Goal: Task Accomplishment & Management: Use online tool/utility

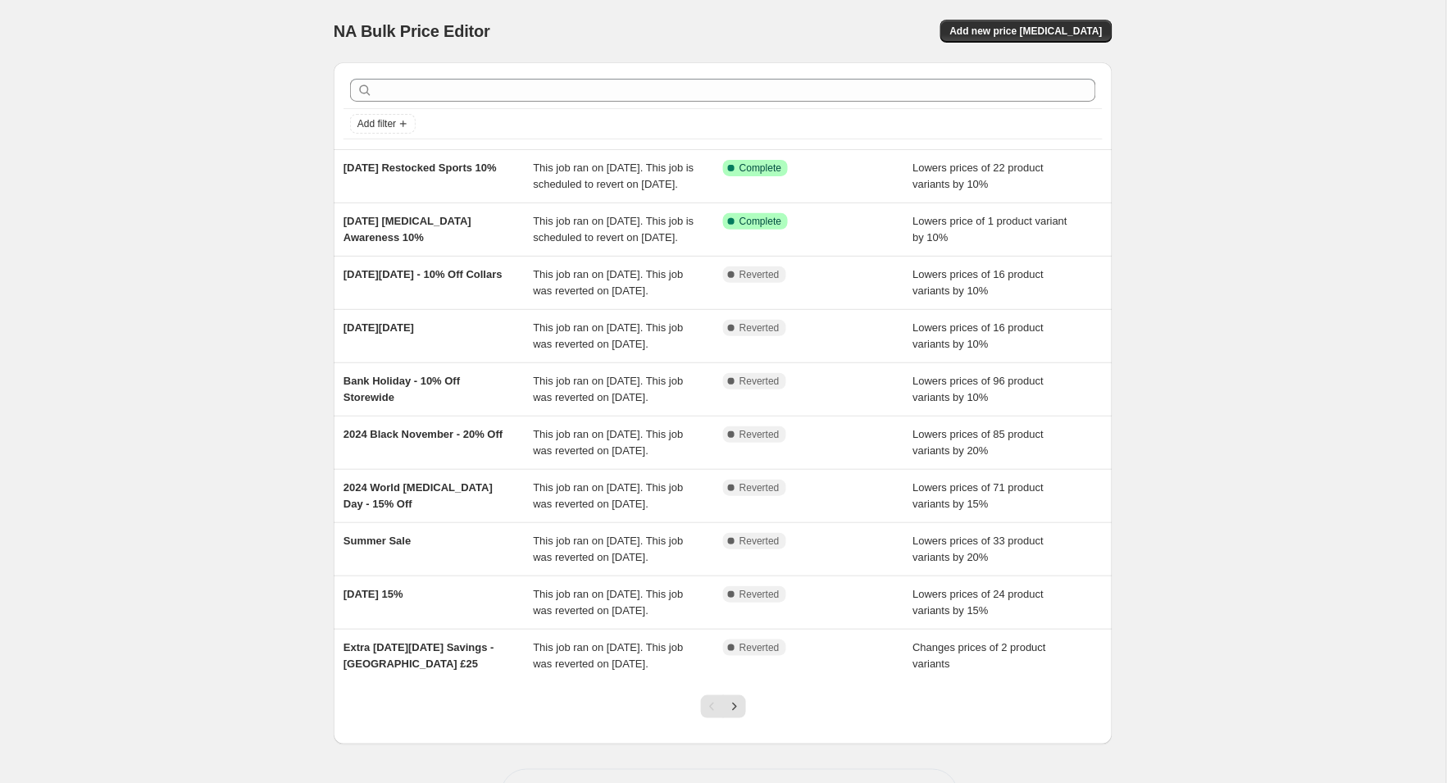
scroll to position [6, 0]
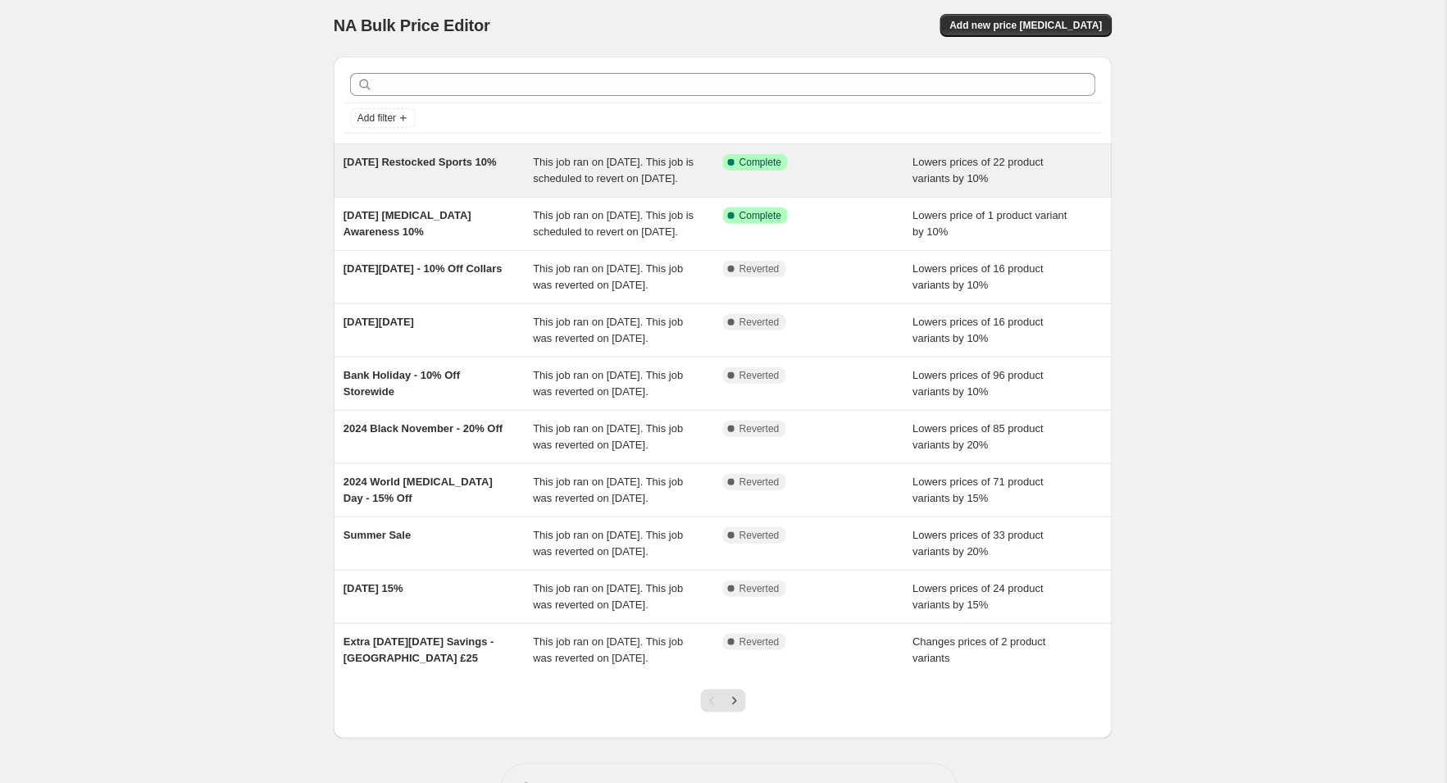
click at [369, 162] on span "[DATE] Restocked Sports 10%" at bounding box center [419, 162] width 153 height 12
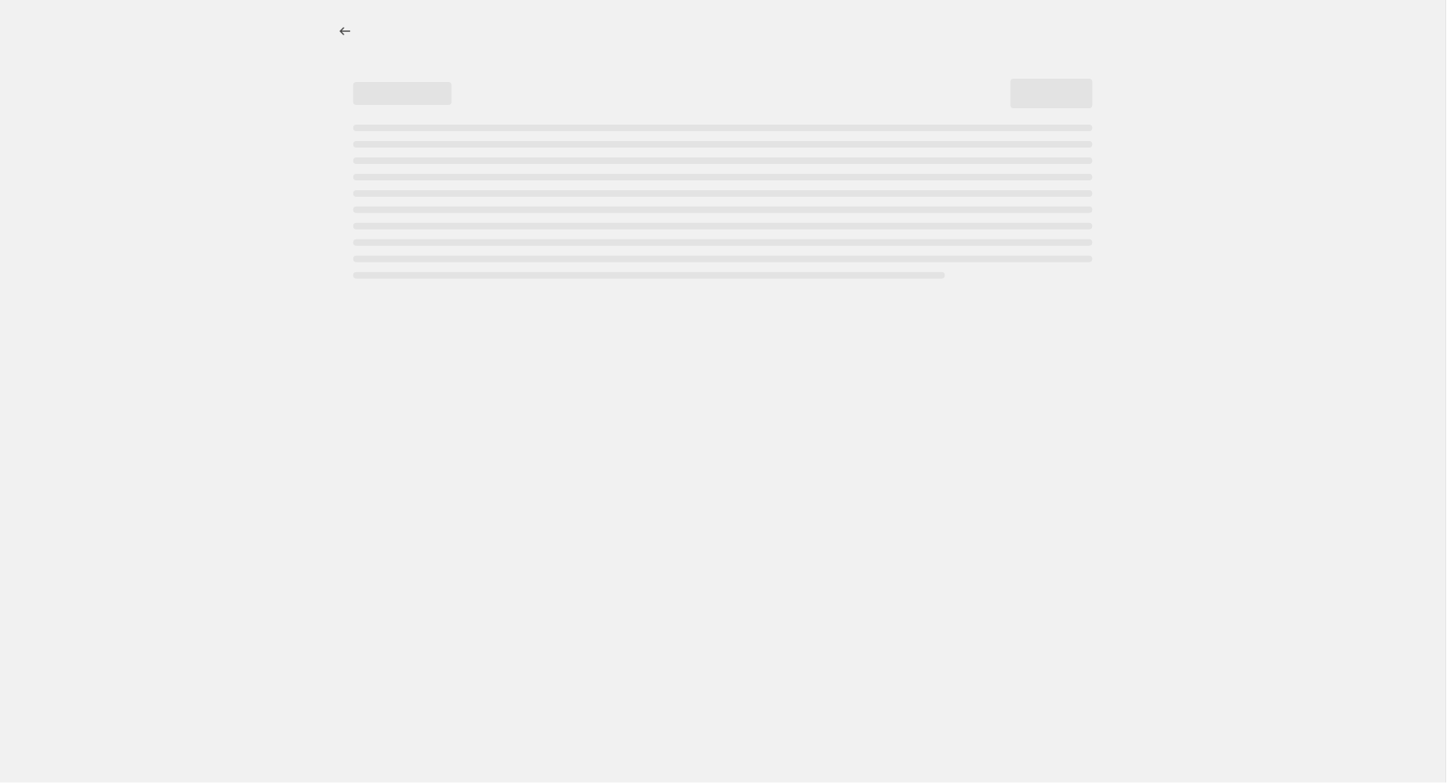
select select "percentage"
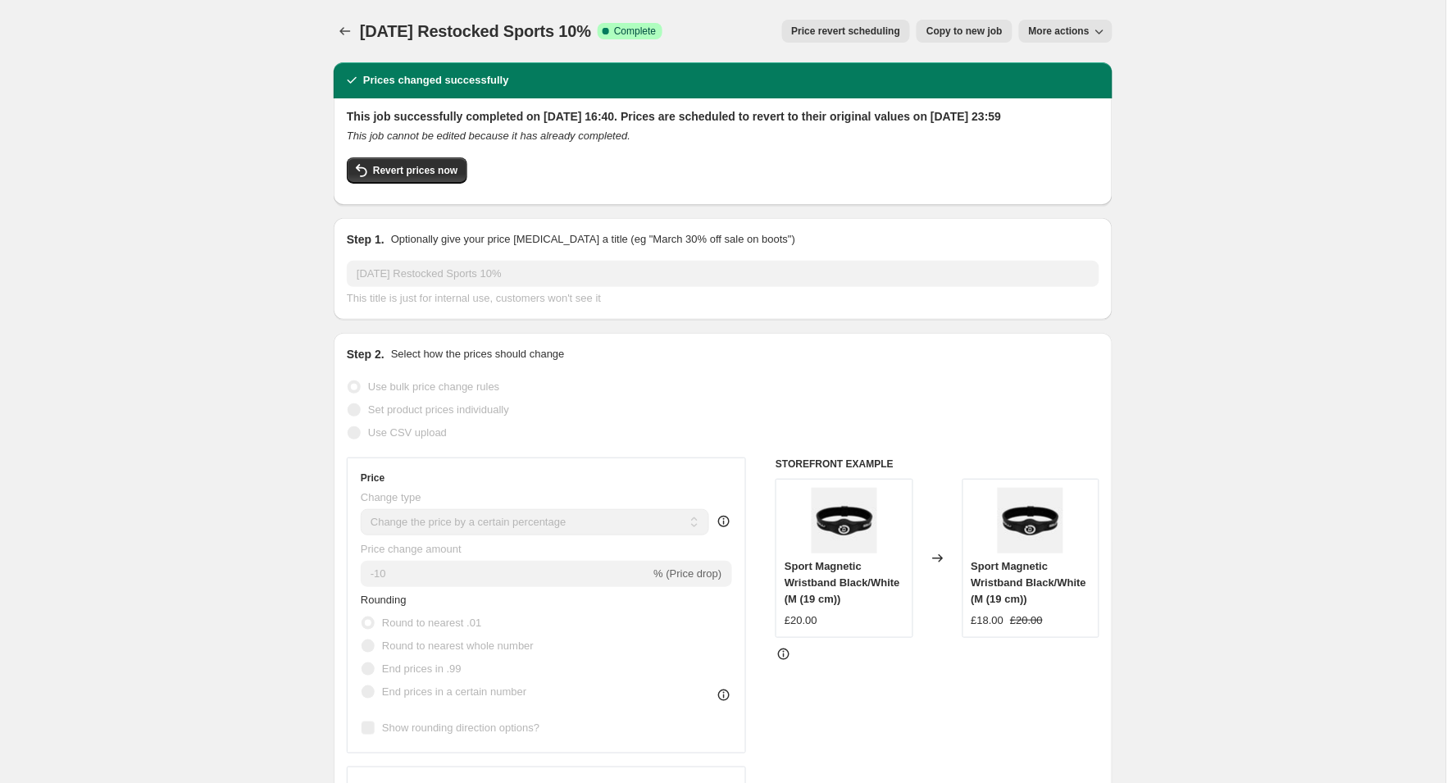
click at [1056, 28] on span "More actions" at bounding box center [1059, 31] width 61 height 13
click at [840, 32] on span "Price revert scheduling" at bounding box center [846, 31] width 109 height 13
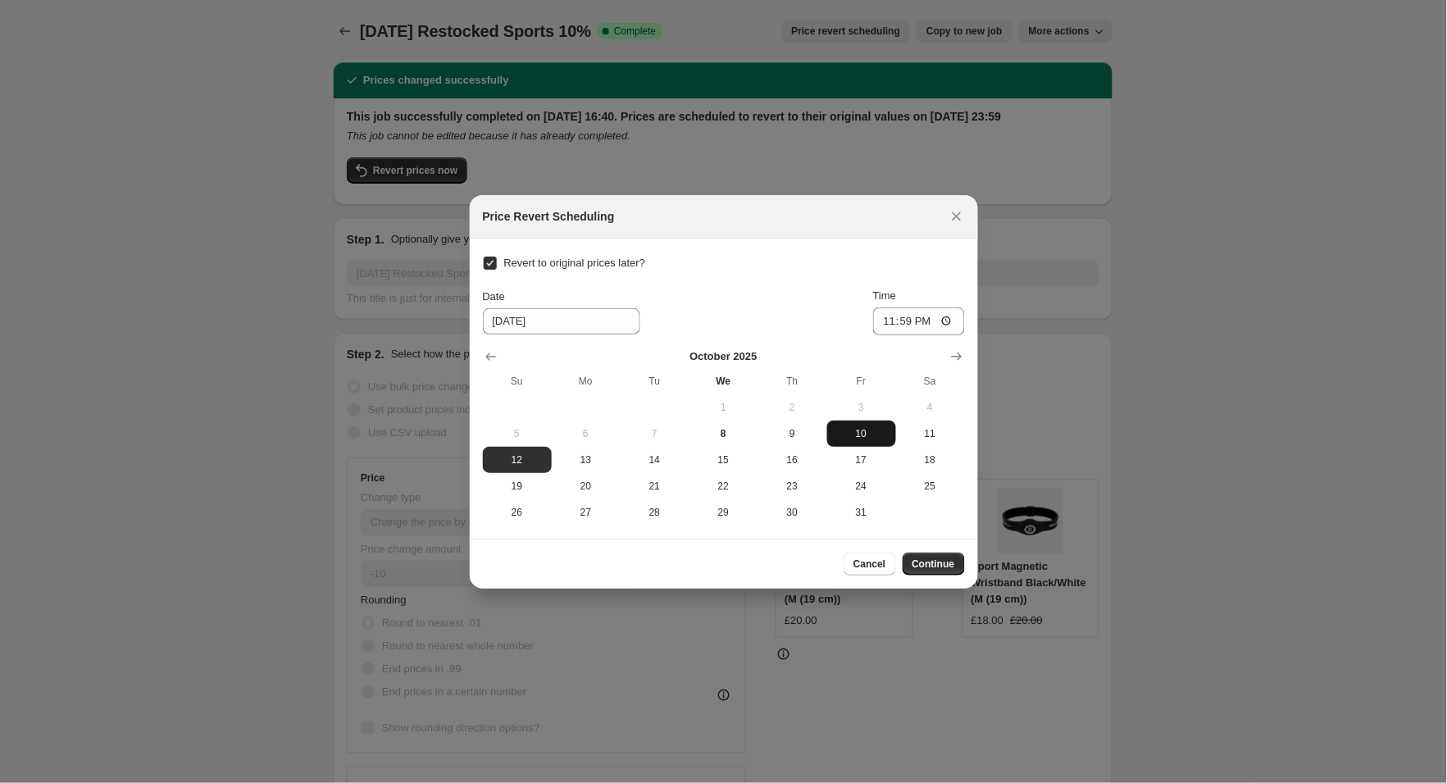
click at [860, 429] on span "10" at bounding box center [862, 433] width 56 height 13
type input "[DATE]"
click at [957, 564] on button "Continue" at bounding box center [934, 564] width 62 height 23
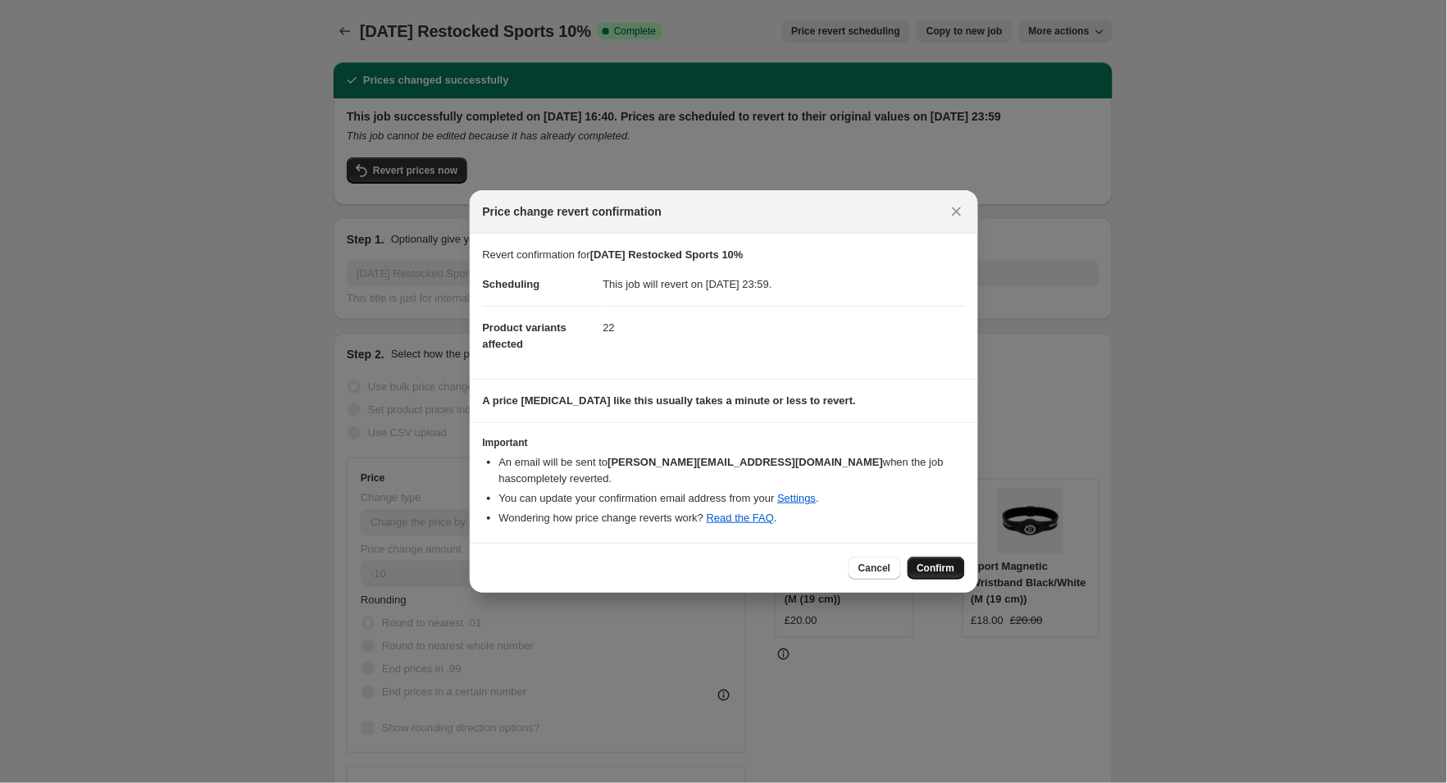
click at [948, 562] on span "Confirm" at bounding box center [936, 568] width 38 height 13
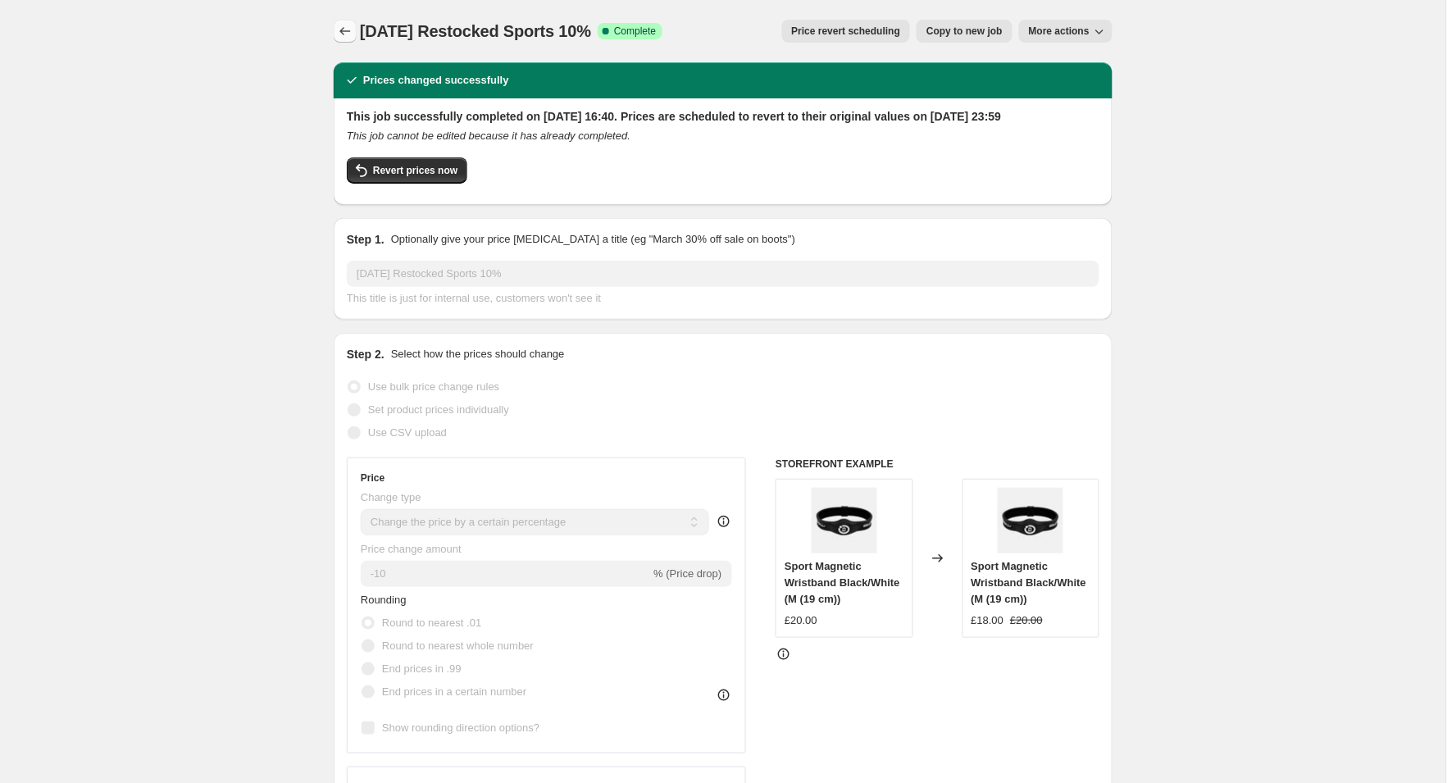
click at [350, 34] on icon "Price change jobs" at bounding box center [345, 31] width 16 height 16
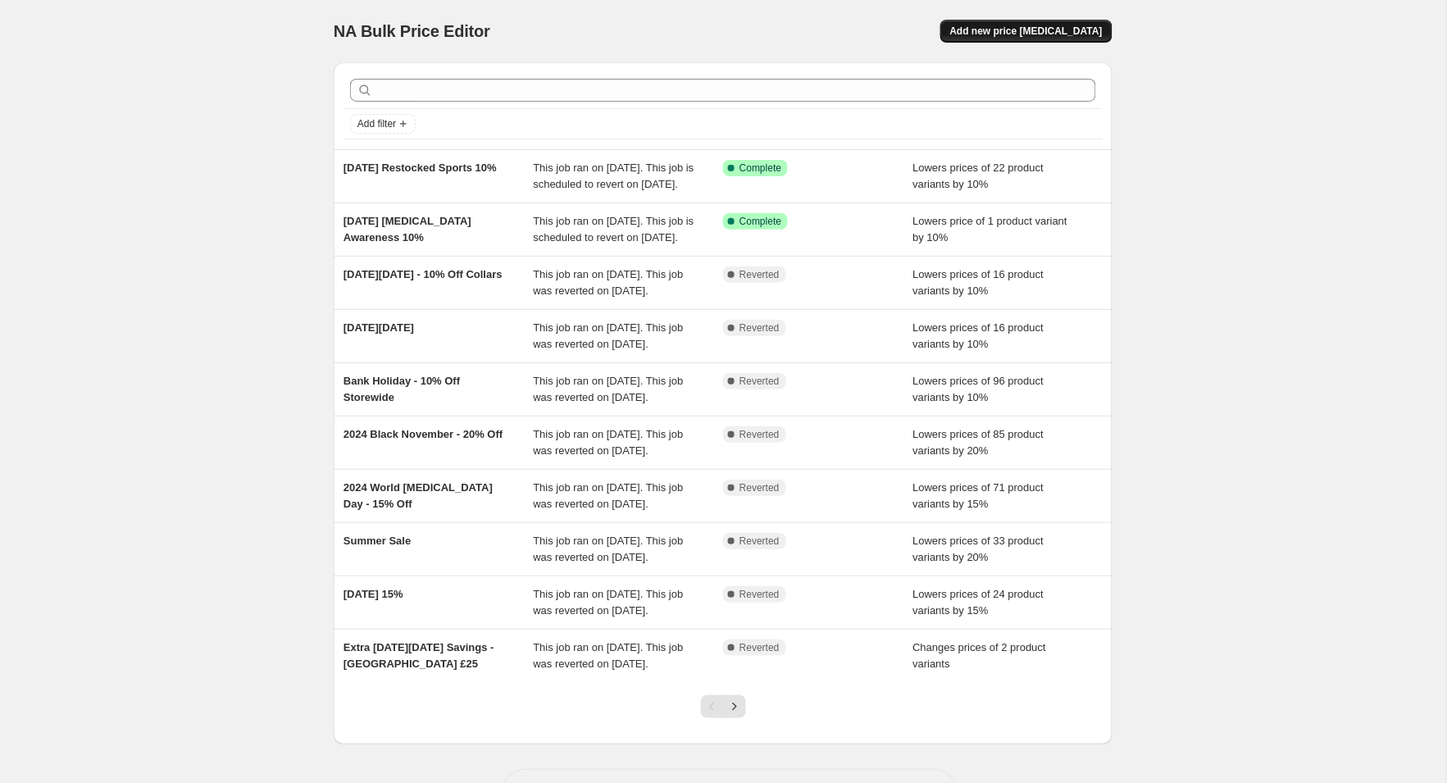
click at [983, 31] on span "Add new price [MEDICAL_DATA]" at bounding box center [1026, 31] width 152 height 13
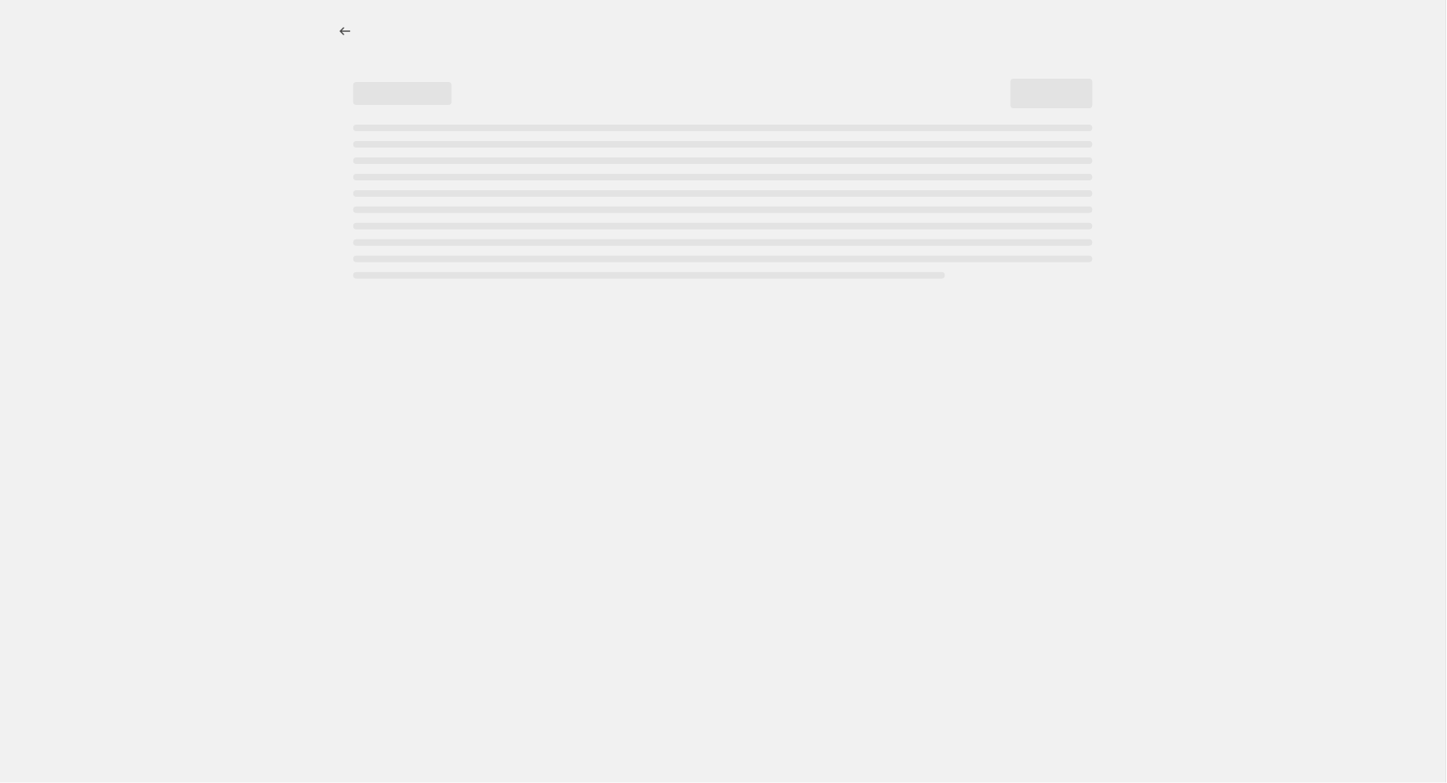
select select "percentage"
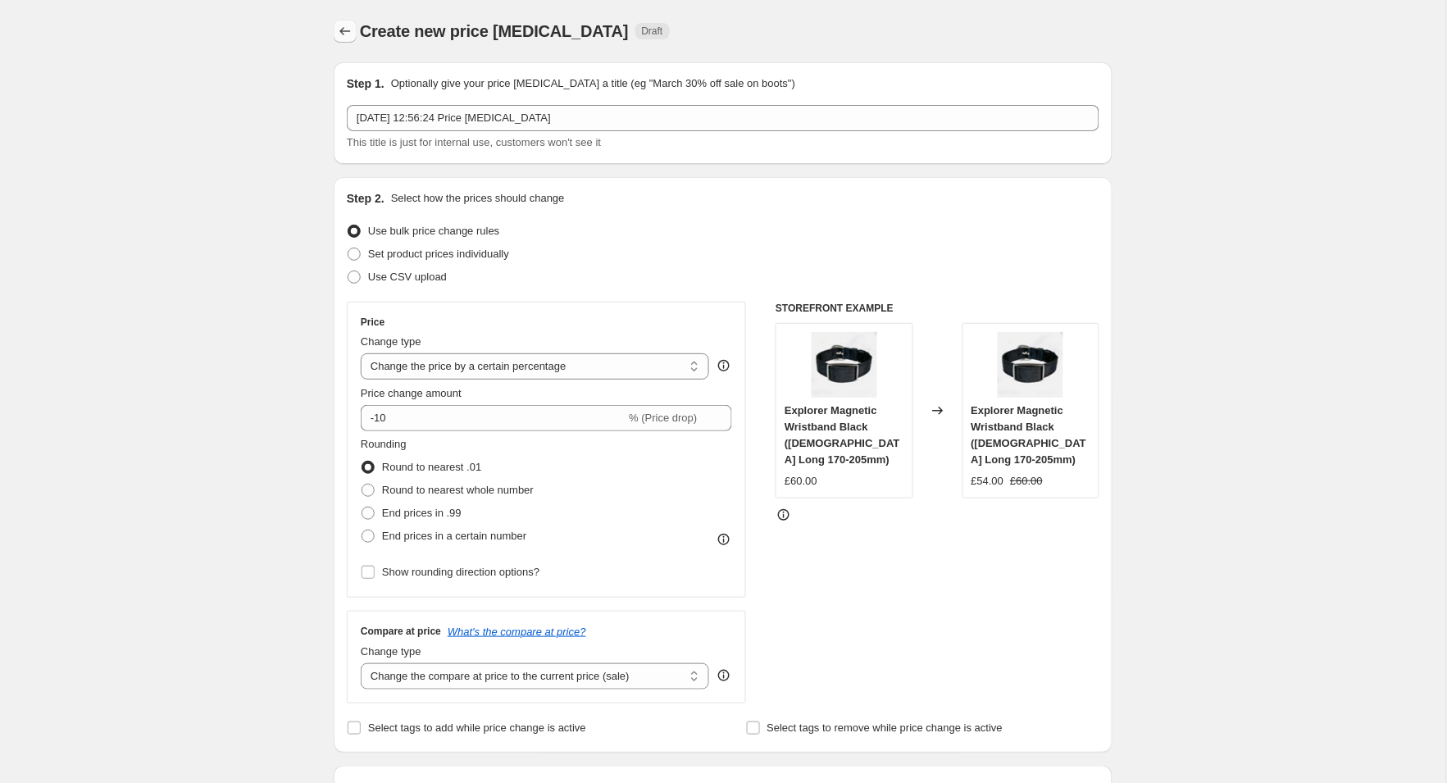
click at [343, 30] on icon "Price change jobs" at bounding box center [345, 31] width 16 height 16
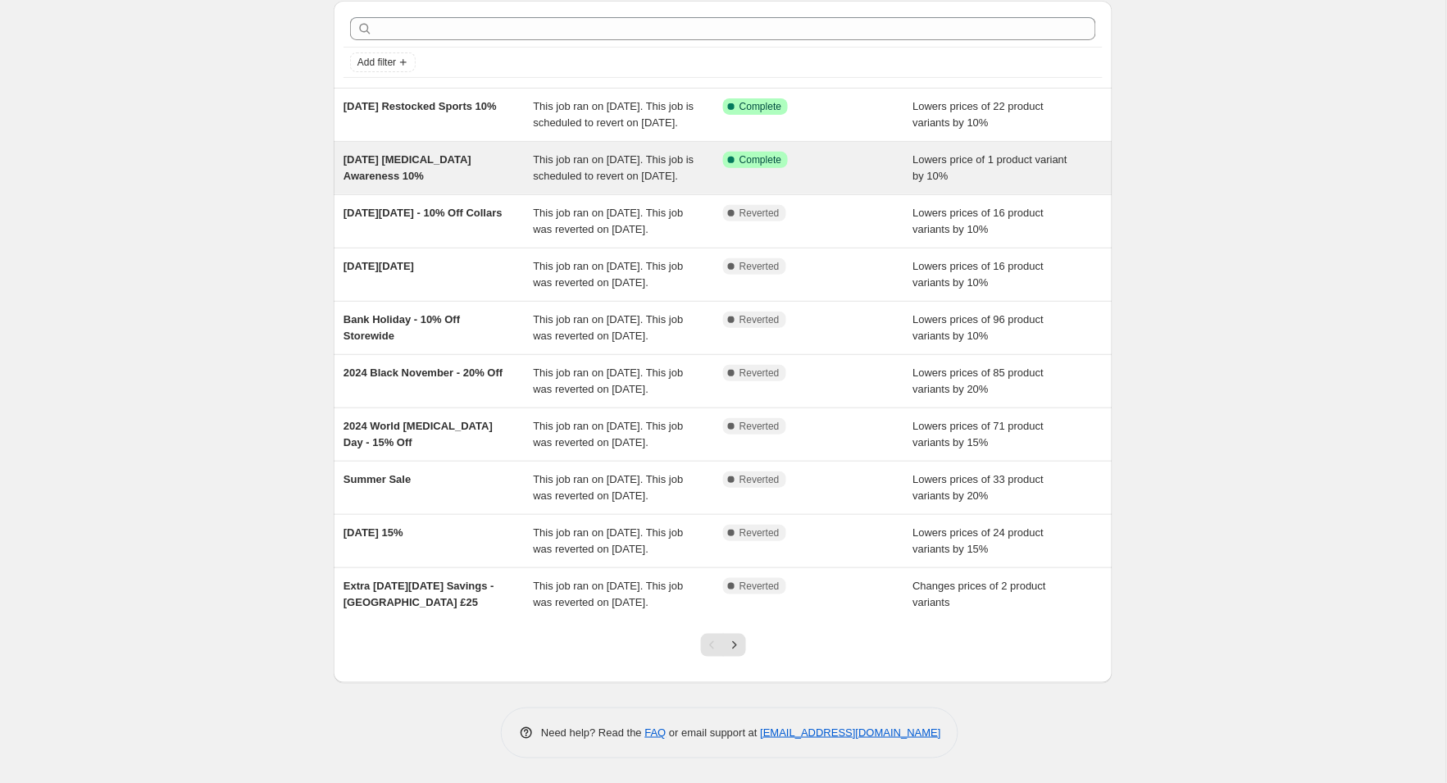
scroll to position [221, 0]
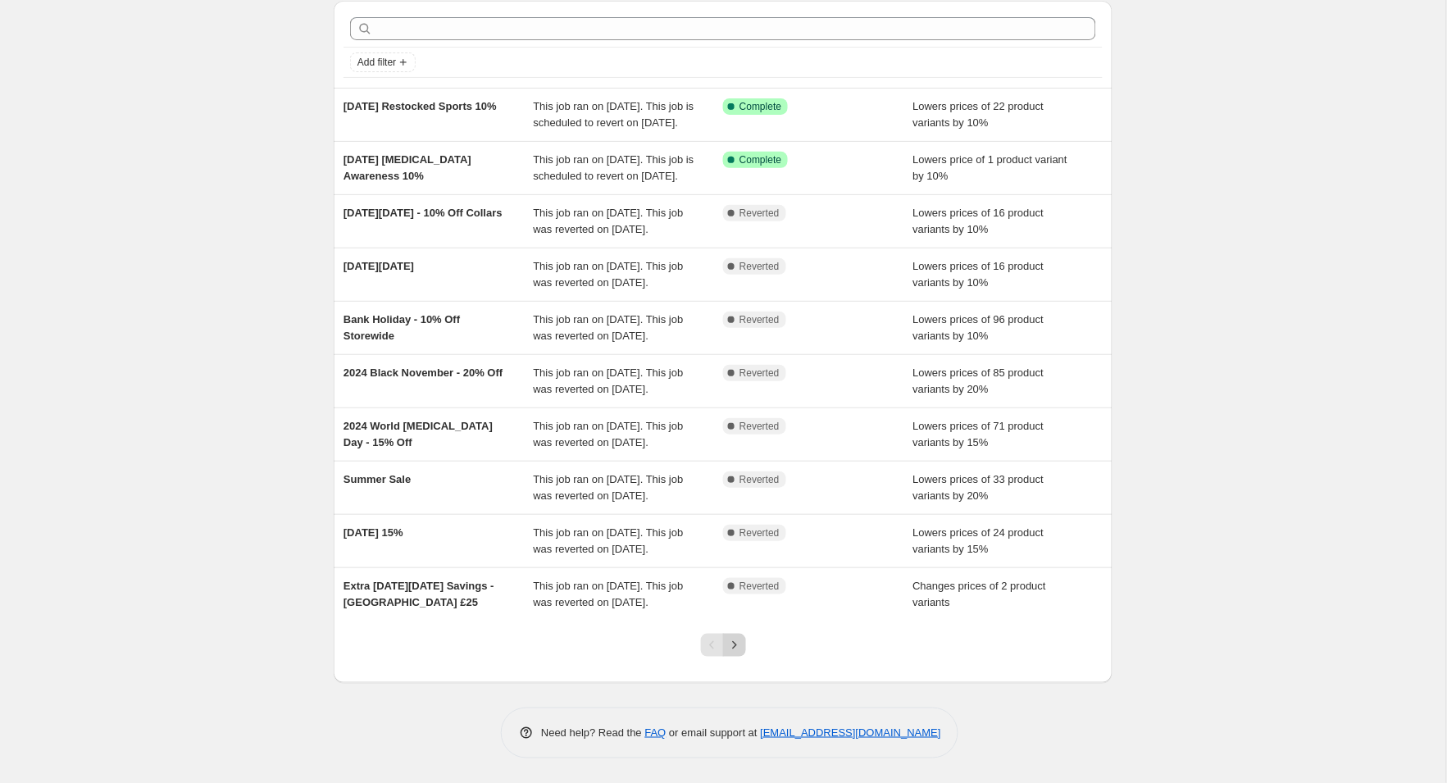
click at [739, 647] on icon "Next" at bounding box center [734, 645] width 16 height 16
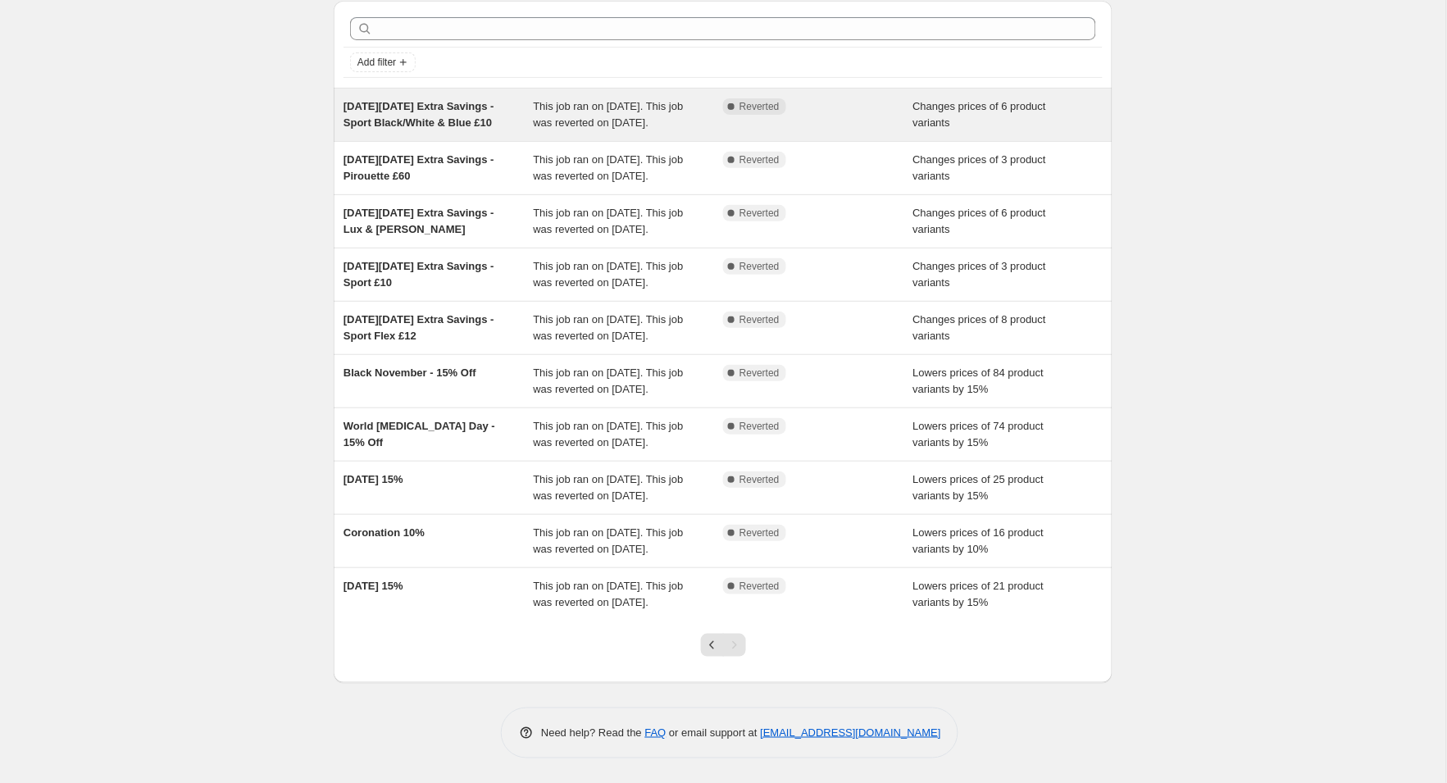
scroll to position [129, 0]
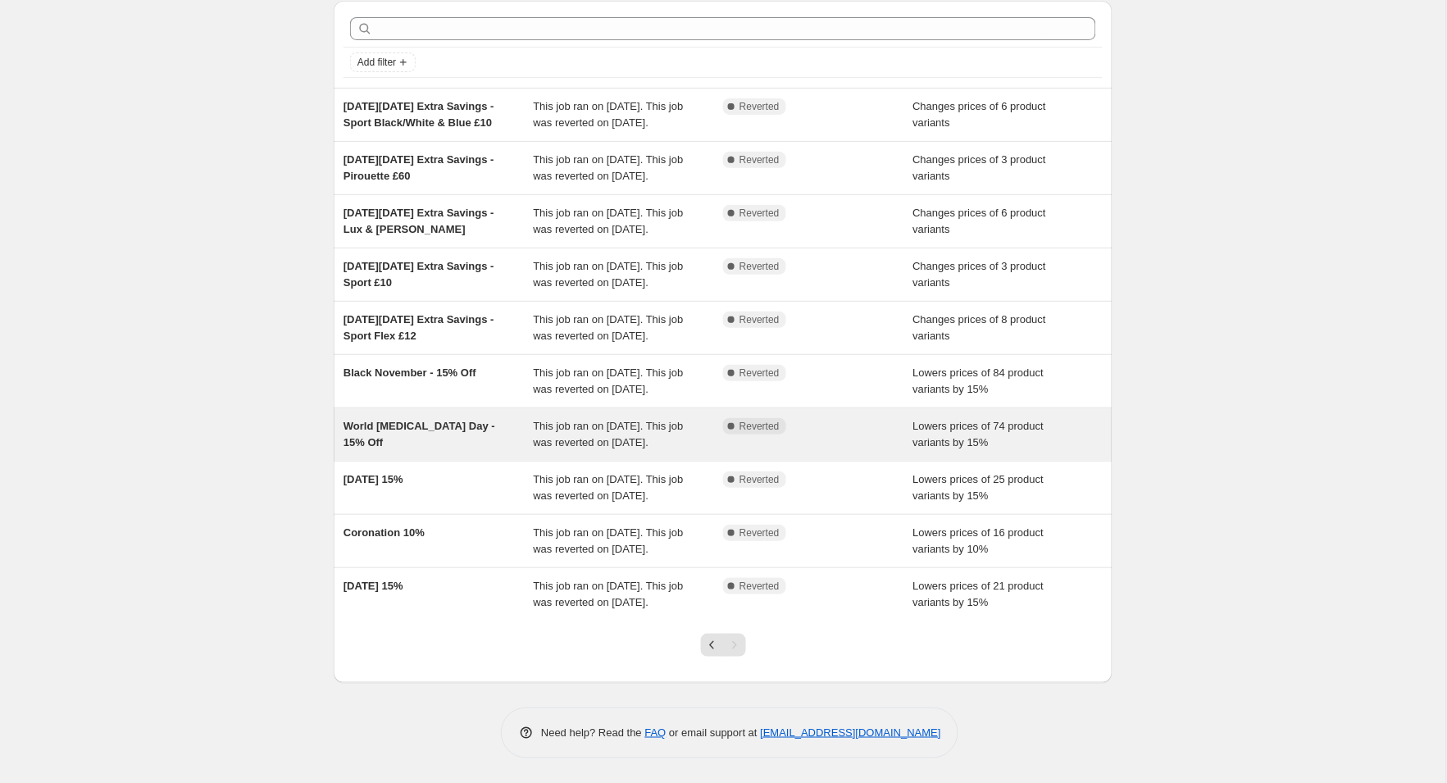
click at [944, 448] on span "Lowers prices of 74 product variants by 15%" at bounding box center [978, 434] width 131 height 29
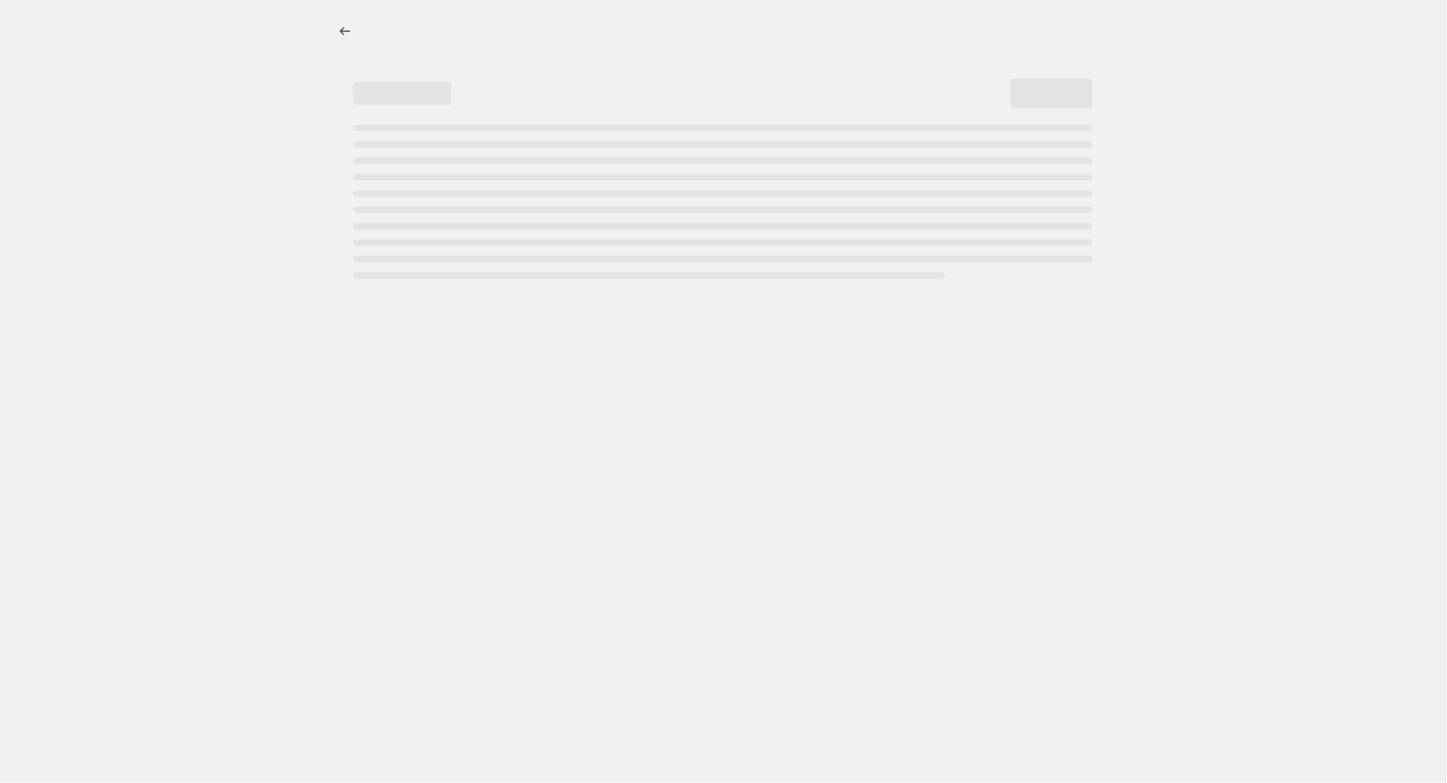
select select "percentage"
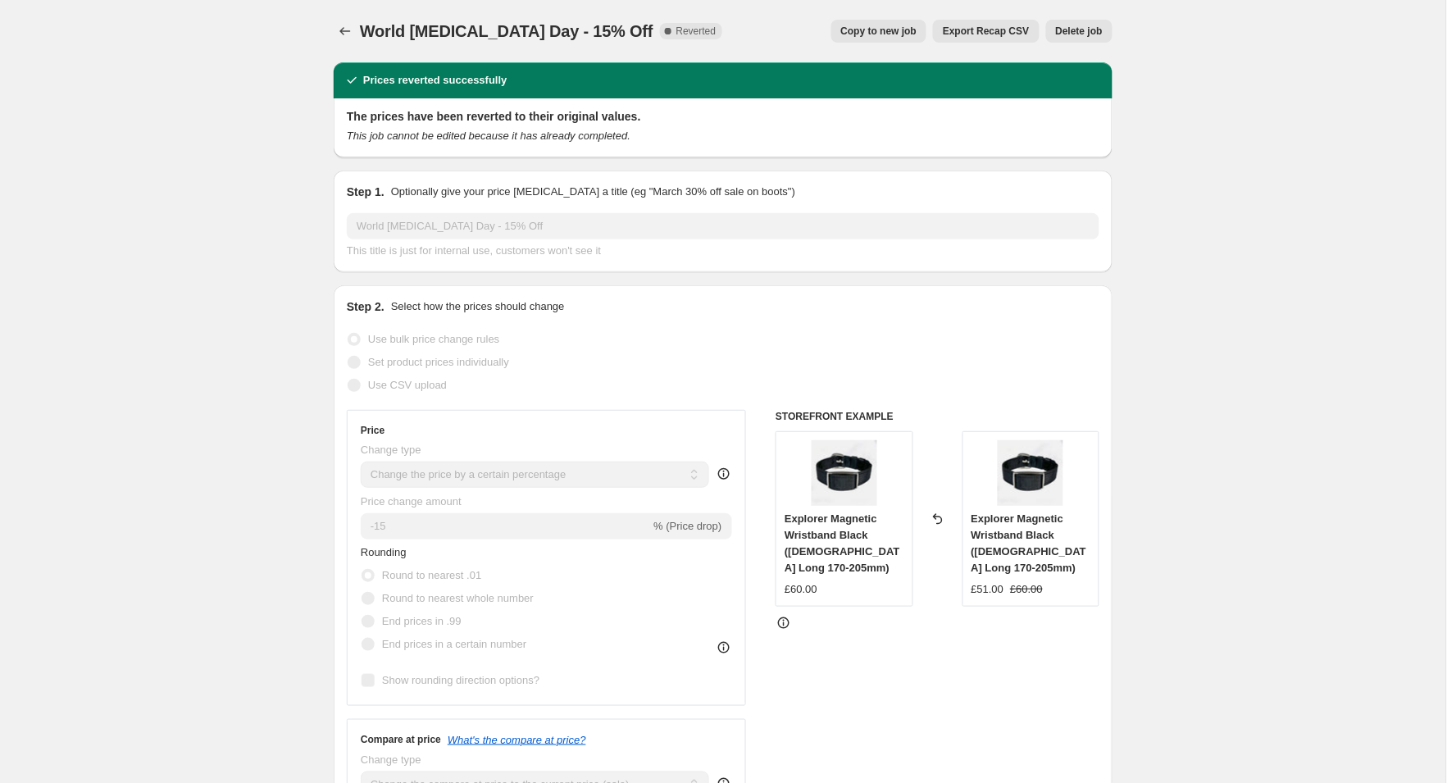
click at [895, 25] on span "Copy to new job" at bounding box center [879, 31] width 76 height 13
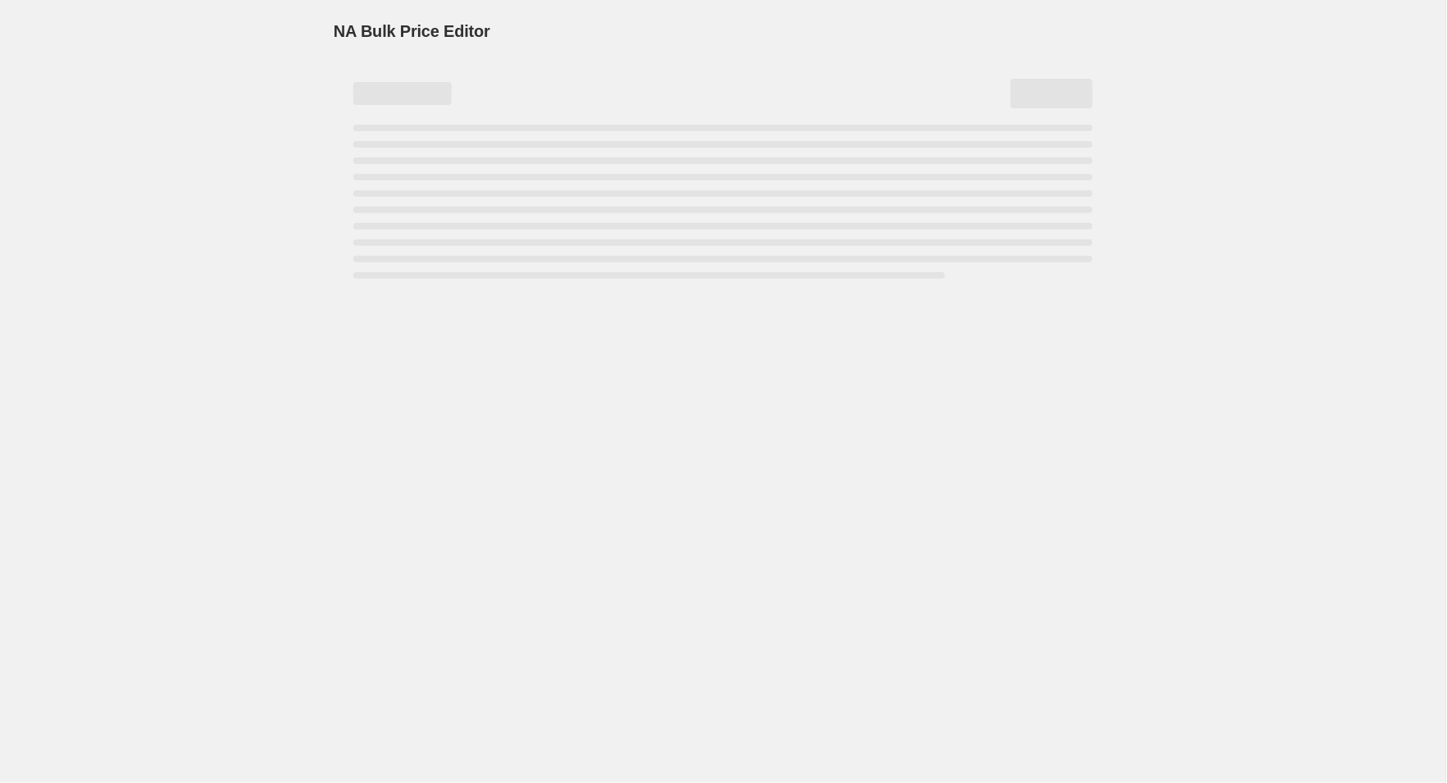
select select "percentage"
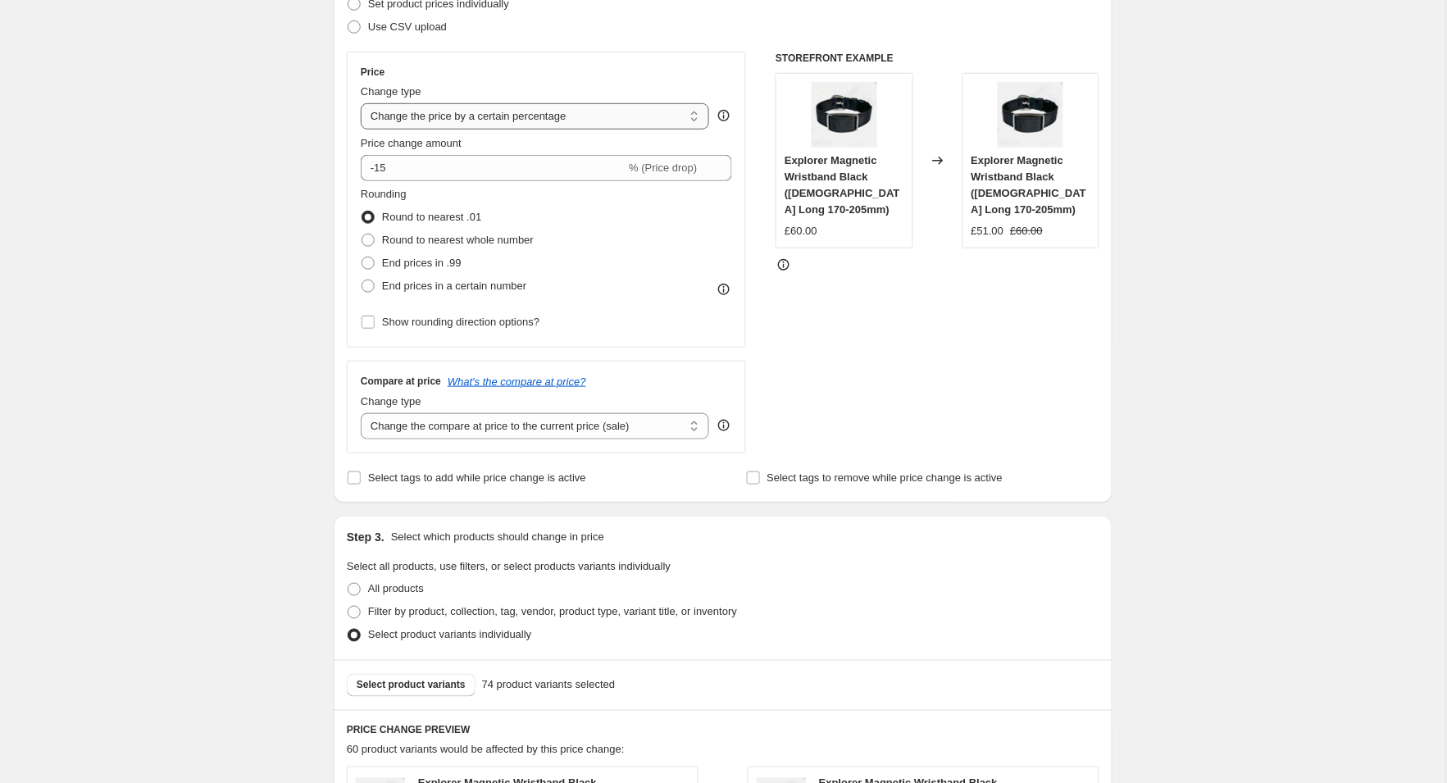
scroll to position [424, 0]
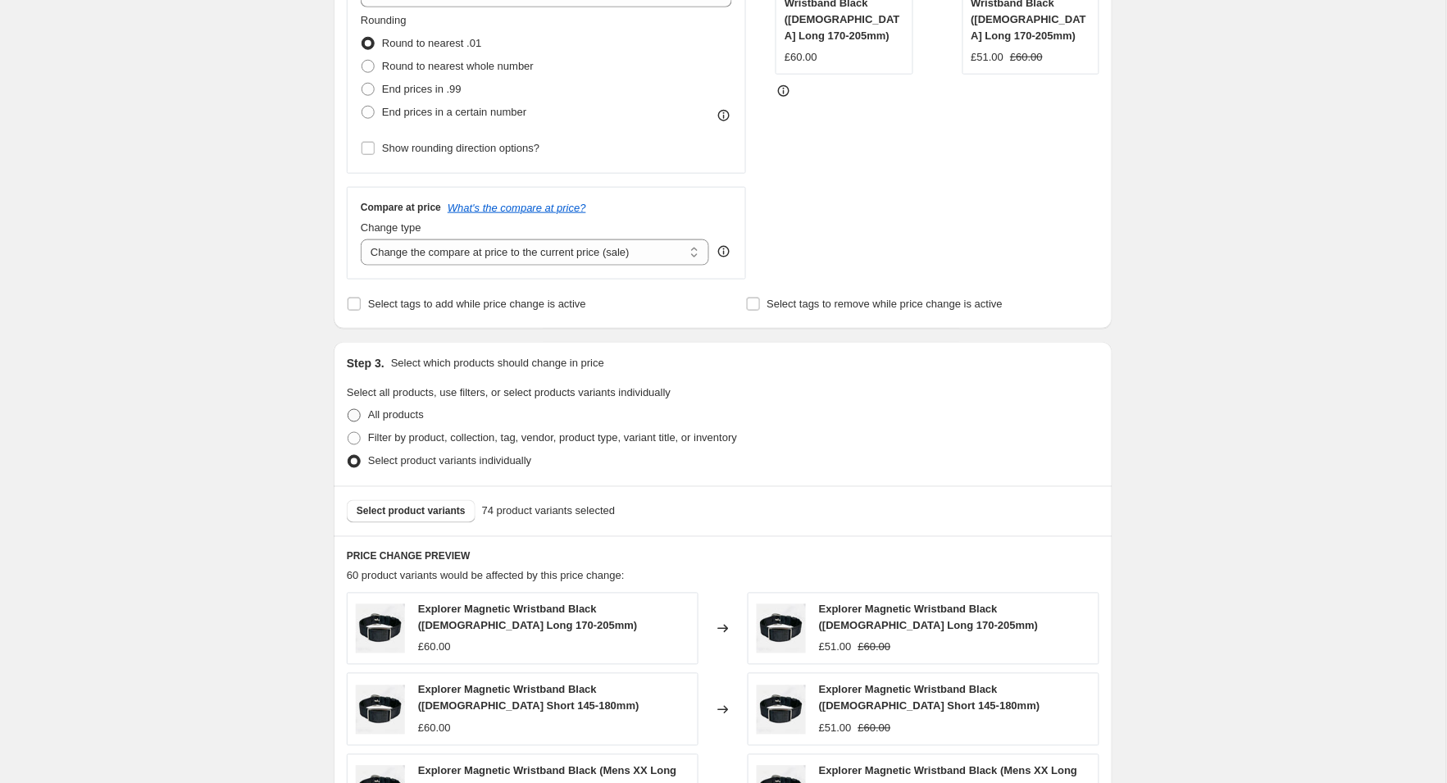
click at [357, 414] on span at bounding box center [354, 415] width 13 height 13
click at [348, 410] on input "All products" at bounding box center [348, 409] width 1 height 1
radio input "true"
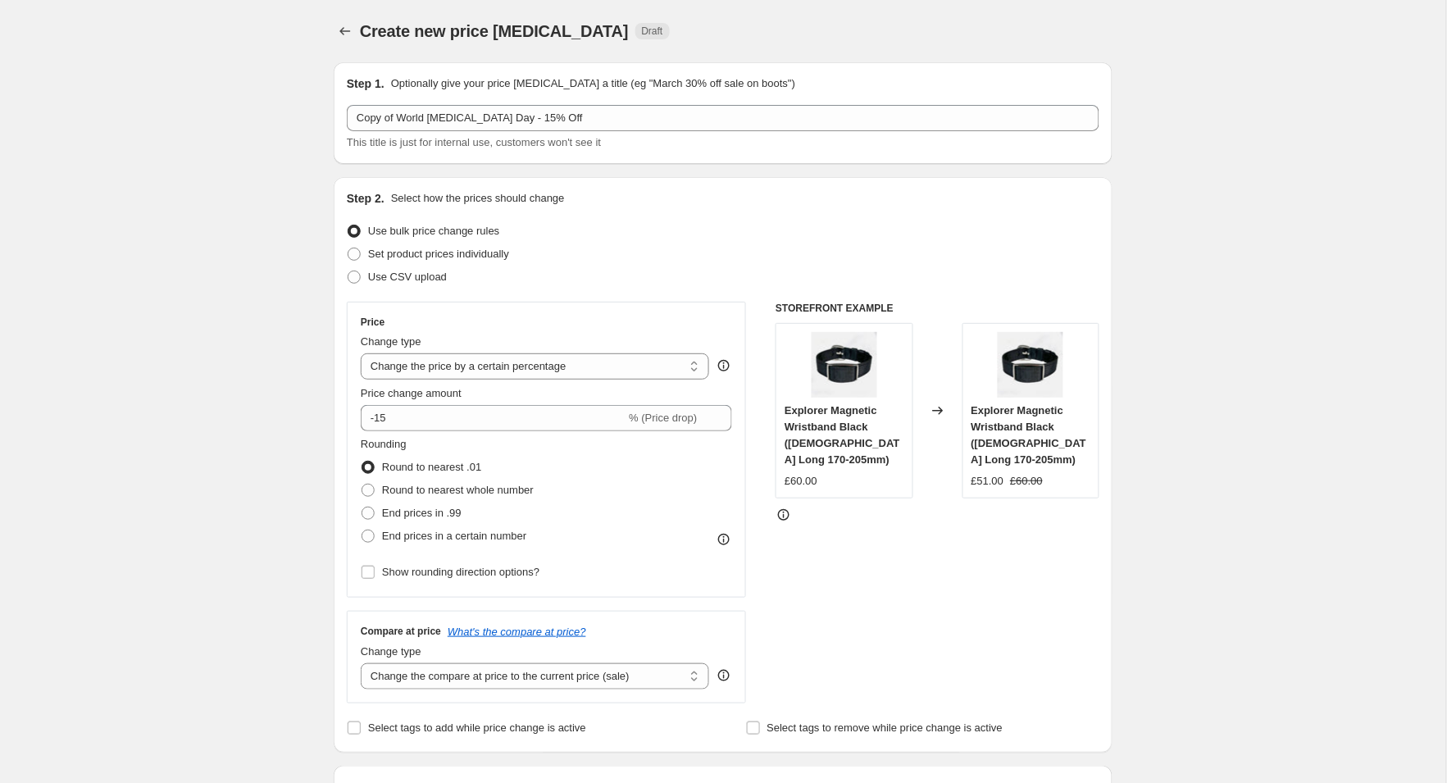
scroll to position [0, 0]
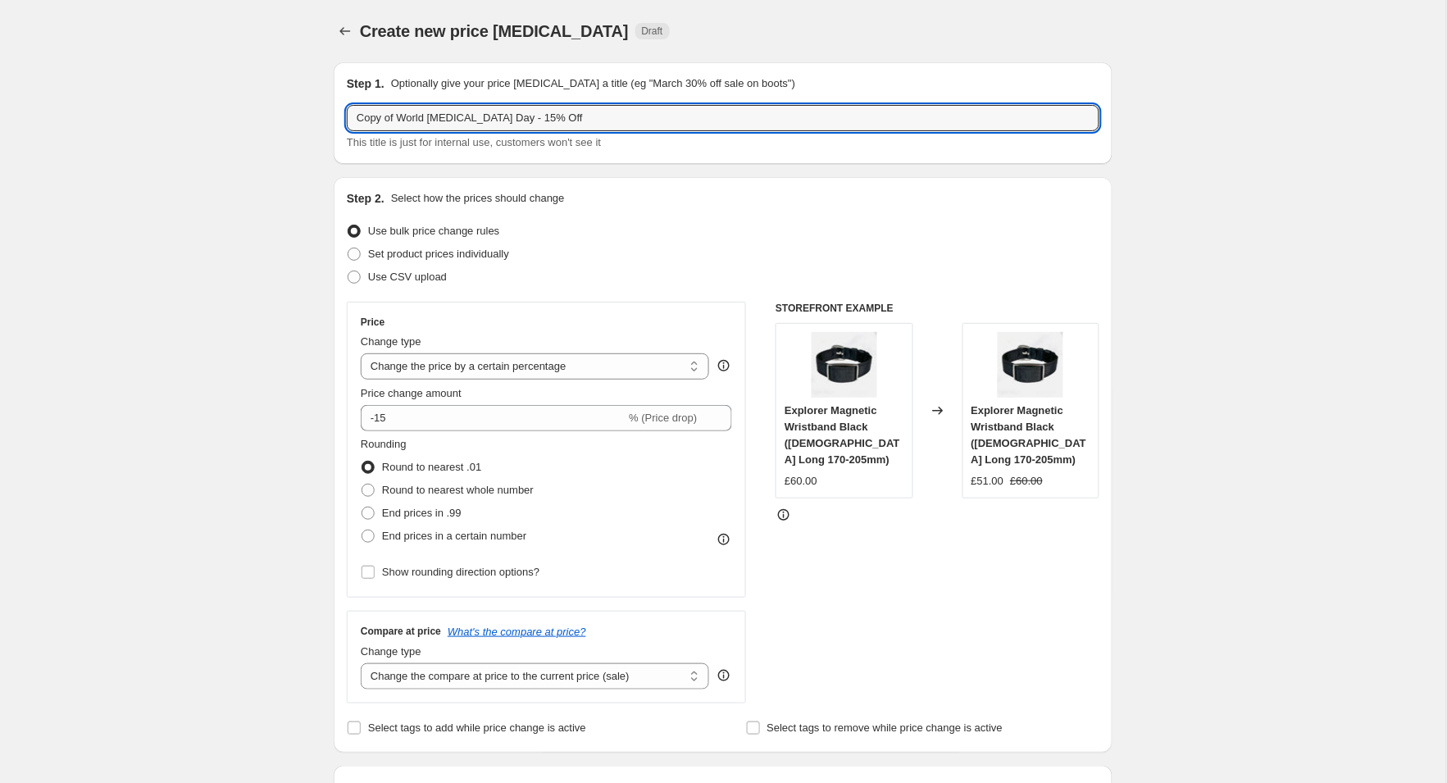
drag, startPoint x: 399, startPoint y: 119, endPoint x: 318, endPoint y: 121, distance: 81.2
click at [452, 121] on input "World [MEDICAL_DATA] Day - 15% Off" at bounding box center [723, 118] width 753 height 26
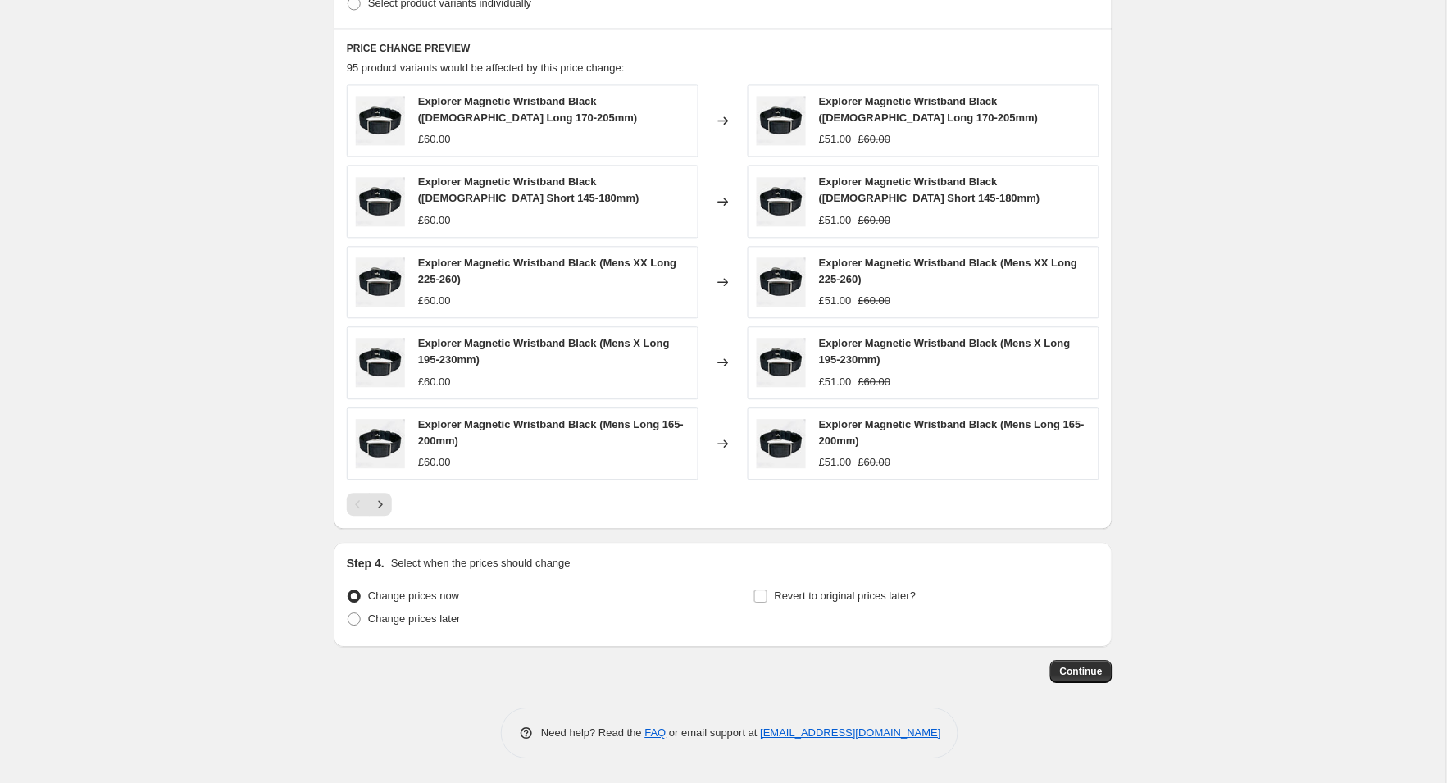
scroll to position [882, 0]
type input "World [MEDICAL_DATA] Day 2025 - 15% Off"
click at [760, 591] on input "Revert to original prices later?" at bounding box center [760, 595] width 13 height 13
checkbox input "true"
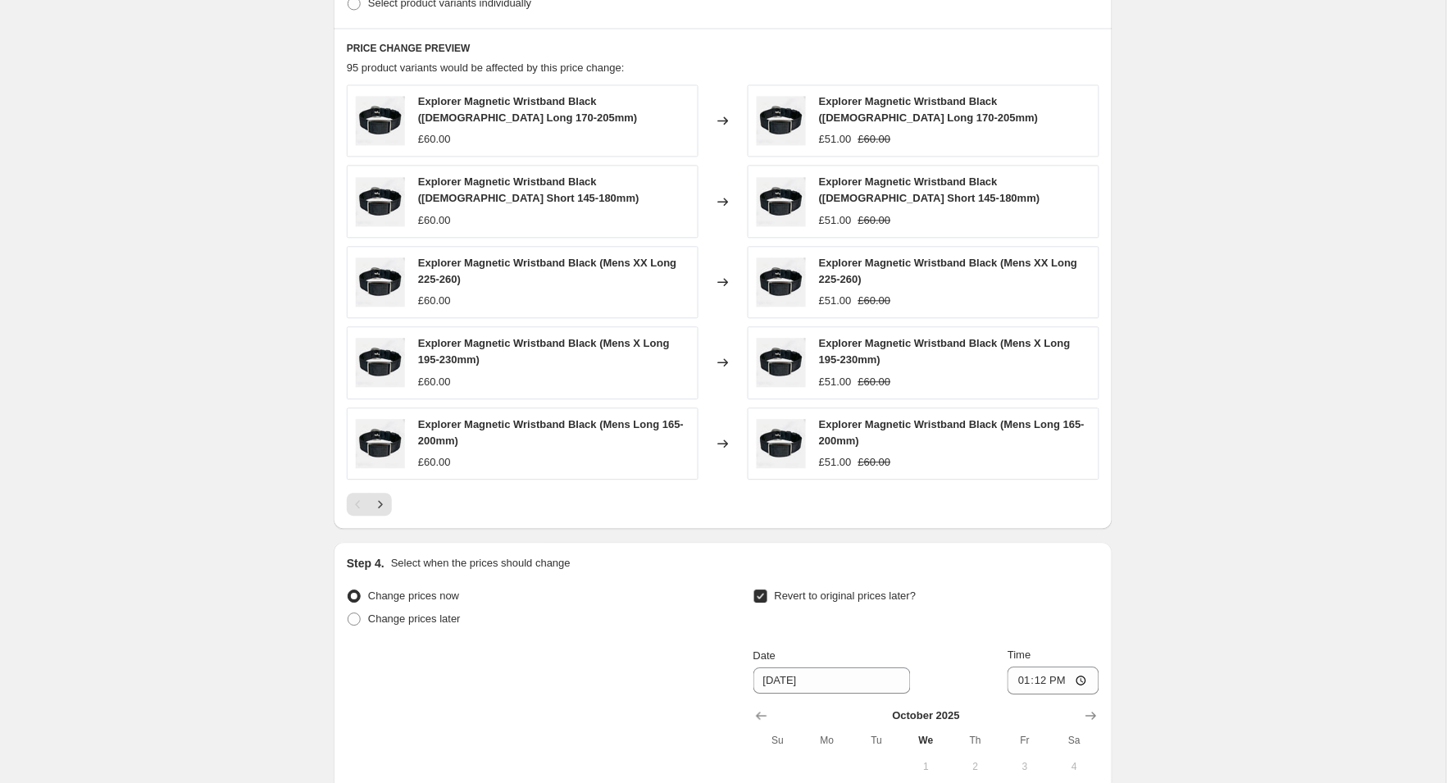
scroll to position [1135, 0]
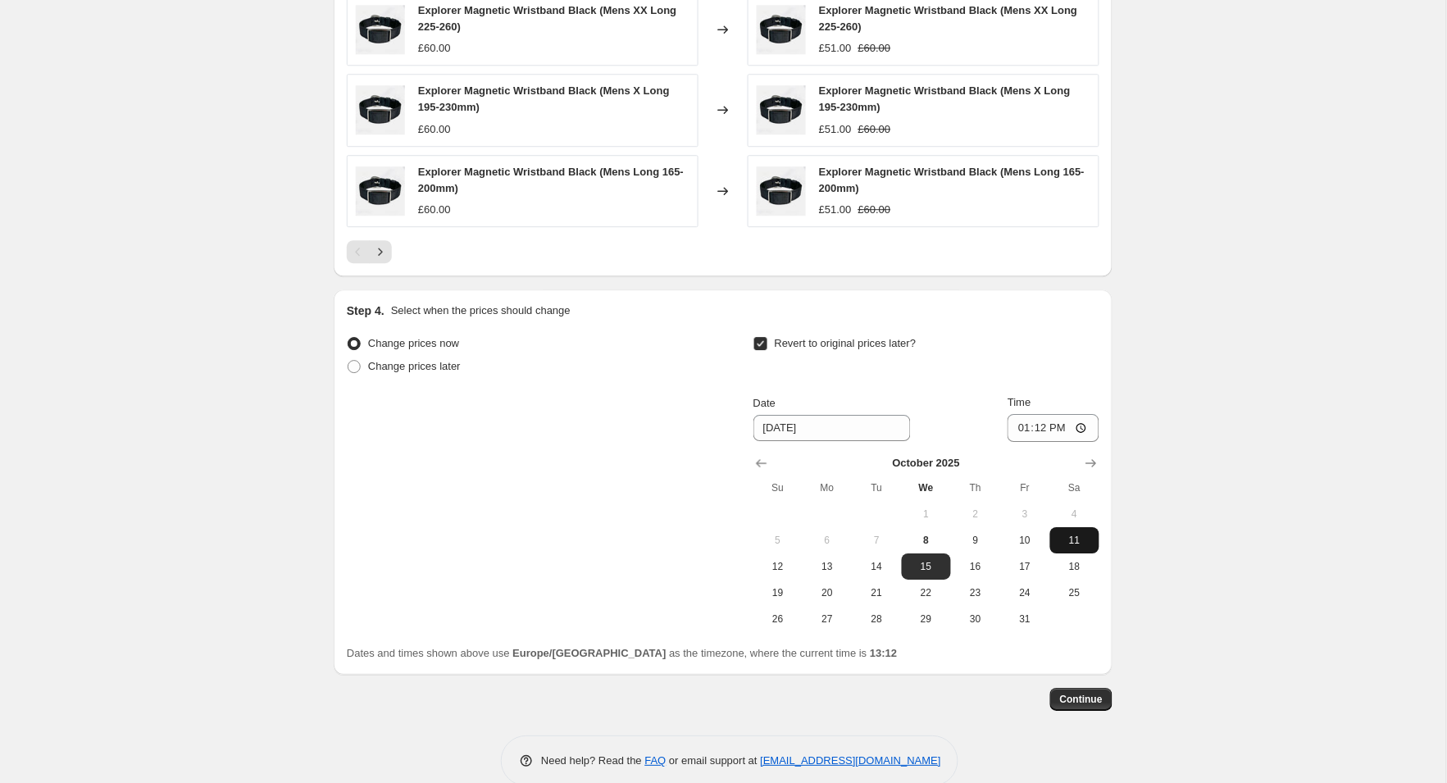
click at [1080, 534] on span "11" at bounding box center [1075, 540] width 36 height 13
type input "[DATE]"
click at [362, 369] on span at bounding box center [354, 366] width 15 height 15
click at [348, 361] on input "Change prices later" at bounding box center [348, 360] width 1 height 1
radio input "true"
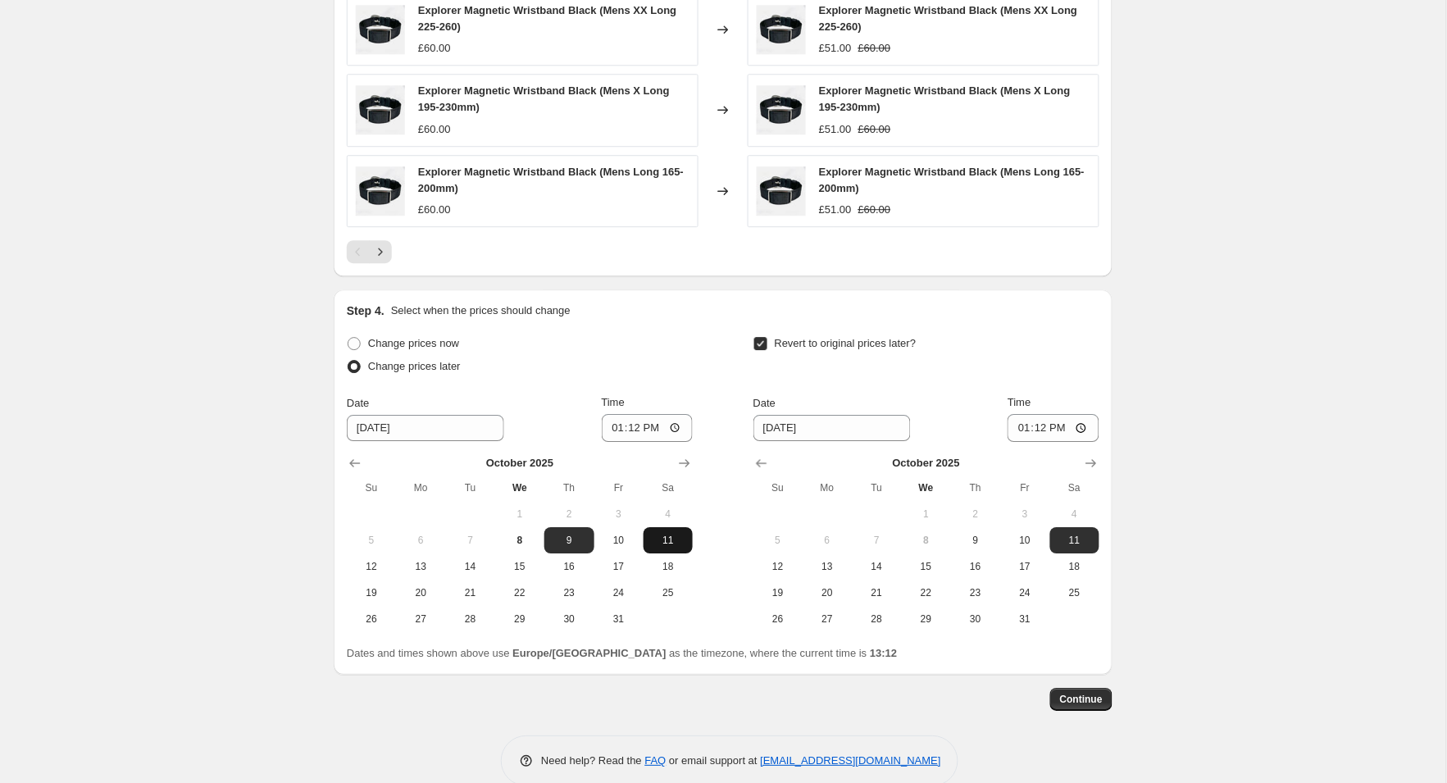
click at [657, 543] on span "11" at bounding box center [668, 540] width 36 height 13
type input "[DATE]"
click at [785, 566] on span "12" at bounding box center [778, 566] width 36 height 13
type input "[DATE]"
click at [1062, 428] on input "13:12" at bounding box center [1053, 428] width 92 height 28
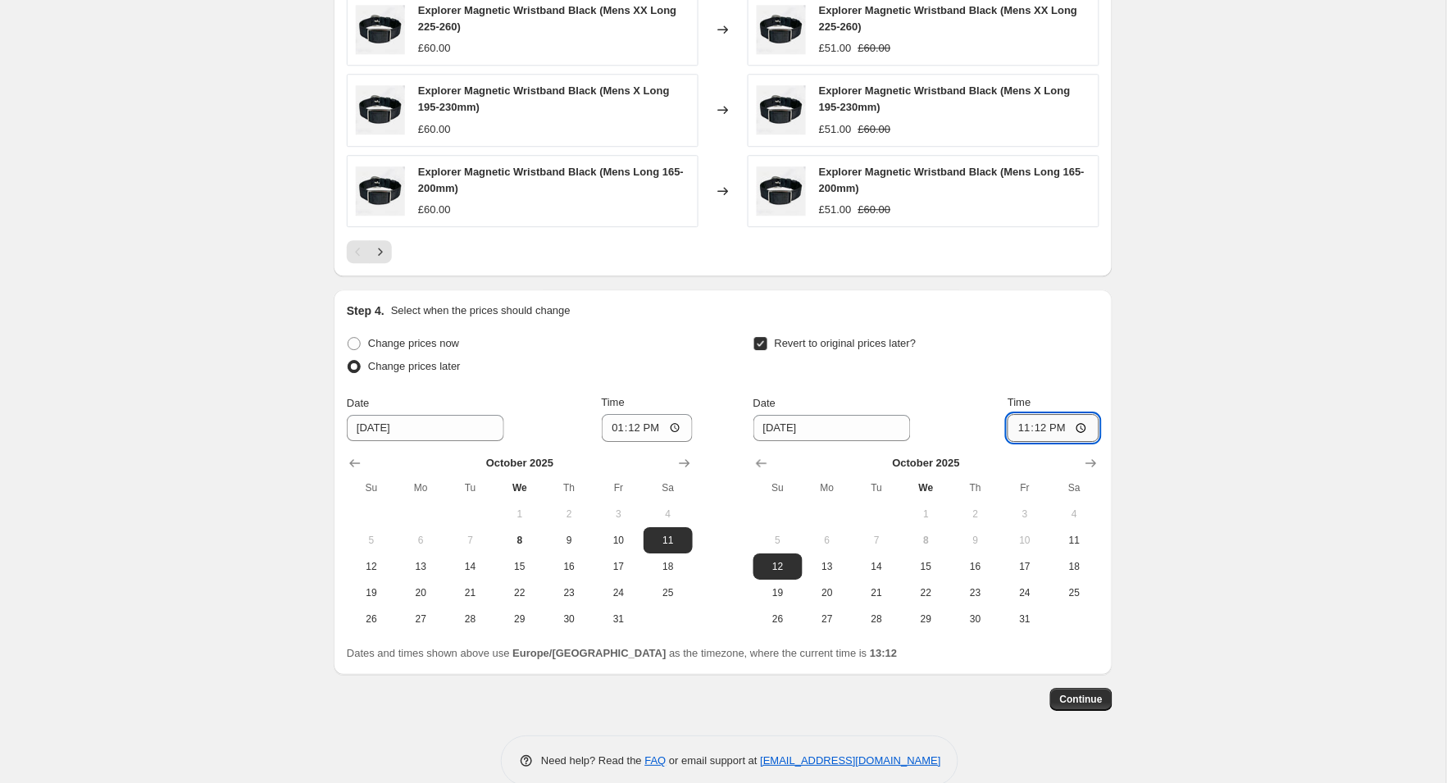
click at [1084, 425] on input "23:12" at bounding box center [1053, 428] width 92 height 28
type input "23:59"
click at [657, 432] on input "13:12" at bounding box center [648, 428] width 92 height 28
click at [671, 428] on input "00:12" at bounding box center [648, 428] width 92 height 28
type input "00:01"
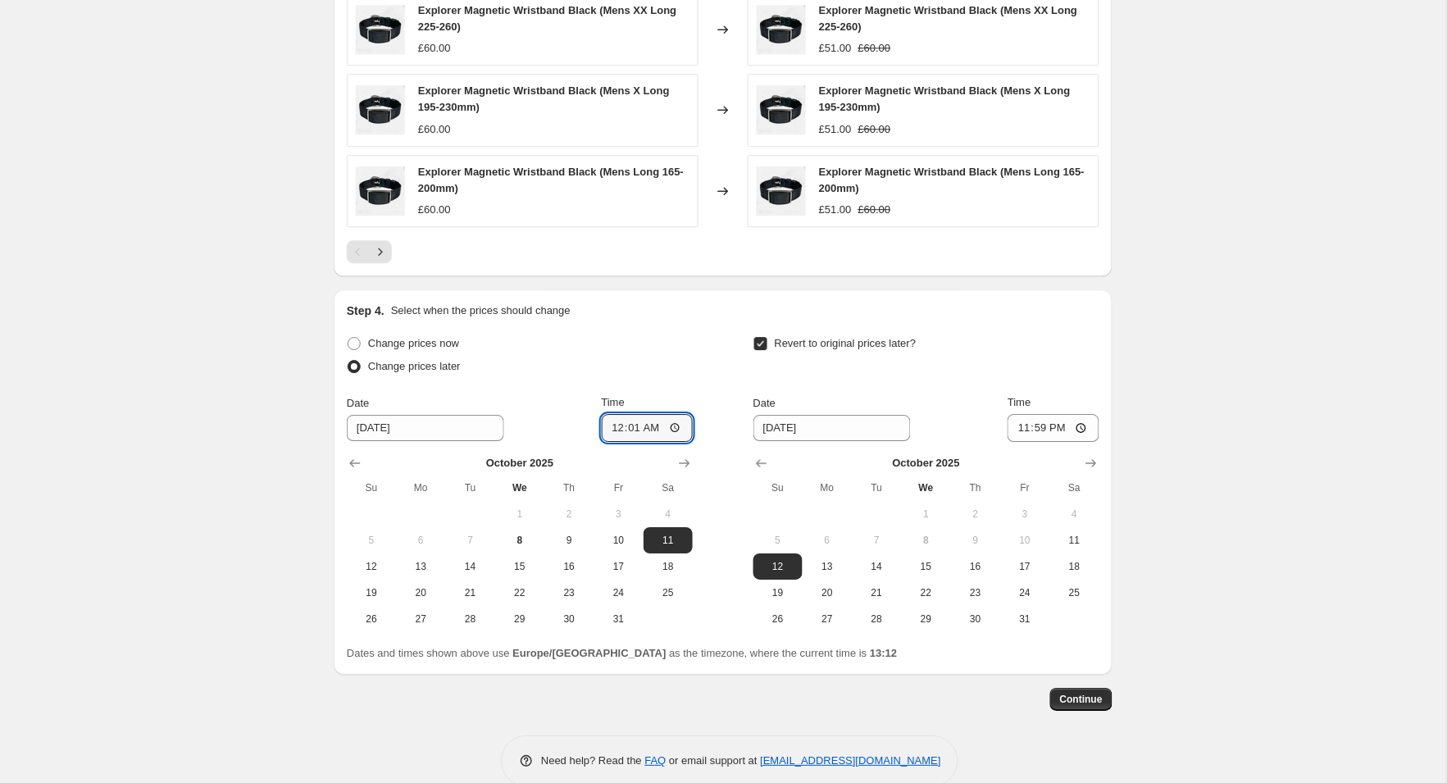
click at [591, 376] on div "Change prices later" at bounding box center [520, 366] width 346 height 23
click at [1076, 688] on button "Continue" at bounding box center [1081, 699] width 62 height 23
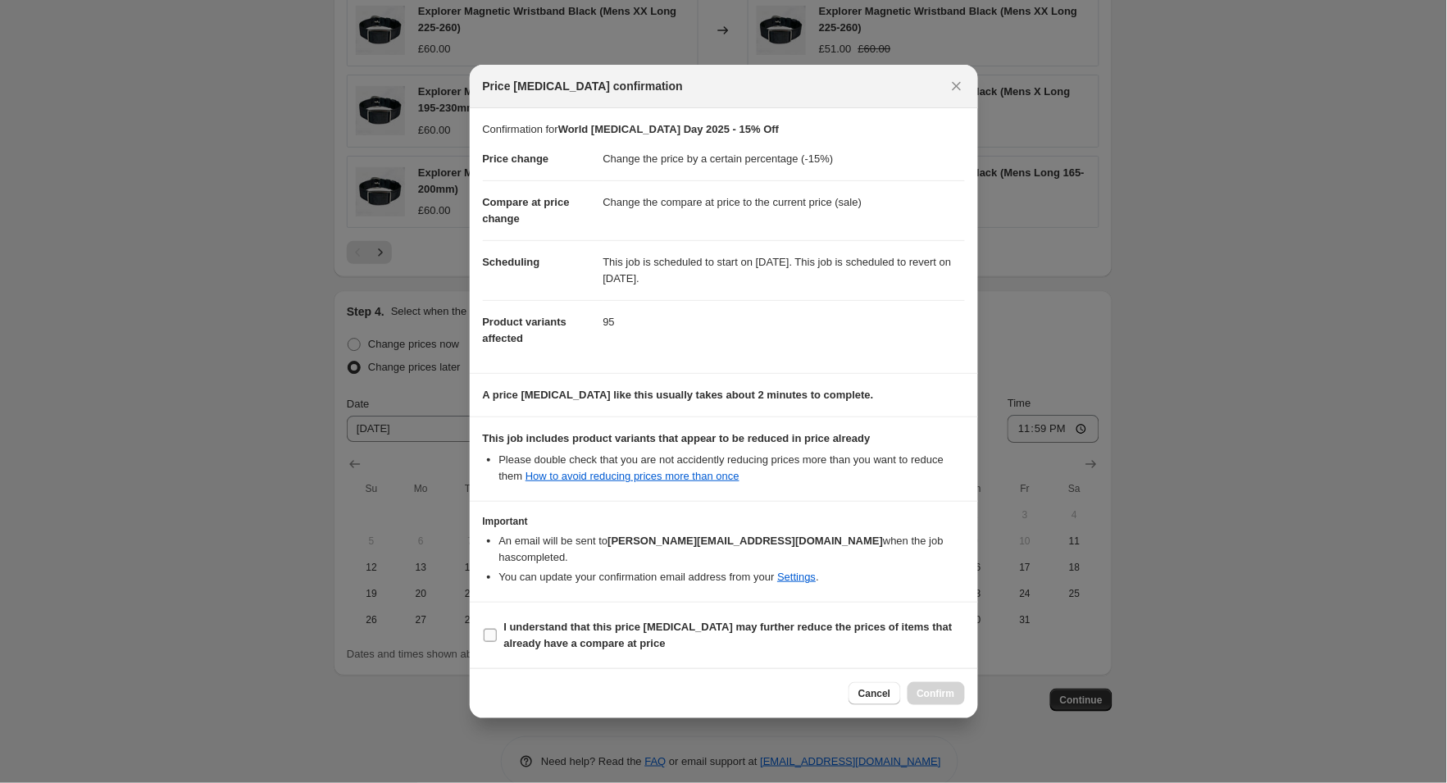
click at [495, 629] on input "I understand that this price [MEDICAL_DATA] may further reduce the prices of it…" at bounding box center [490, 635] width 13 height 13
checkbox input "true"
click at [920, 687] on span "Confirm" at bounding box center [936, 693] width 38 height 13
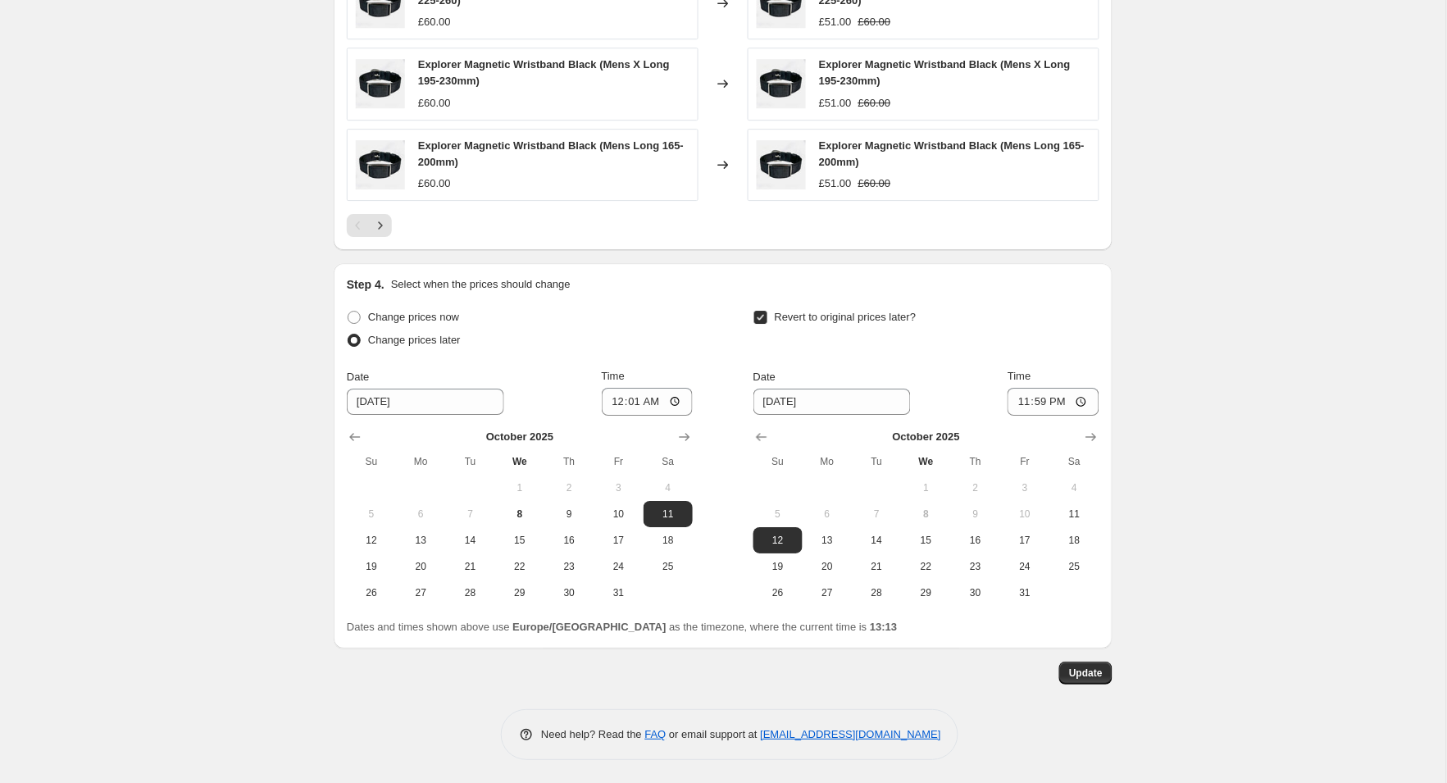
scroll to position [1260, 0]
click at [1086, 675] on span "Update" at bounding box center [1086, 673] width 34 height 13
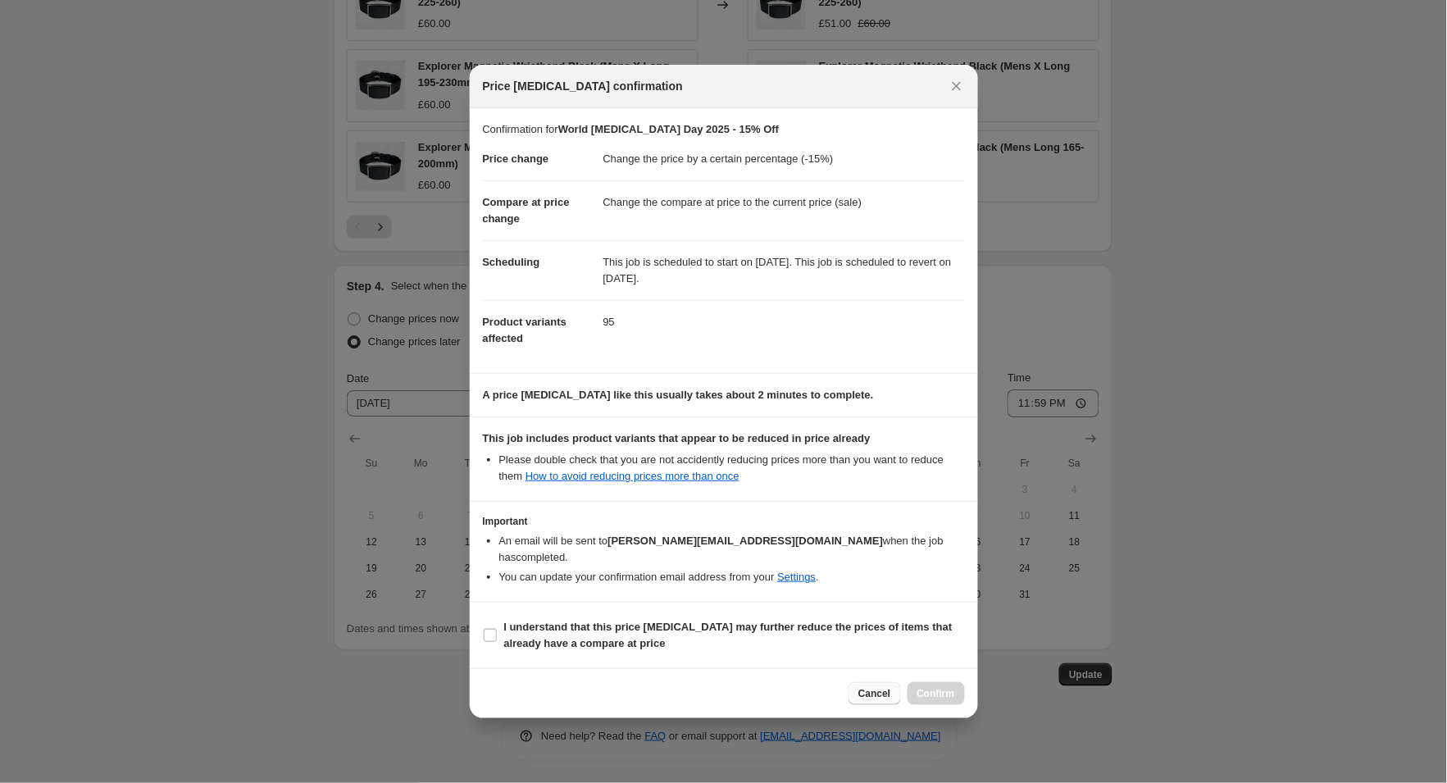
click at [876, 687] on span "Cancel" at bounding box center [874, 693] width 32 height 13
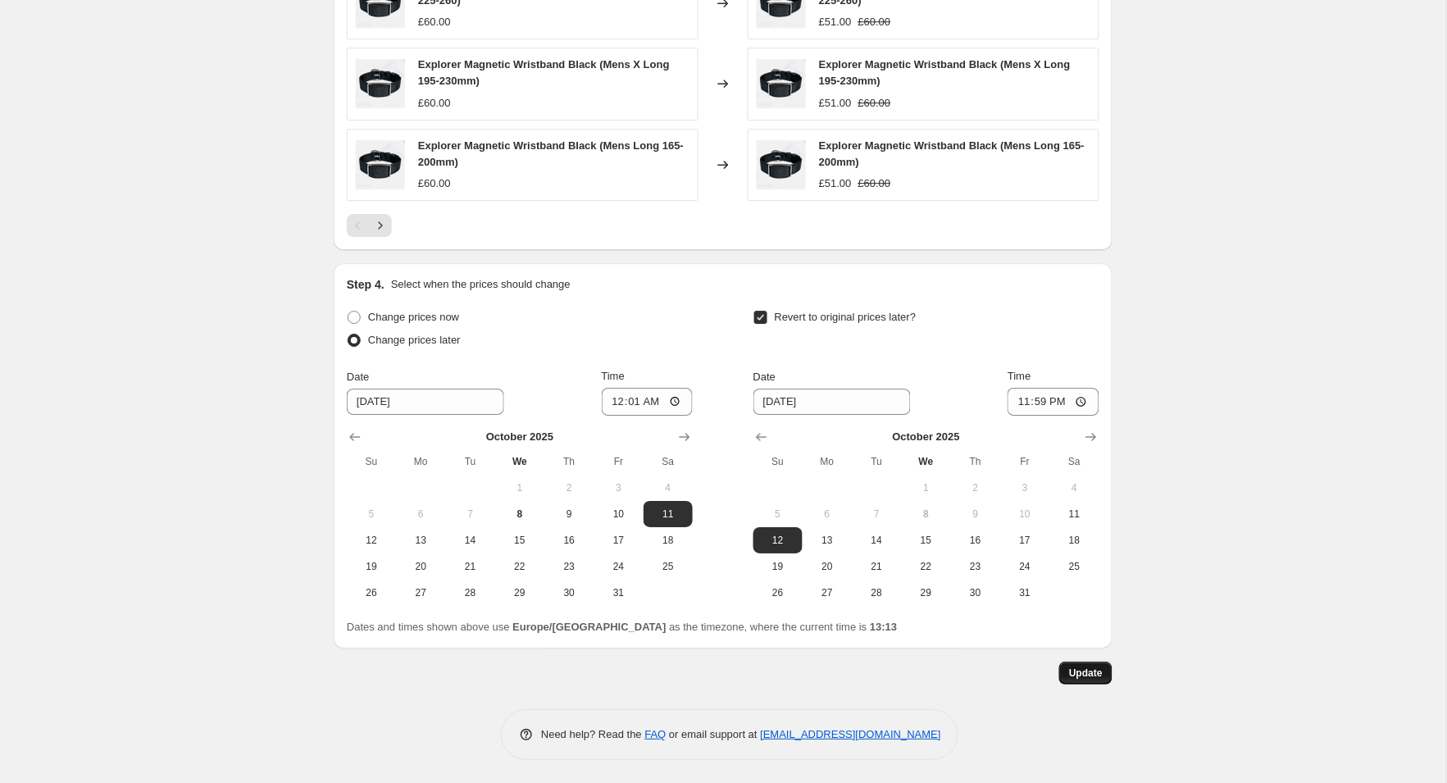
scroll to position [1260, 0]
click at [1085, 673] on span "Update" at bounding box center [1086, 673] width 34 height 13
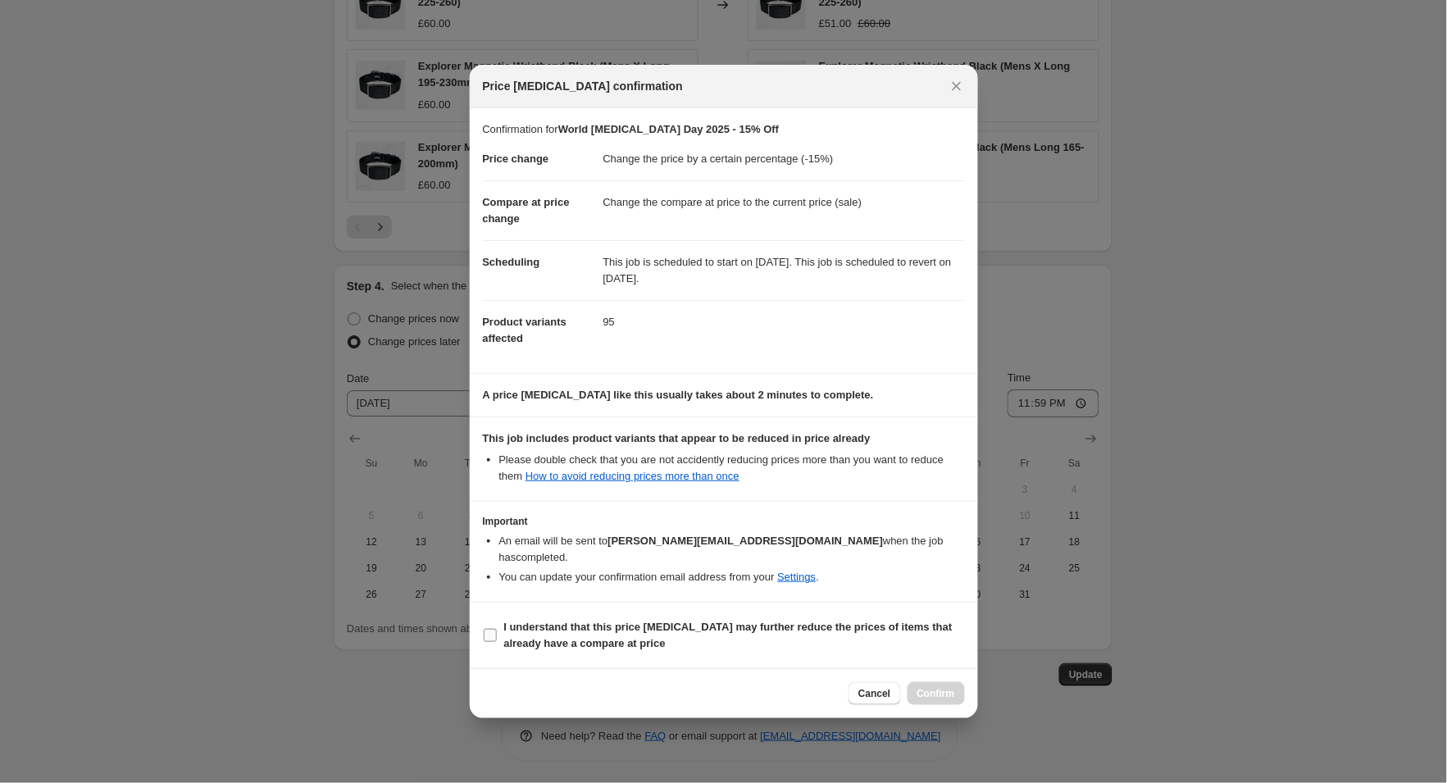
click at [490, 629] on input "I understand that this price [MEDICAL_DATA] may further reduce the prices of it…" at bounding box center [490, 635] width 13 height 13
checkbox input "true"
click at [926, 687] on span "Confirm" at bounding box center [936, 693] width 38 height 13
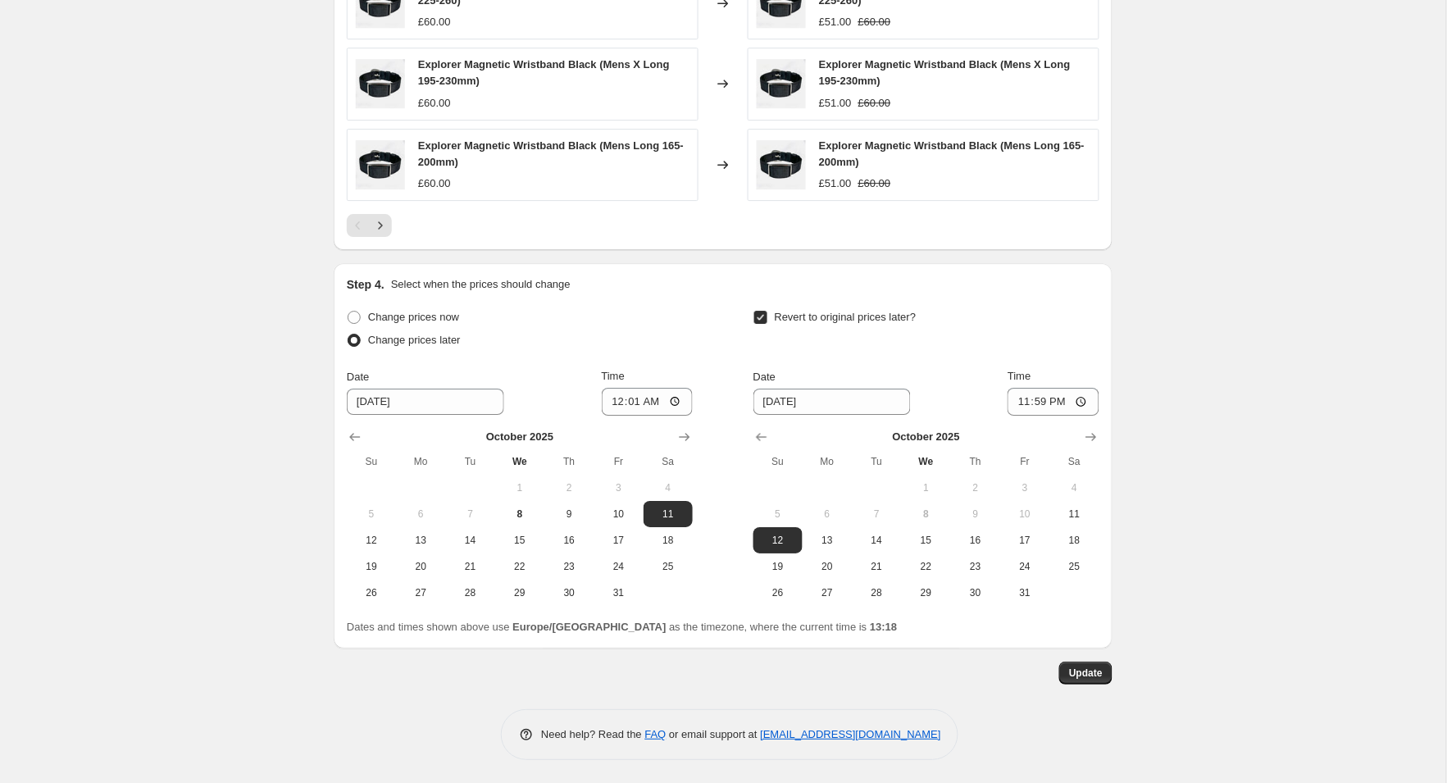
scroll to position [1260, 0]
click at [1096, 662] on button "Update" at bounding box center [1085, 673] width 53 height 23
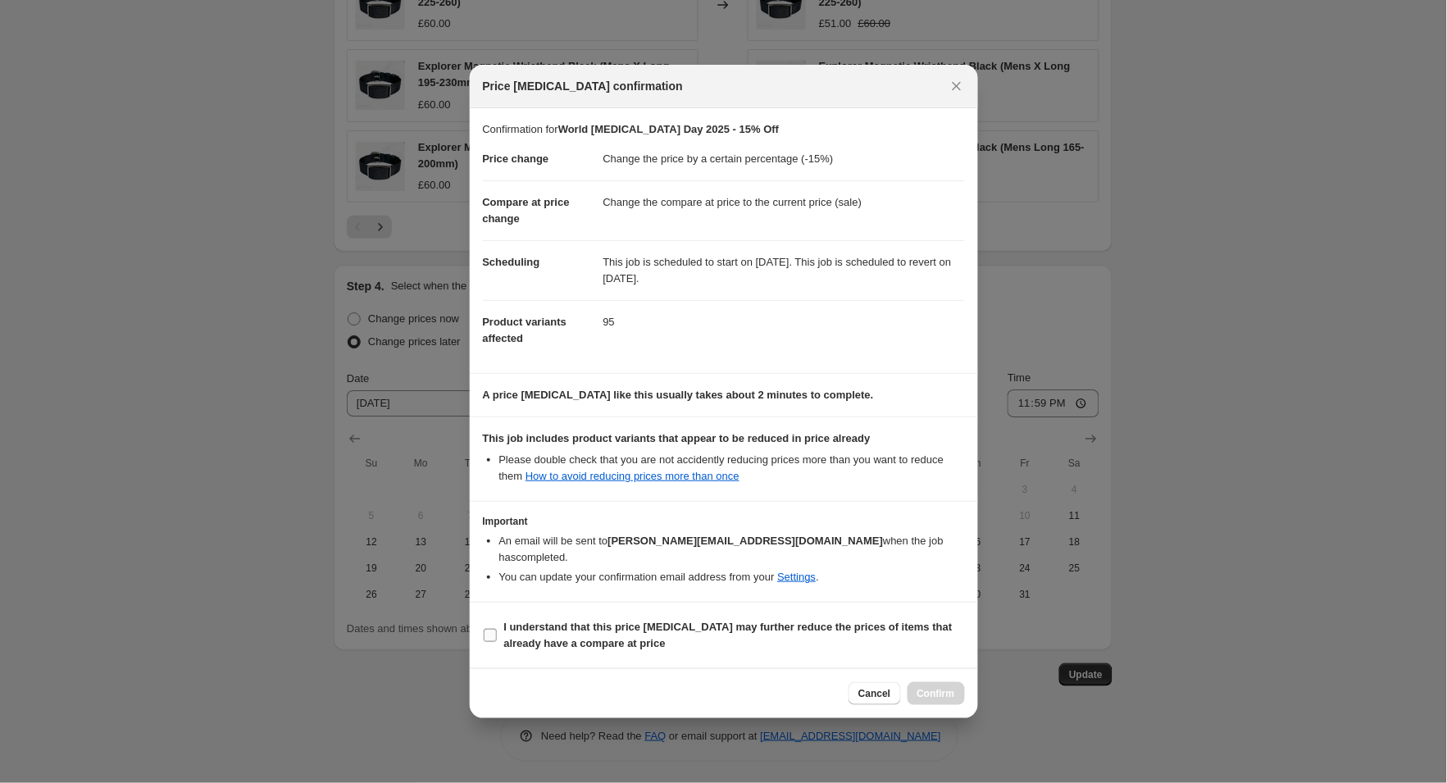
click at [495, 629] on input "I understand that this price [MEDICAL_DATA] may further reduce the prices of it…" at bounding box center [490, 635] width 13 height 13
checkbox input "true"
click at [882, 687] on span "Cancel" at bounding box center [874, 693] width 32 height 13
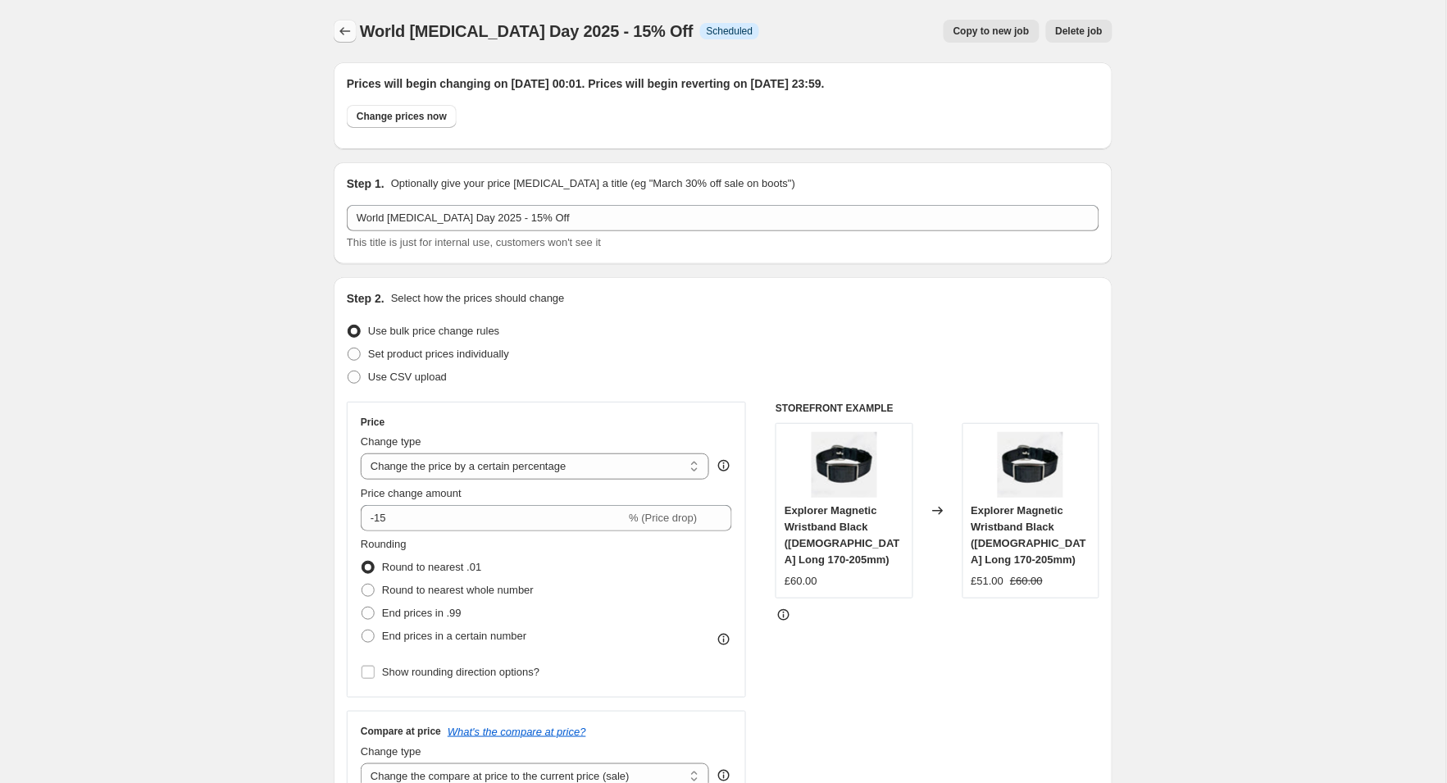
click at [338, 29] on icon "Price change jobs" at bounding box center [345, 31] width 16 height 16
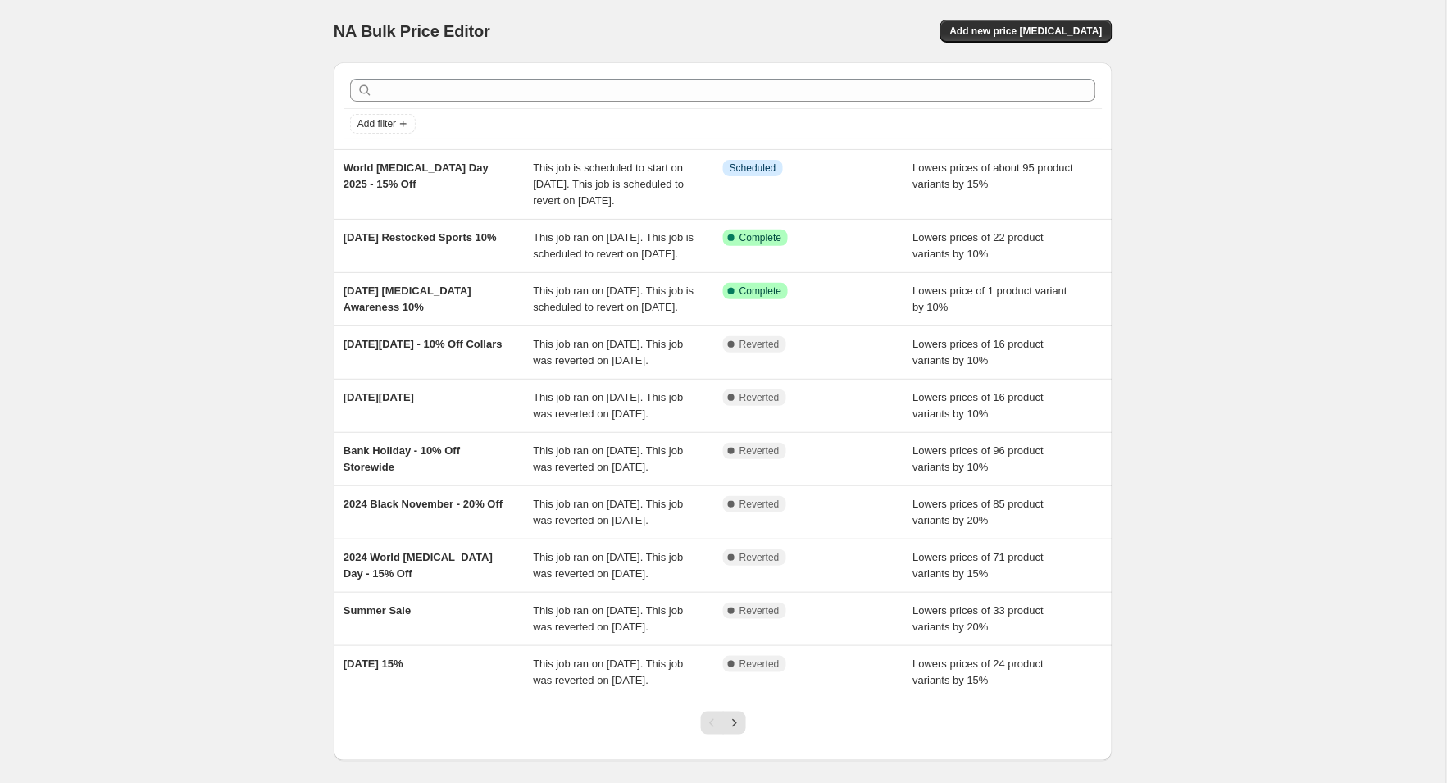
click at [1228, 243] on div "NA Bulk Price Editor. This page is ready NA Bulk Price Editor Add new price [ME…" at bounding box center [723, 430] width 1446 height 861
click at [1277, 309] on div "NA Bulk Price Editor. This page is ready NA Bulk Price Editor Add new price [ME…" at bounding box center [723, 430] width 1446 height 861
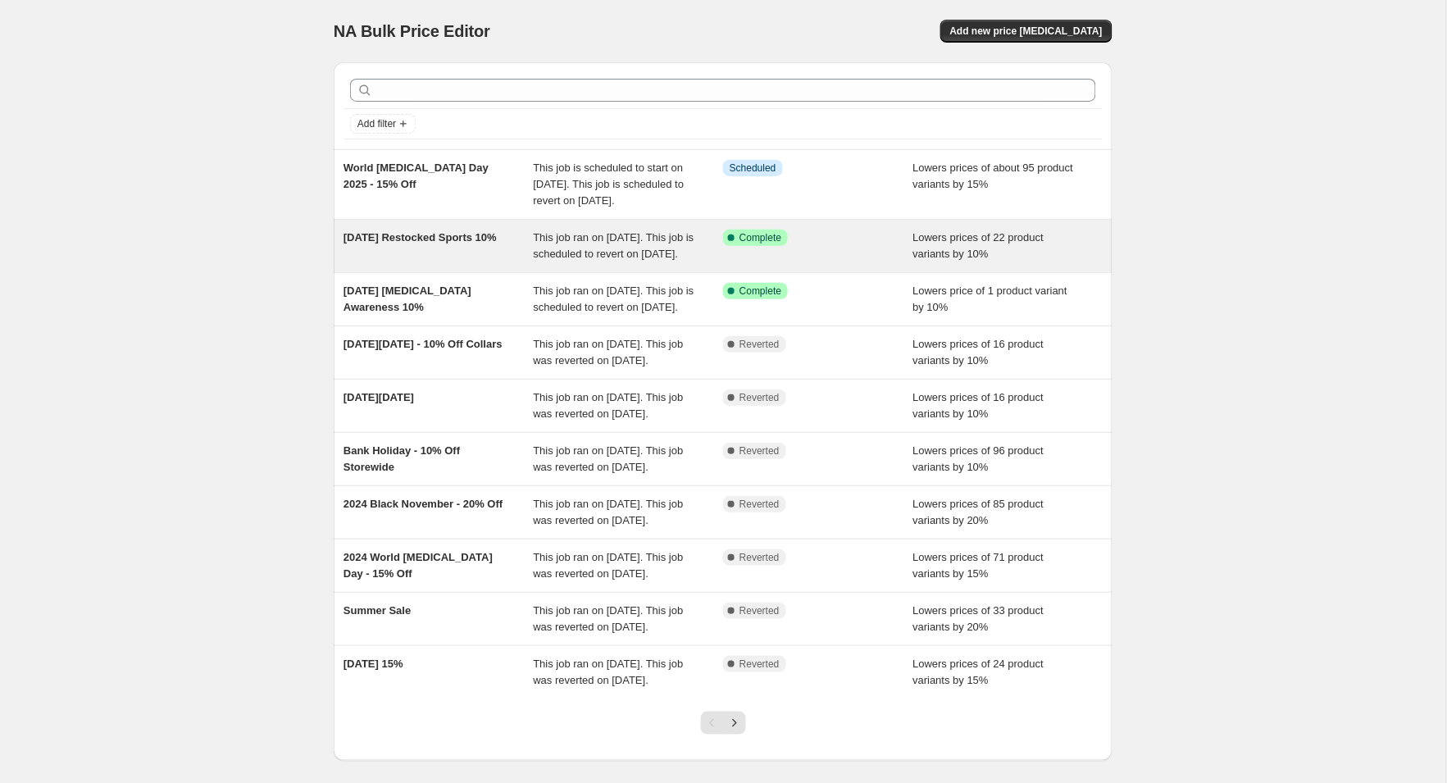
click at [611, 260] on span "This job ran on [DATE]. This job is scheduled to revert on [DATE]." at bounding box center [614, 245] width 161 height 29
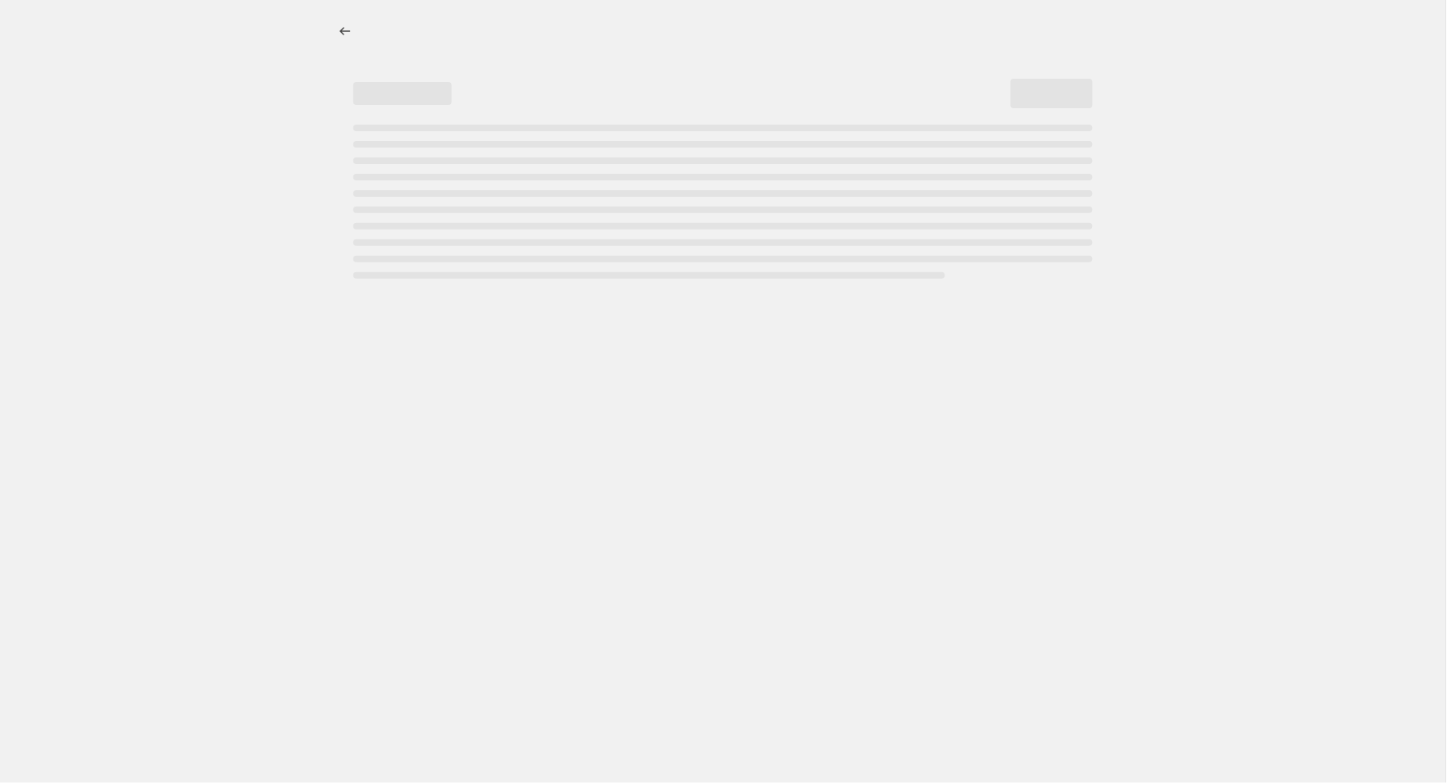
select select "percentage"
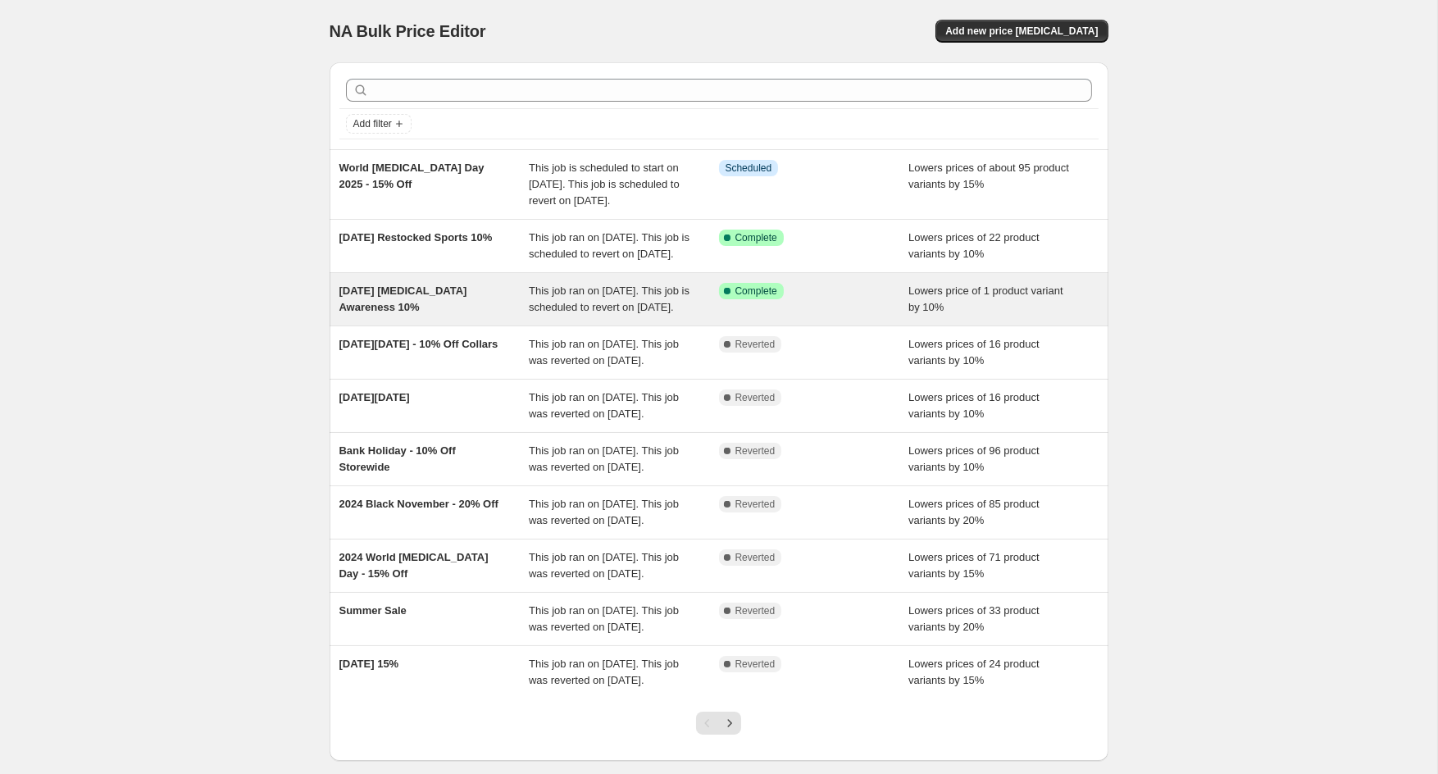
click at [445, 316] on div "[DATE] [MEDICAL_DATA] Awareness 10%" at bounding box center [434, 299] width 190 height 33
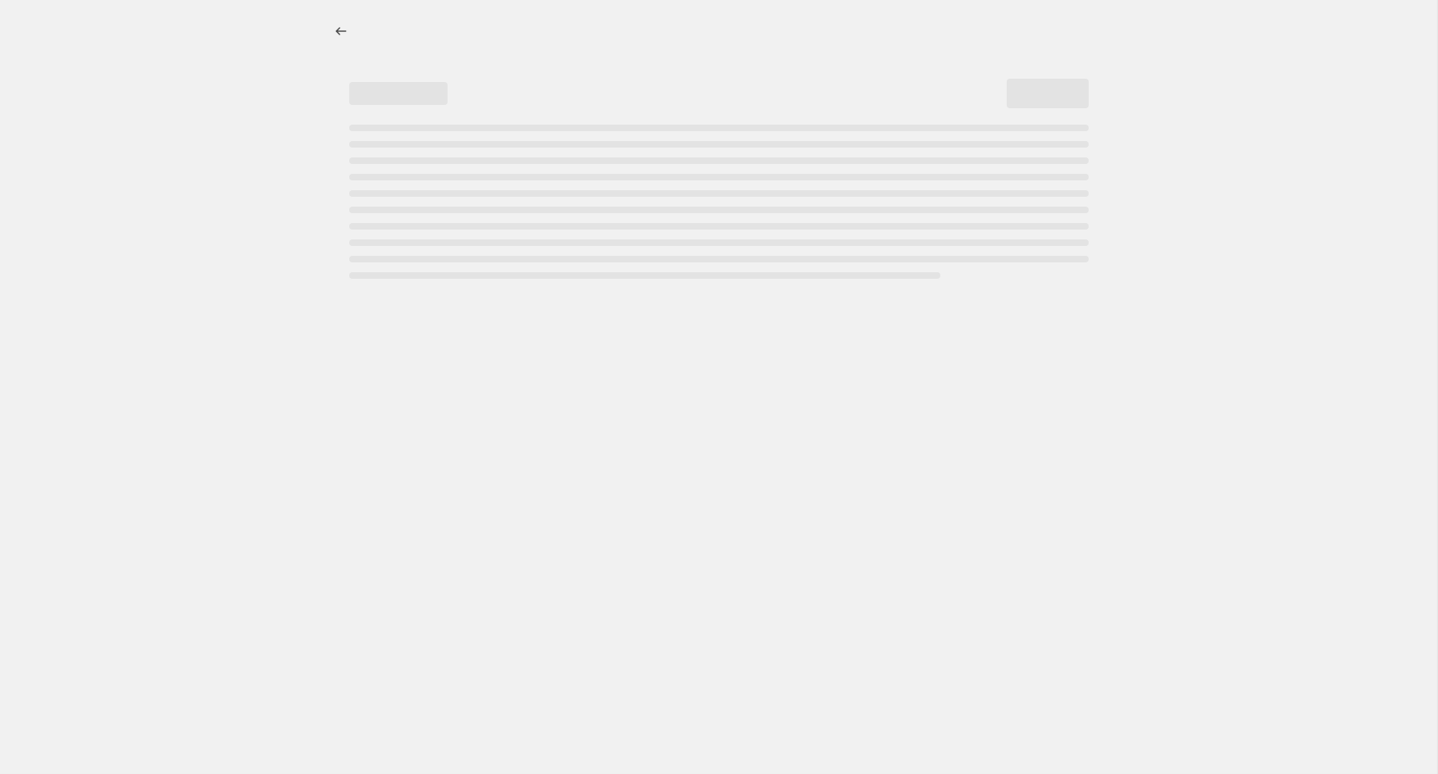
select select "percentage"
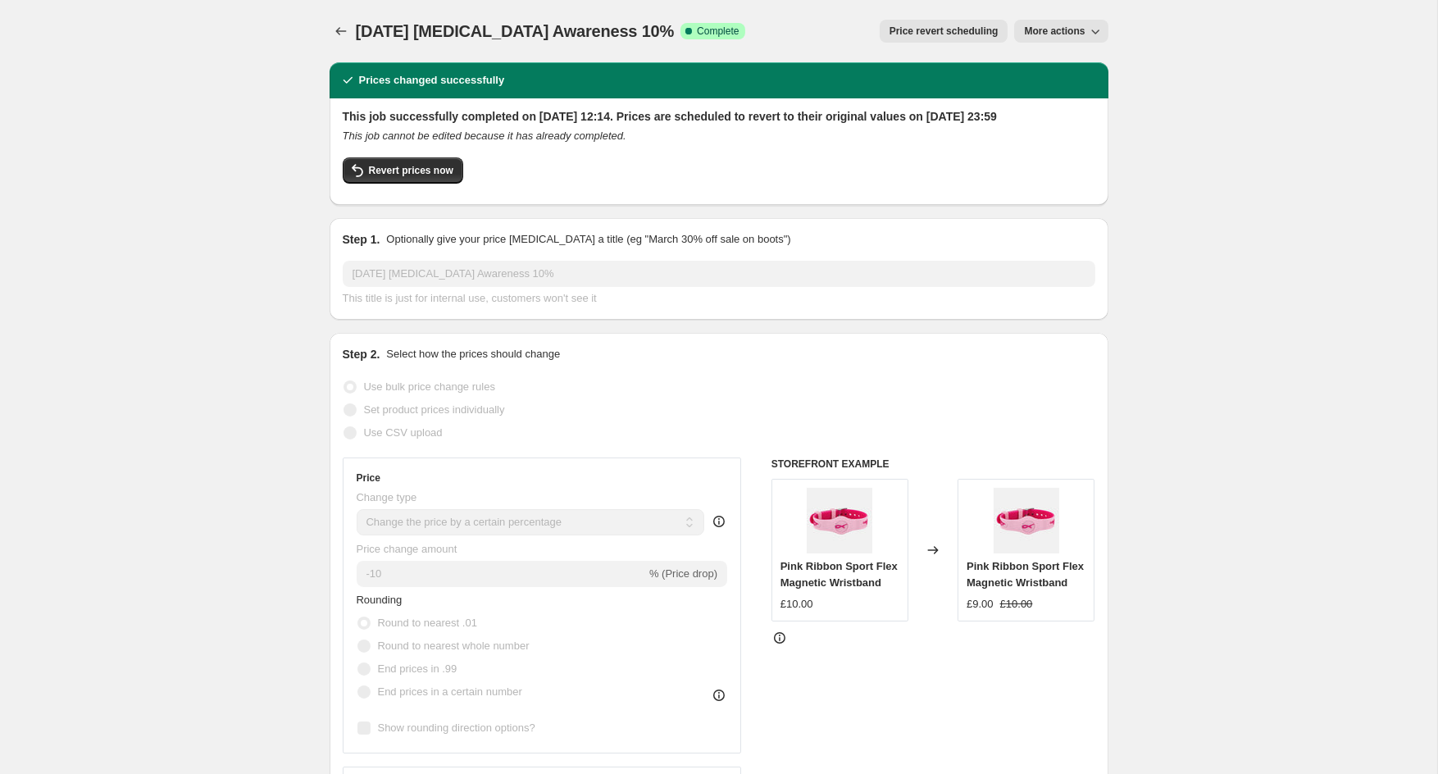
click at [953, 34] on span "Price revert scheduling" at bounding box center [943, 31] width 109 height 13
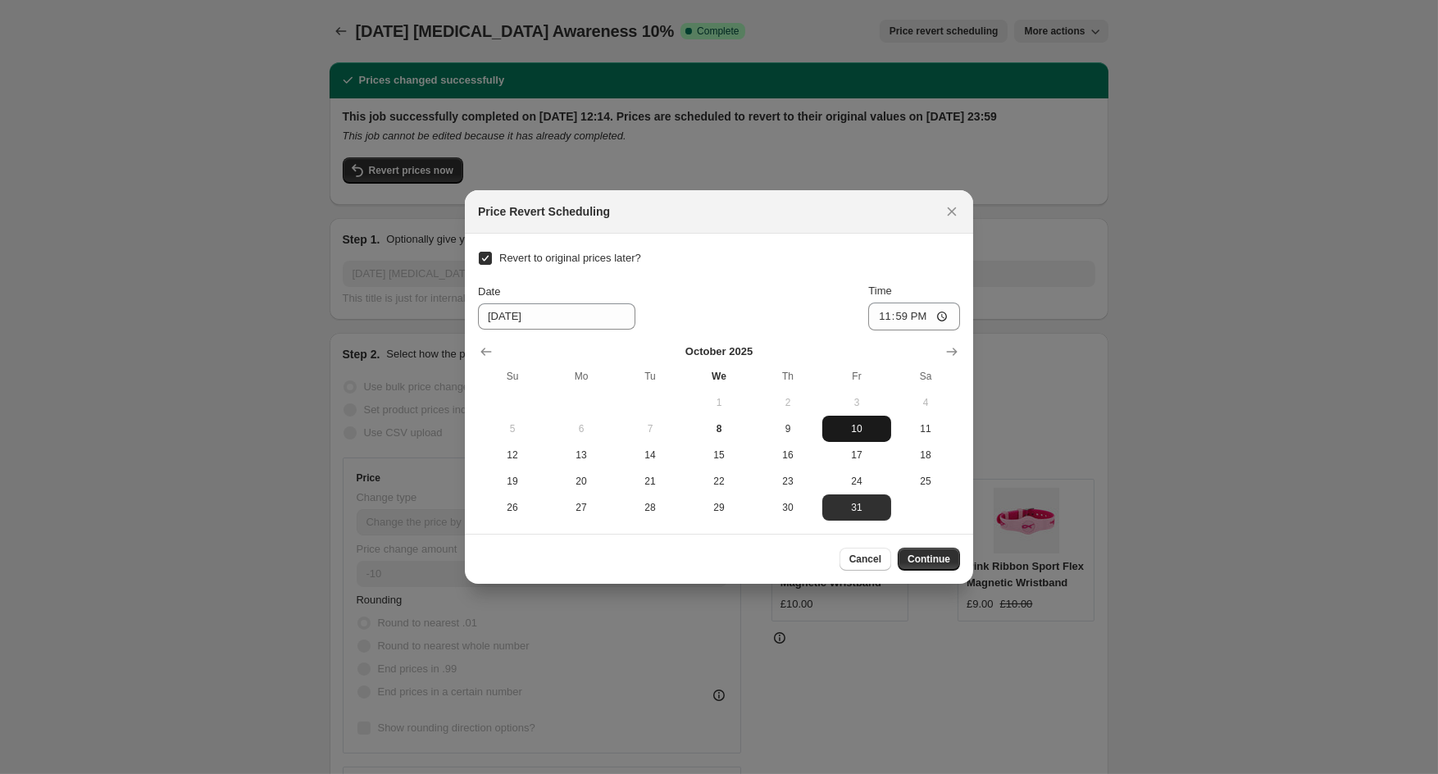
click at [853, 433] on span "10" at bounding box center [857, 428] width 56 height 13
type input "[DATE]"
drag, startPoint x: 930, startPoint y: 554, endPoint x: 944, endPoint y: 550, distance: 13.7
click at [931, 553] on span "Continue" at bounding box center [928, 559] width 43 height 13
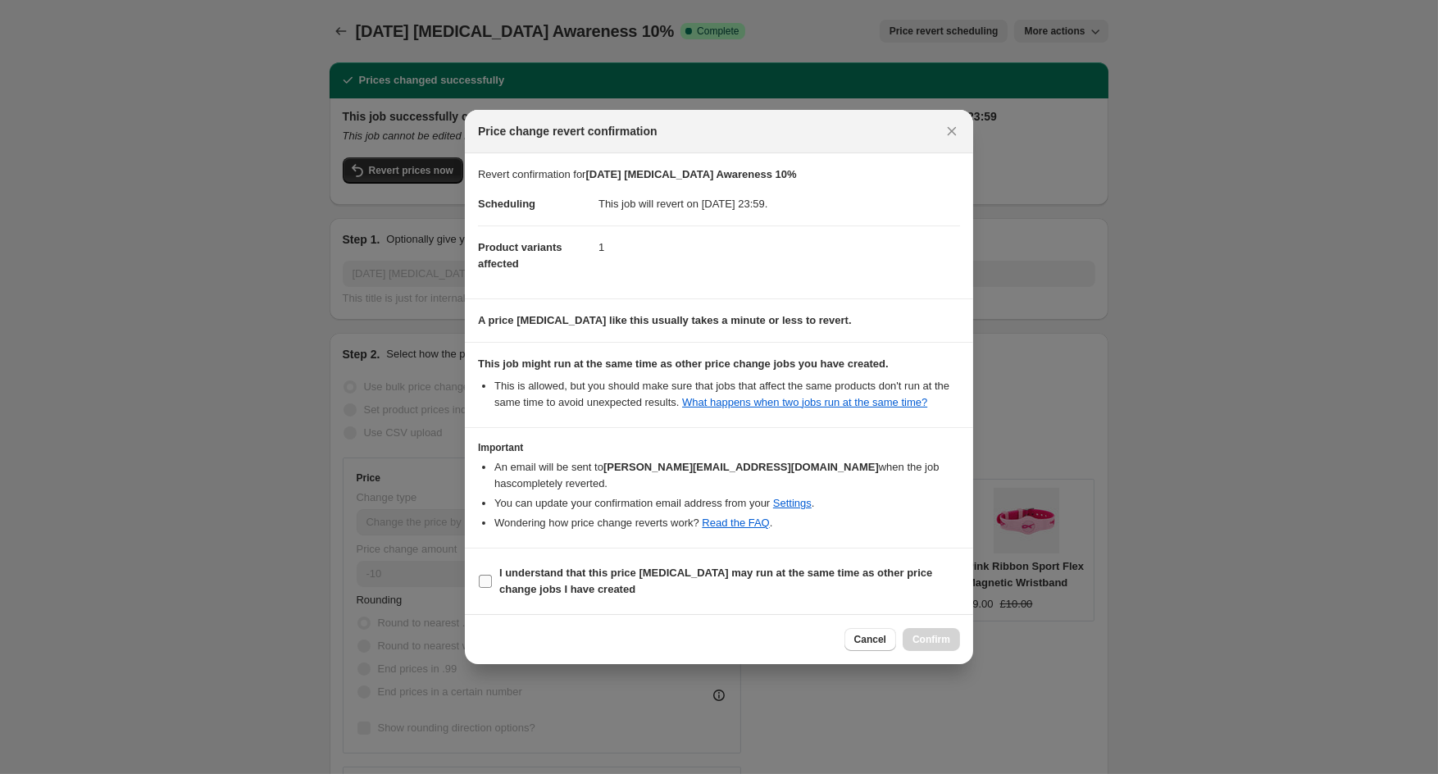
click at [484, 583] on input "I understand that this price [MEDICAL_DATA] may run at the same time as other p…" at bounding box center [485, 581] width 13 height 13
checkbox input "true"
click at [919, 638] on span "Confirm" at bounding box center [931, 639] width 38 height 13
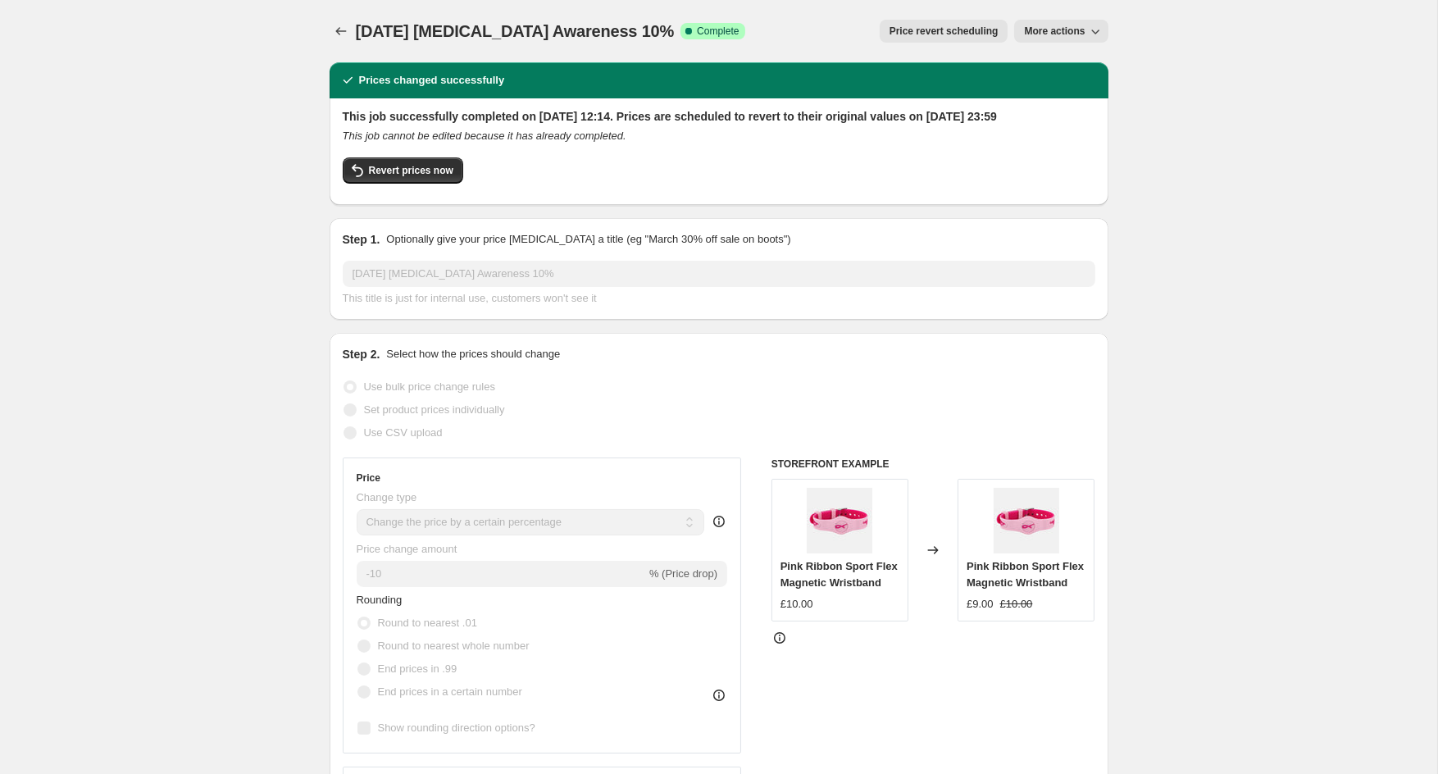
click at [1058, 25] on button "More actions" at bounding box center [1060, 31] width 93 height 23
click at [1064, 64] on span "Copy to new job" at bounding box center [1060, 64] width 76 height 12
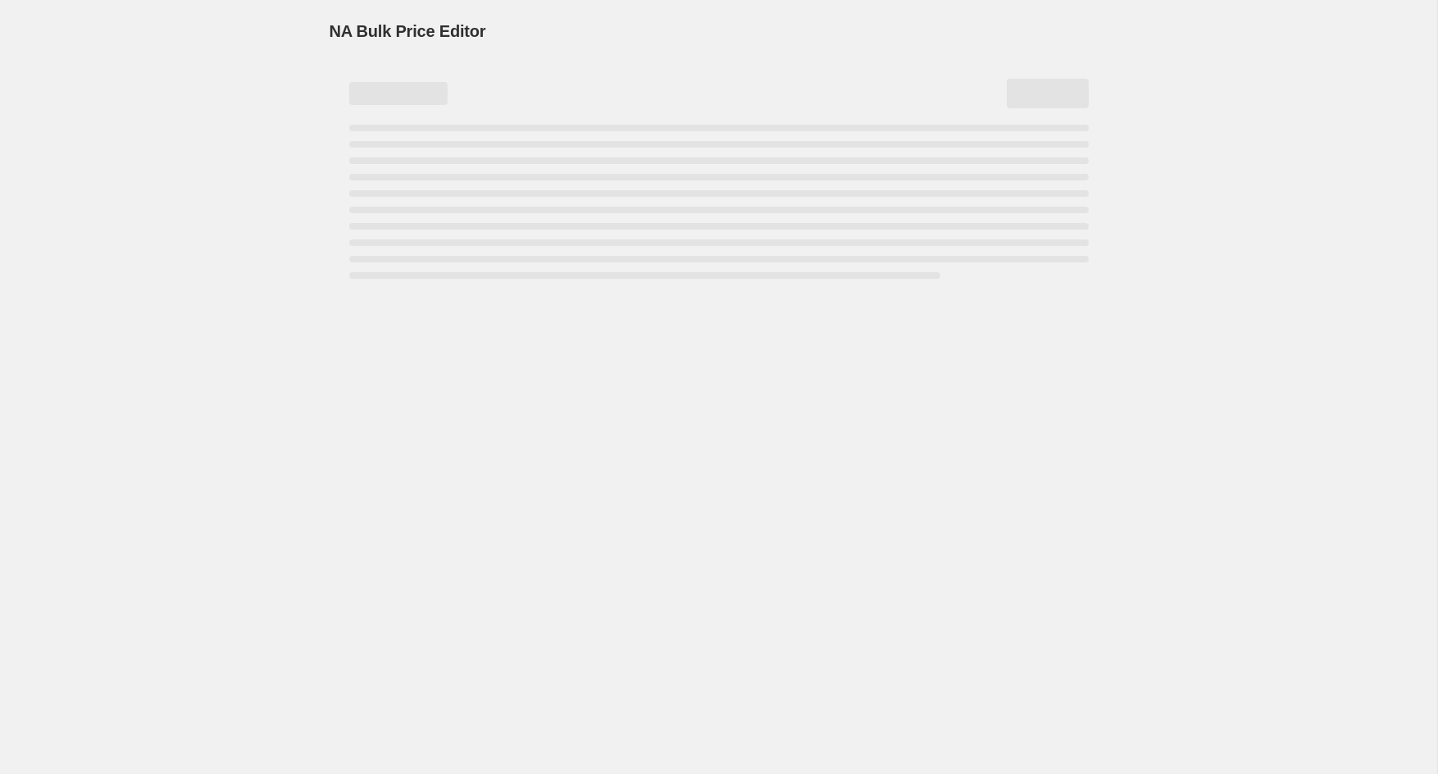
select select "percentage"
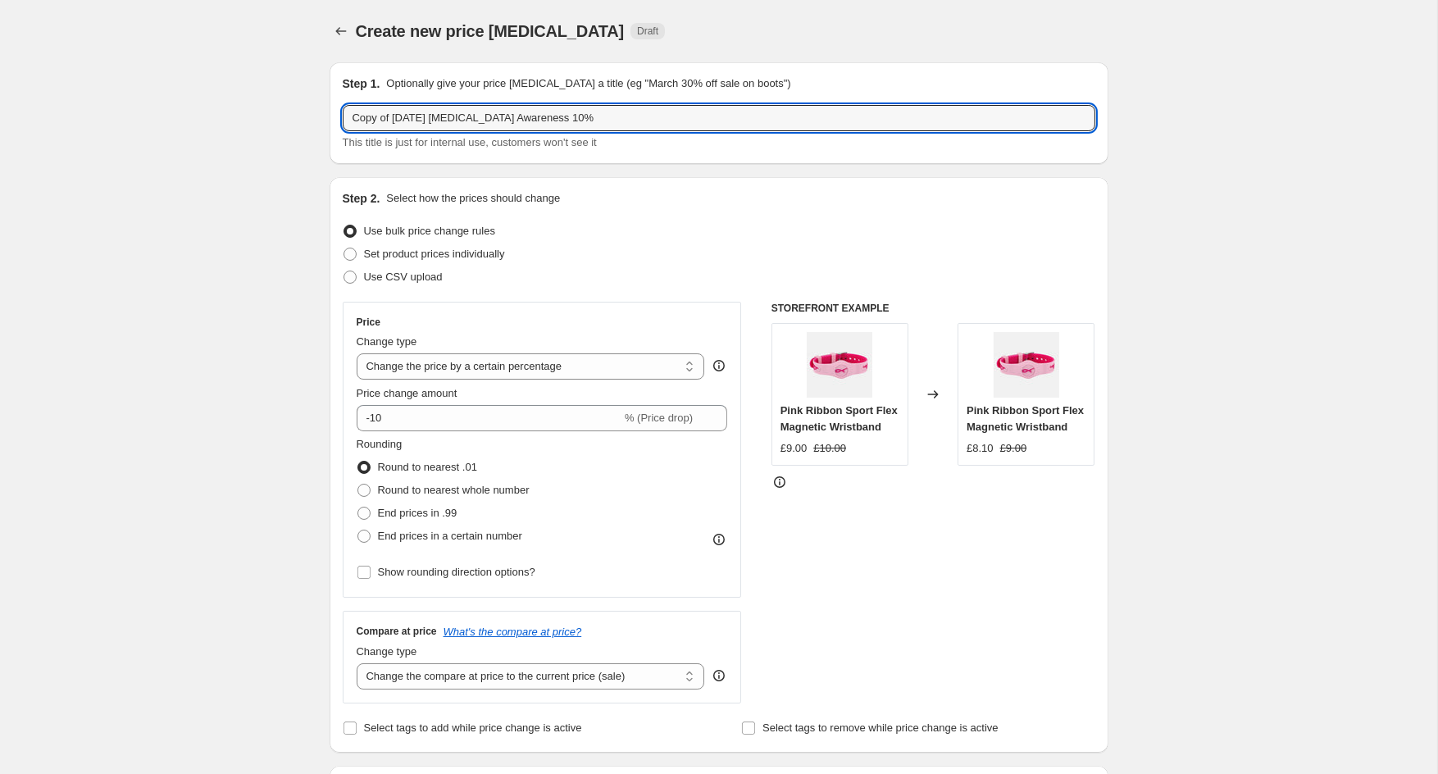
drag, startPoint x: 393, startPoint y: 121, endPoint x: 282, endPoint y: 119, distance: 110.7
click at [283, 119] on div "Create new price [MEDICAL_DATA]. This page is ready Create new price [MEDICAL_D…" at bounding box center [718, 693] width 1437 height 1387
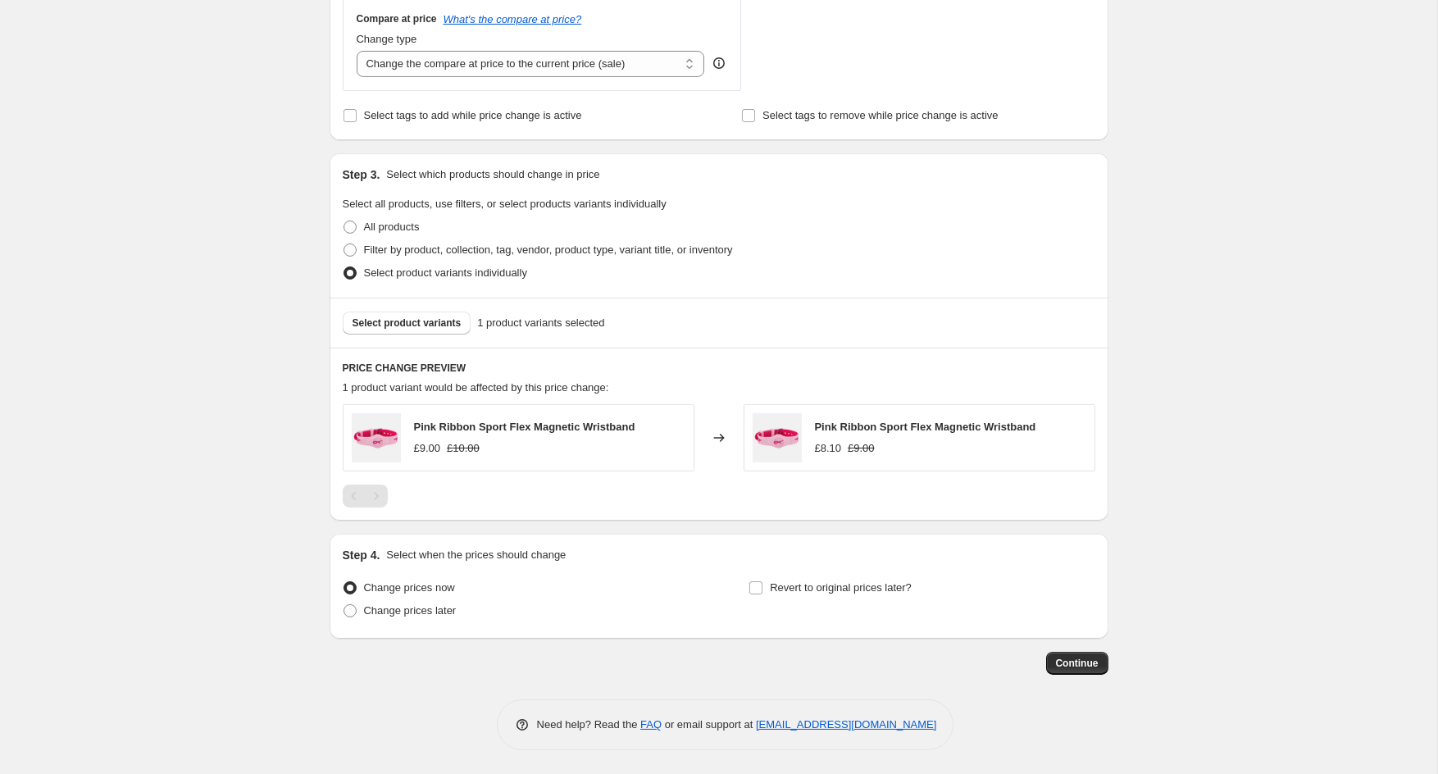
scroll to position [611, 0]
type input "Restart [DATE] [MEDICAL_DATA] Awareness 10%"
click at [412, 614] on span "Change prices later" at bounding box center [410, 612] width 93 height 12
click at [344, 607] on input "Change prices later" at bounding box center [343, 606] width 1 height 1
radio input "true"
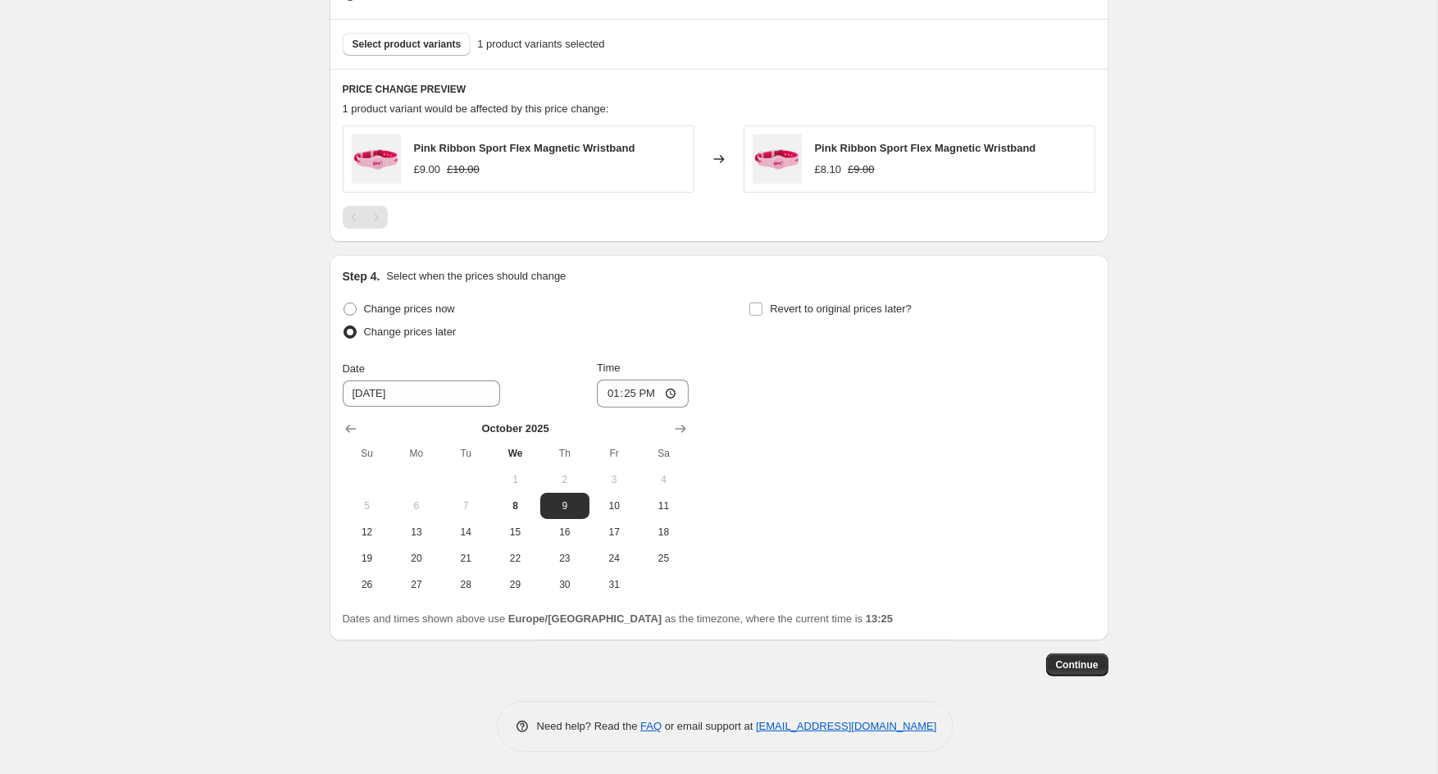
scroll to position [889, 0]
click at [416, 534] on span "13" at bounding box center [416, 533] width 36 height 13
type input "[DATE]"
click at [449, 394] on input "[DATE]" at bounding box center [421, 395] width 157 height 26
drag, startPoint x: 447, startPoint y: 394, endPoint x: 313, endPoint y: 384, distance: 134.0
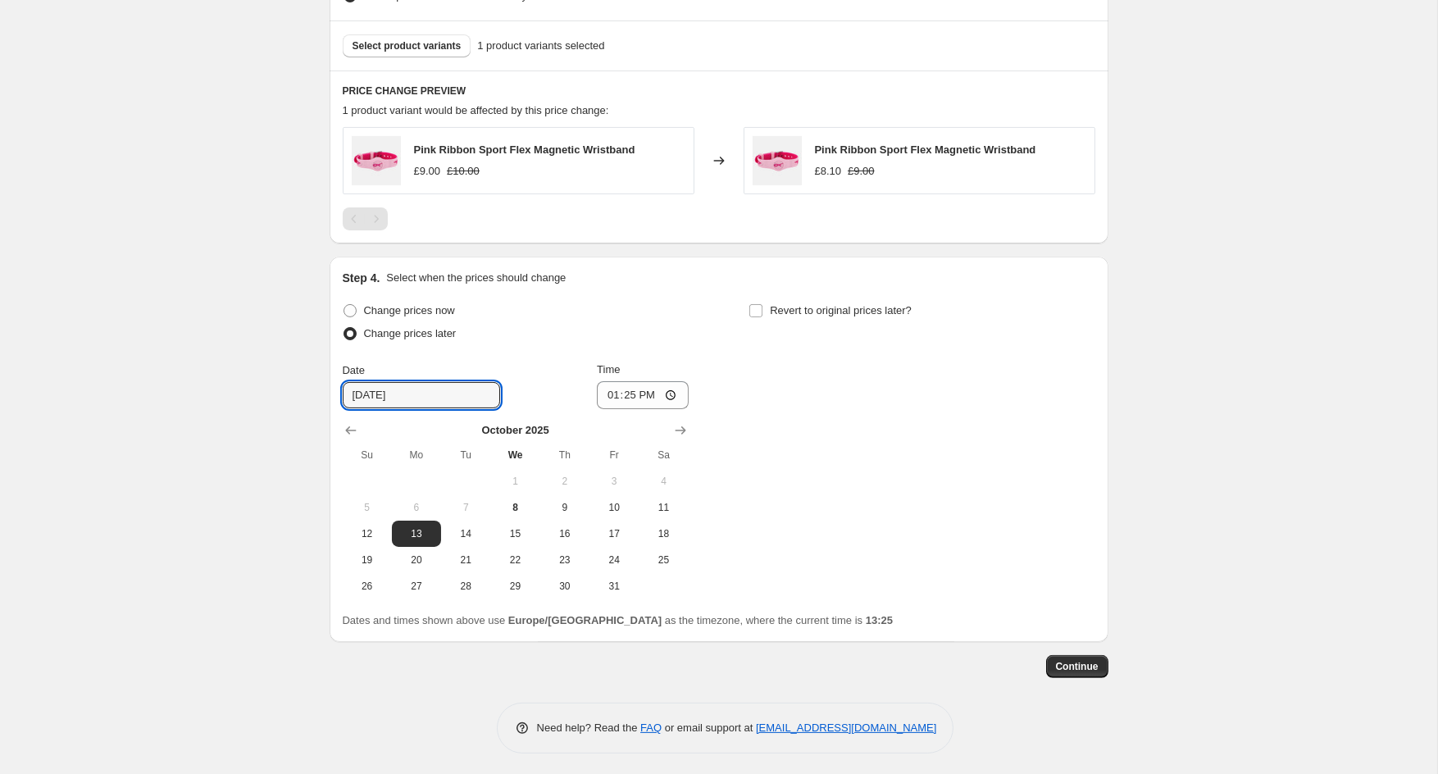
click at [657, 394] on input "13:25" at bounding box center [643, 395] width 92 height 28
type input "00:01"
click at [1065, 662] on span "Continue" at bounding box center [1077, 666] width 43 height 13
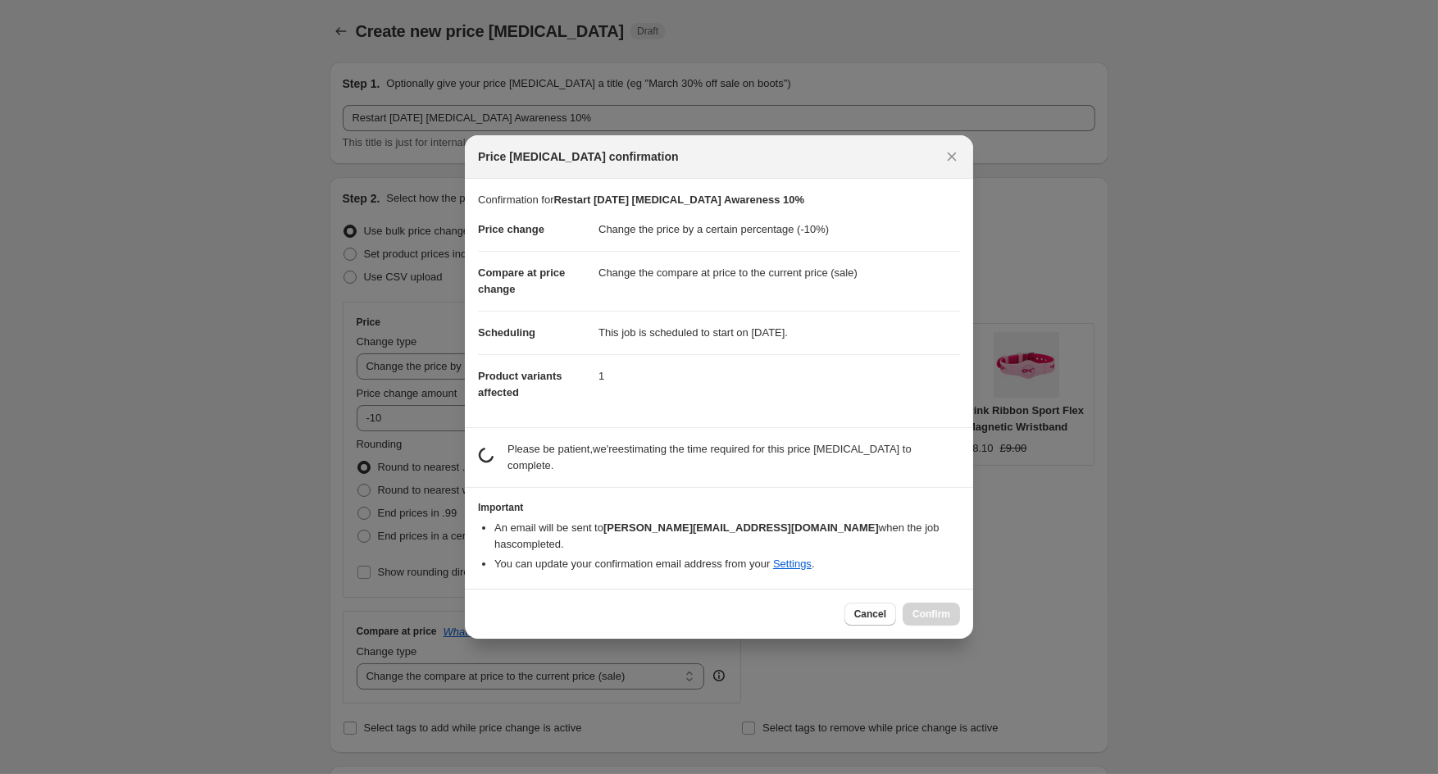
scroll to position [889, 0]
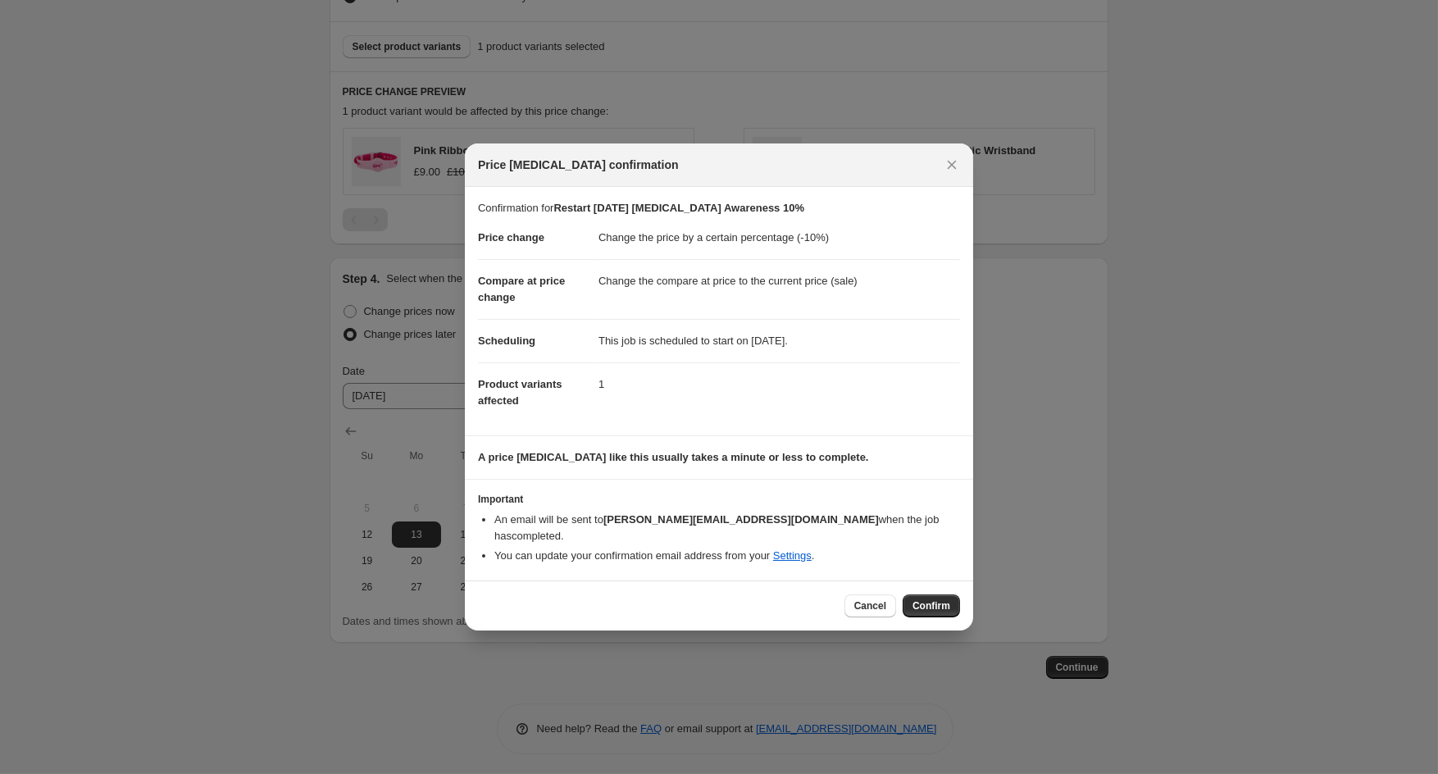
drag, startPoint x: 876, startPoint y: 591, endPoint x: 835, endPoint y: 571, distance: 45.1
click at [875, 599] on span "Cancel" at bounding box center [870, 605] width 32 height 13
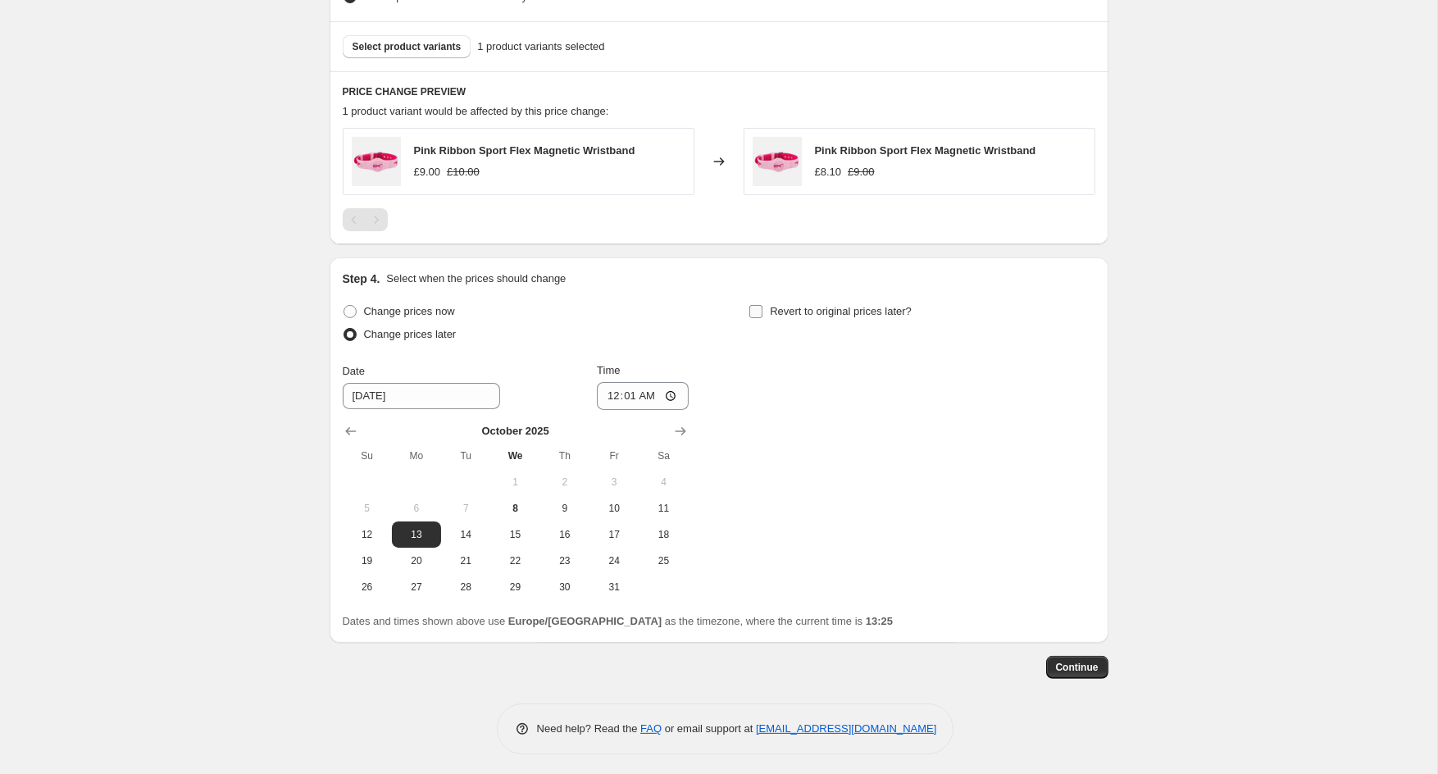
drag, startPoint x: 756, startPoint y: 307, endPoint x: 766, endPoint y: 319, distance: 15.7
click at [756, 308] on input "Revert to original prices later?" at bounding box center [755, 311] width 13 height 13
checkbox input "true"
click at [1029, 597] on div "Change prices now Change prices later Date [DATE] Time 00:[DATE] Mo Tu We Th Fr…" at bounding box center [719, 465] width 753 height 330
drag, startPoint x: 1022, startPoint y: 589, endPoint x: 1044, endPoint y: 517, distance: 74.7
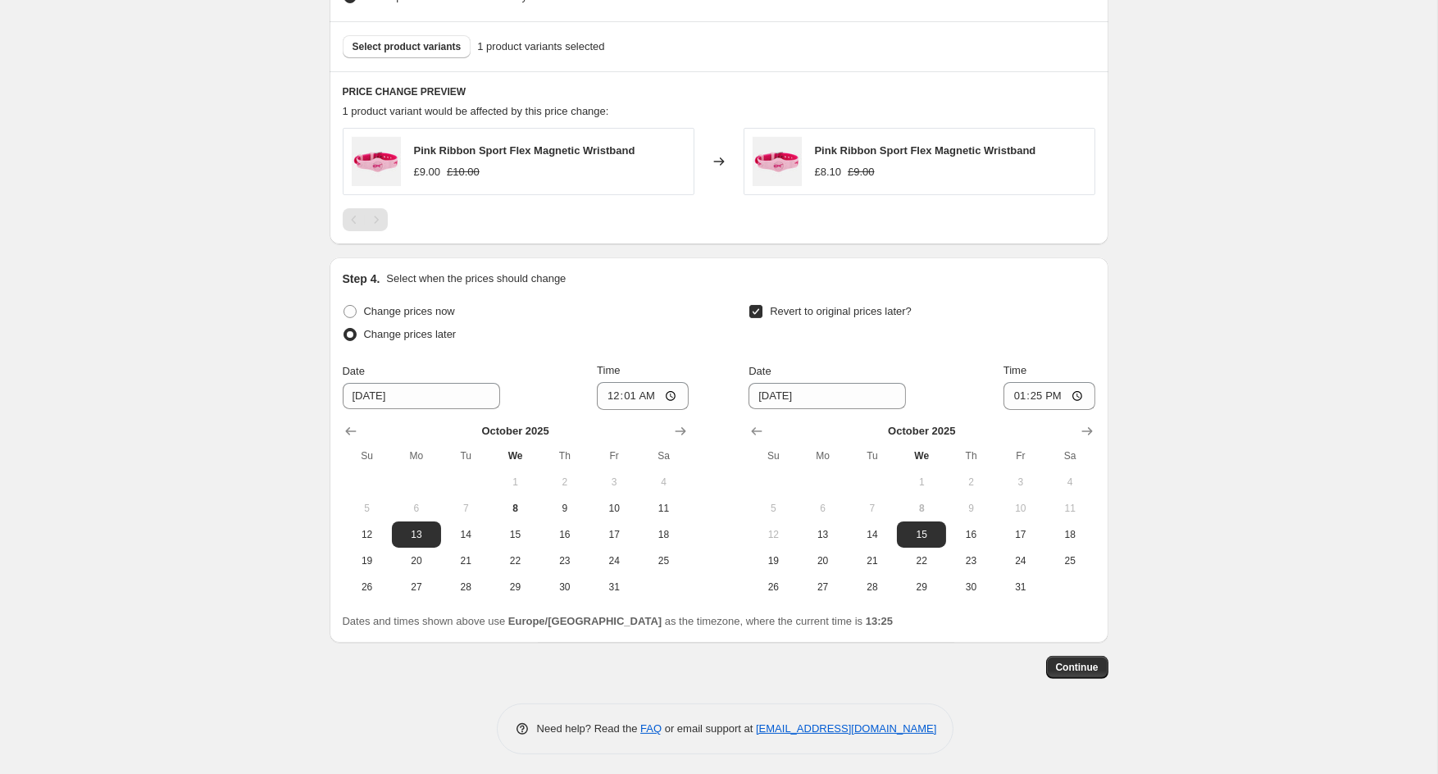
click at [1021, 589] on span "31" at bounding box center [1021, 586] width 36 height 13
type input "[DATE]"
click at [1055, 391] on input "13:25" at bounding box center [1049, 396] width 92 height 28
click at [1078, 392] on input "23:25" at bounding box center [1049, 396] width 92 height 28
type input "23:59"
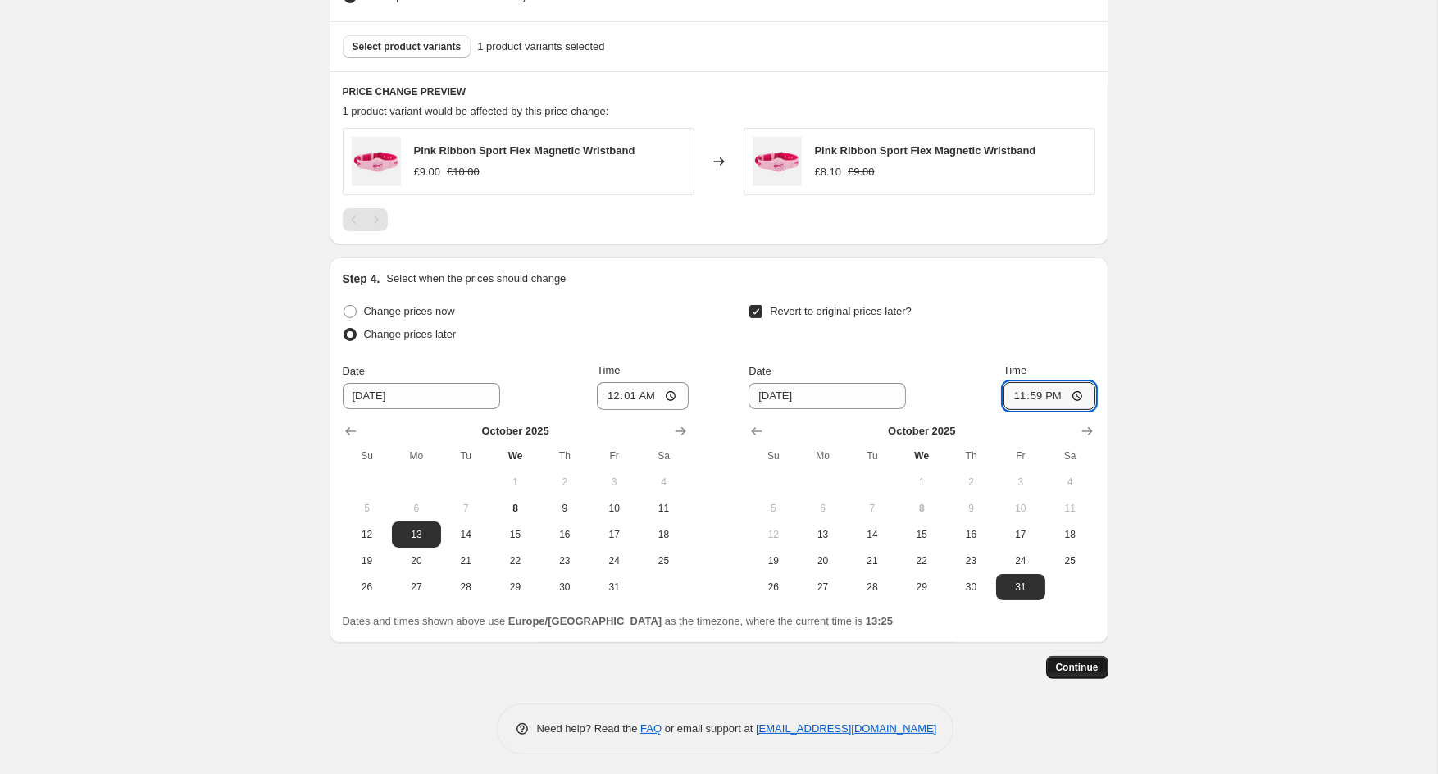
click at [1072, 656] on button "Continue" at bounding box center [1077, 667] width 62 height 23
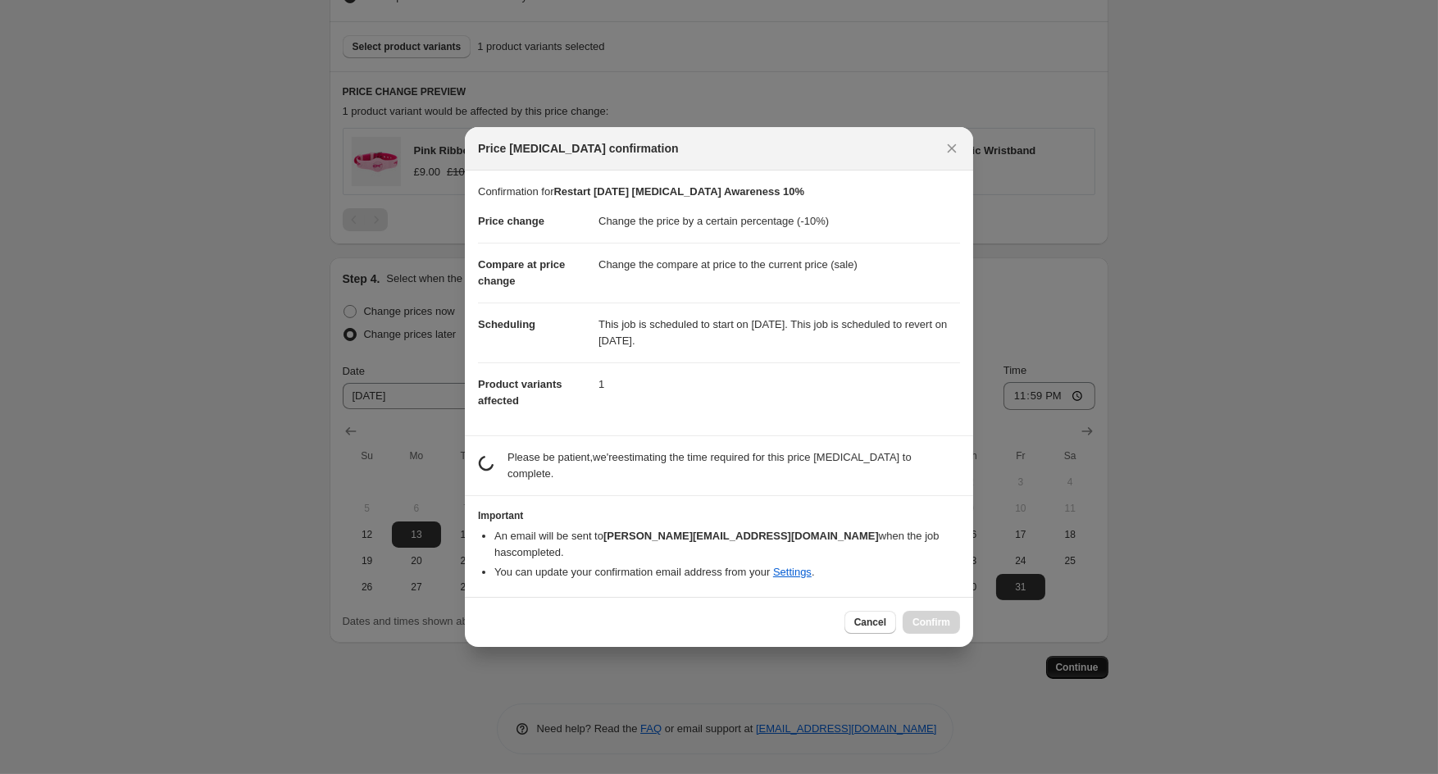
scroll to position [888, 0]
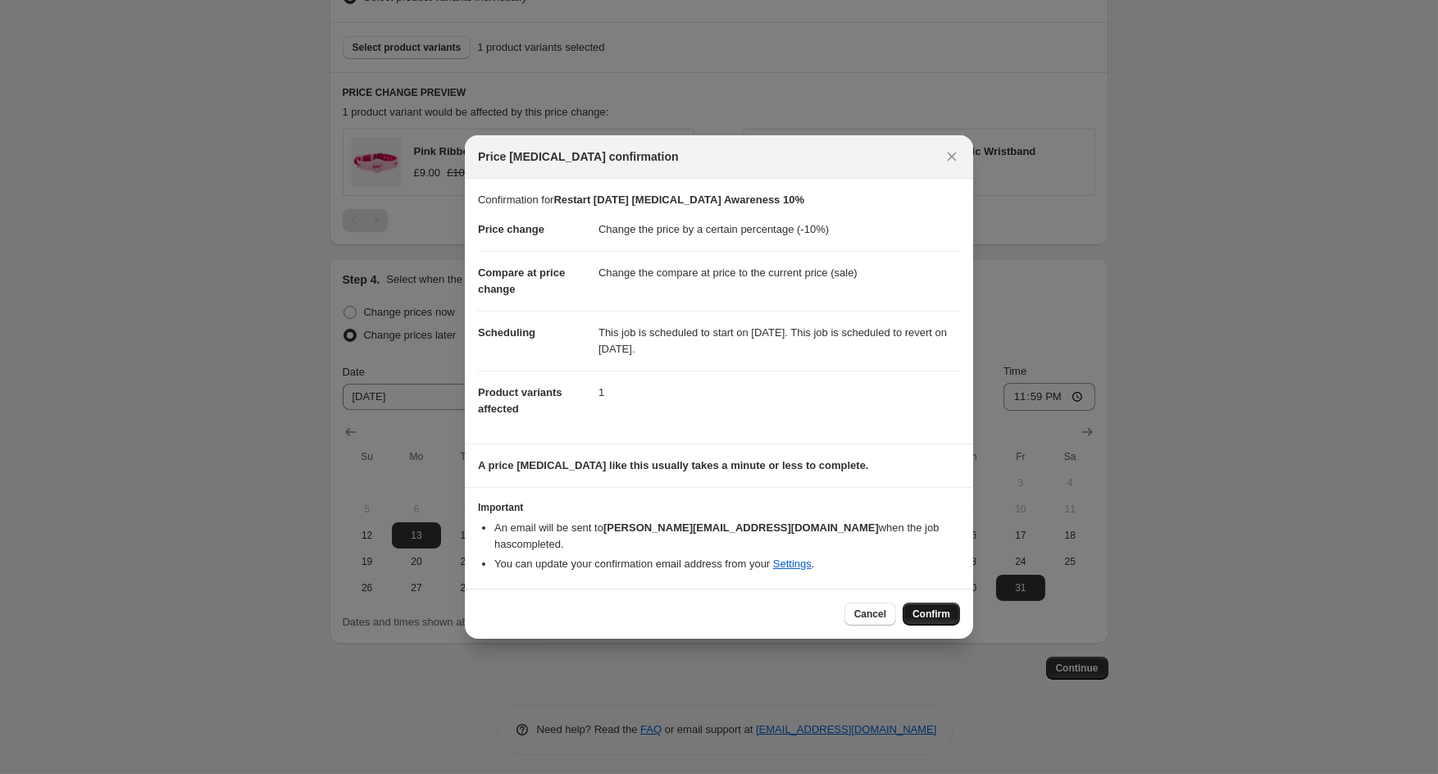
click at [928, 607] on span "Confirm" at bounding box center [931, 613] width 38 height 13
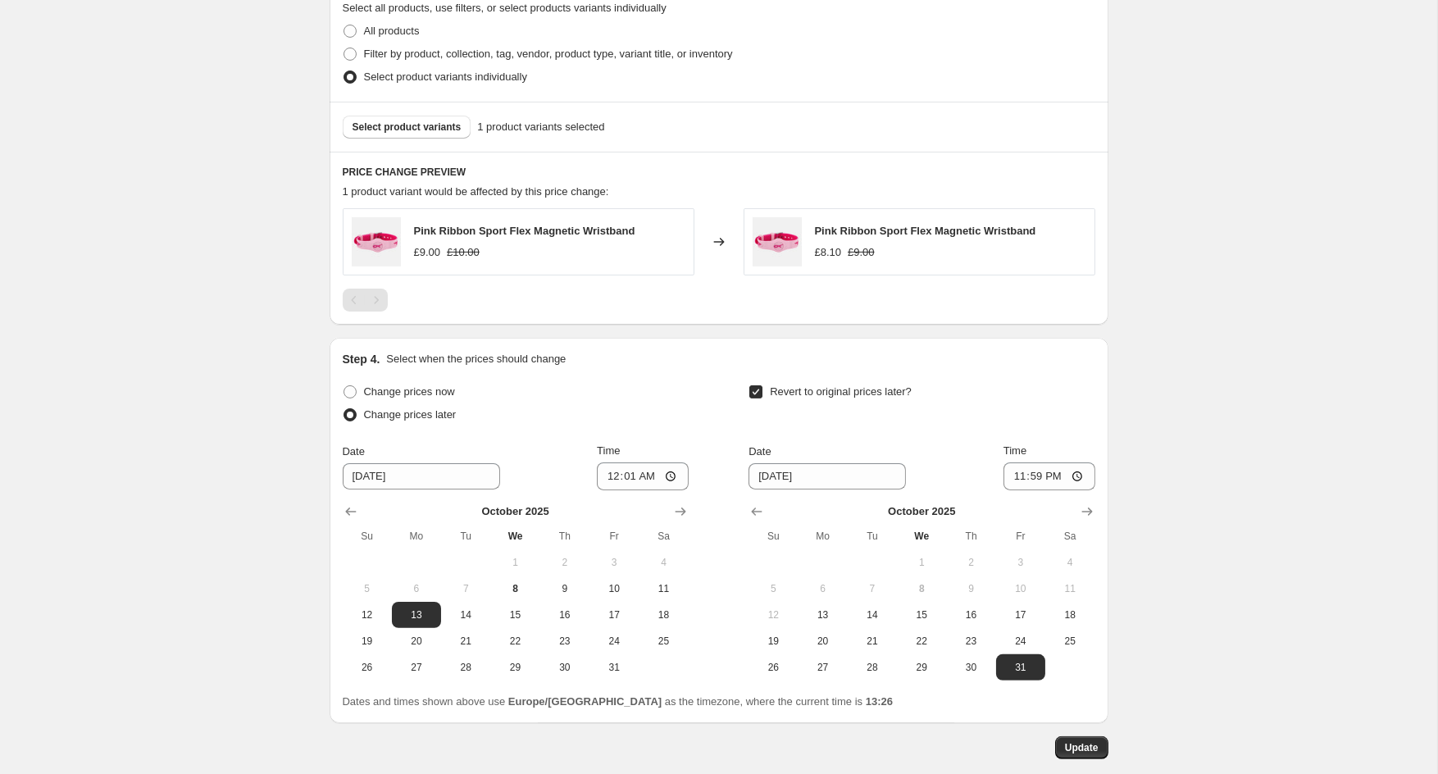
scroll to position [918, 0]
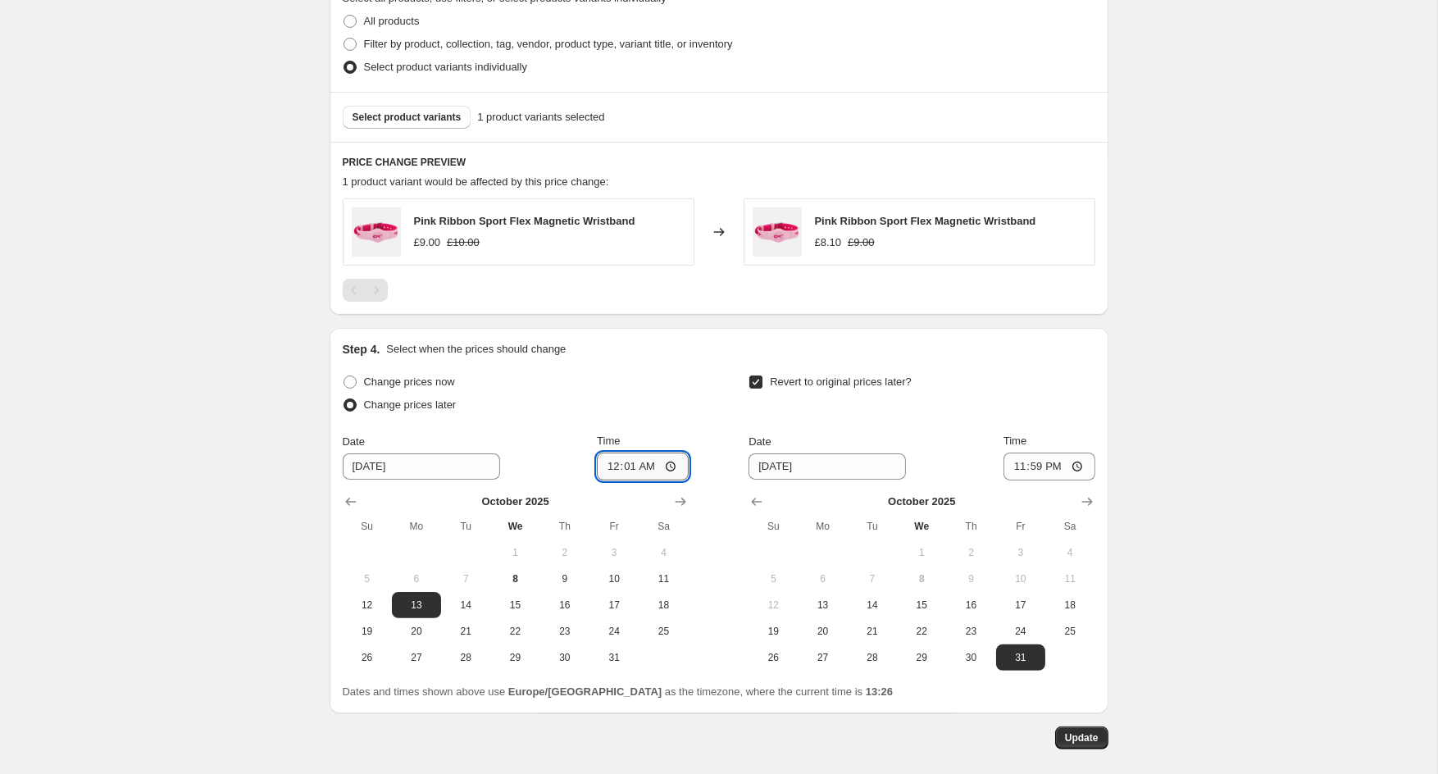
click at [666, 469] on input "00:01" at bounding box center [643, 467] width 92 height 28
type input "00:05"
click at [1084, 734] on span "Update" at bounding box center [1082, 737] width 34 height 13
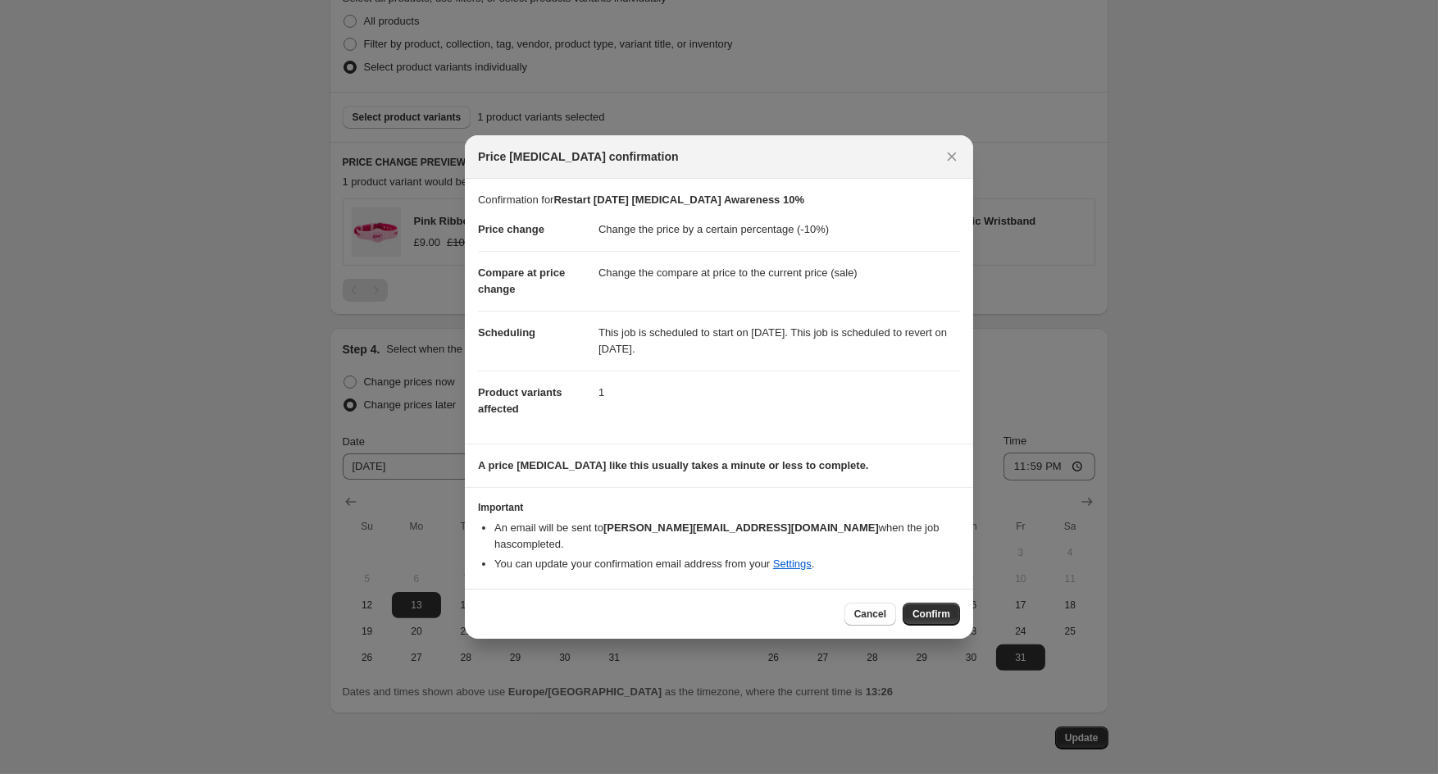
click at [936, 607] on span "Confirm" at bounding box center [931, 613] width 38 height 13
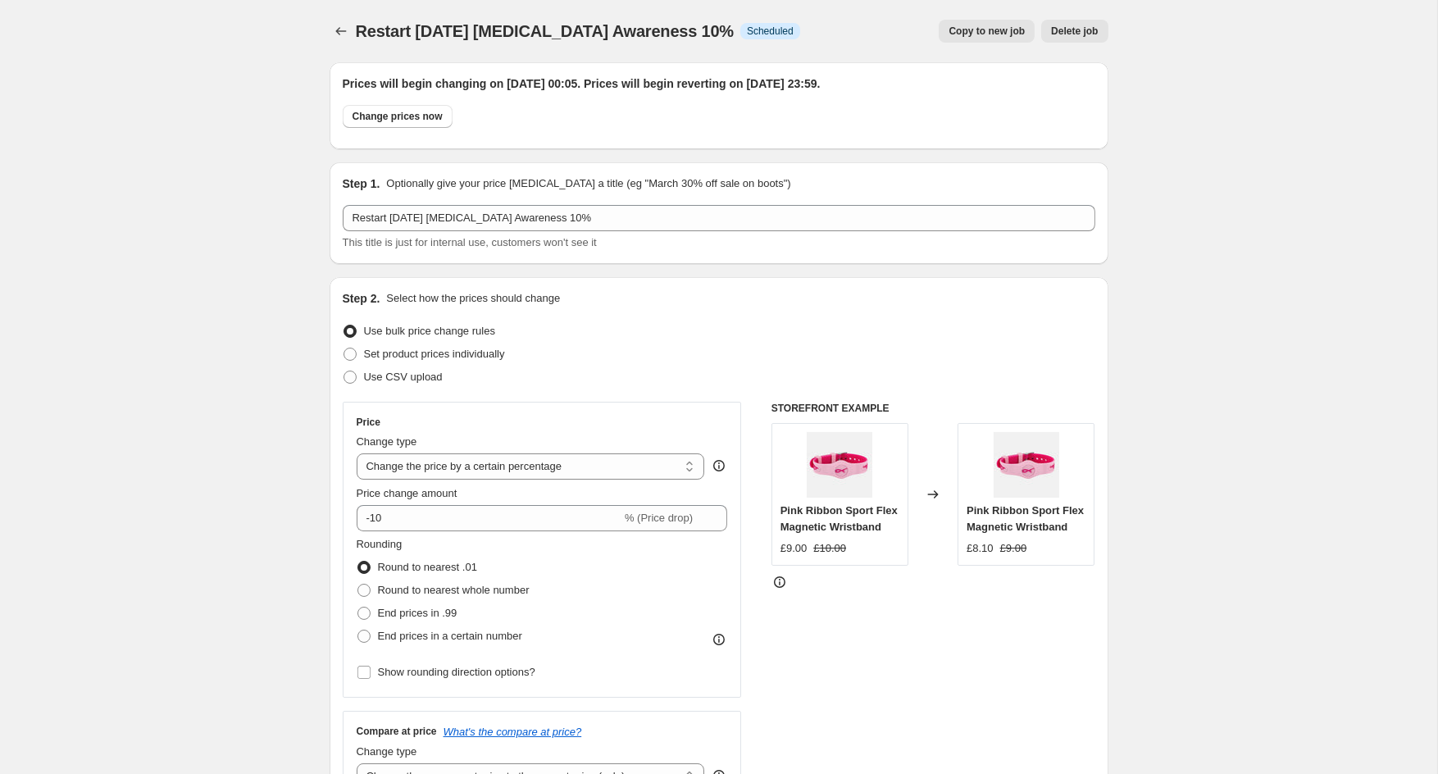
scroll to position [0, 0]
click at [339, 35] on icon "Price change jobs" at bounding box center [341, 31] width 16 height 16
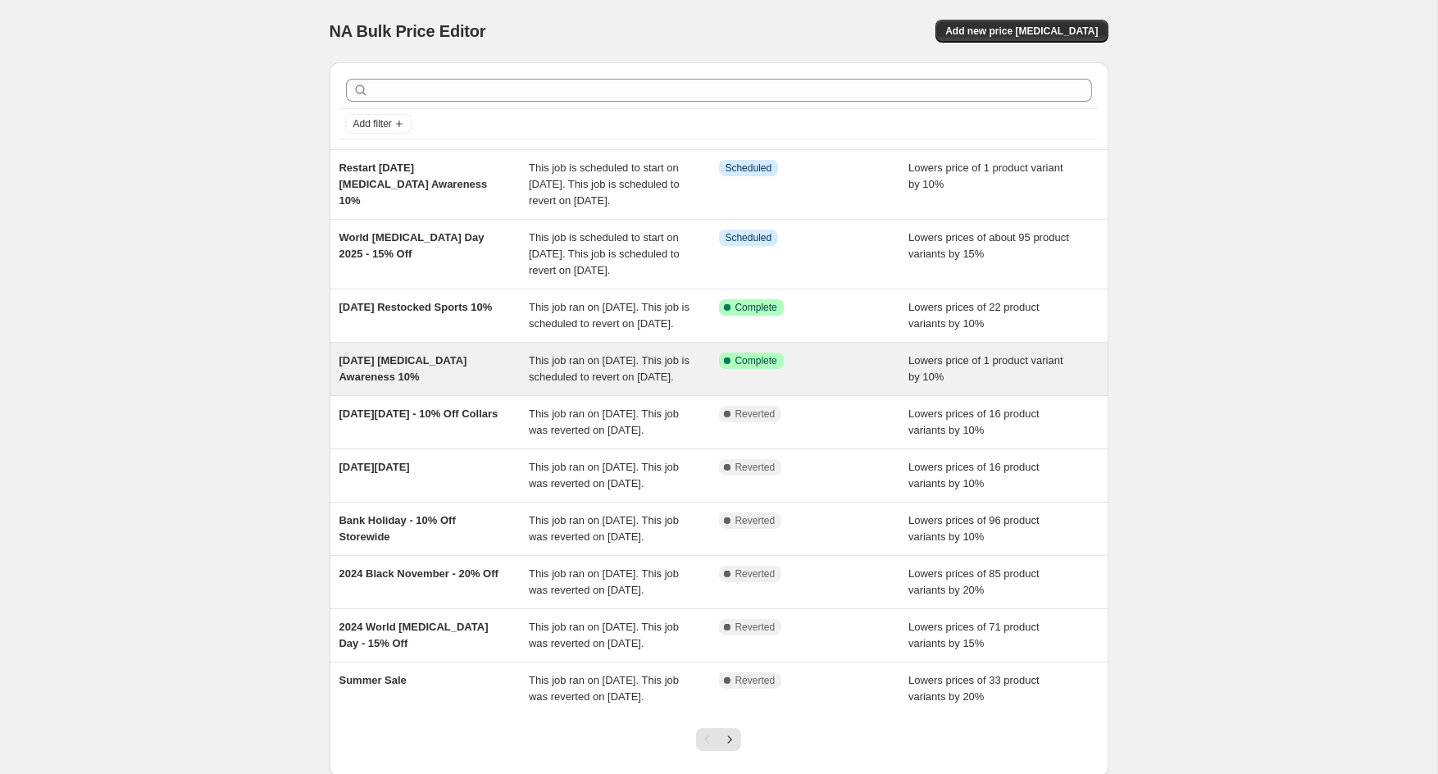
click at [467, 385] on div "[DATE] [MEDICAL_DATA] Awareness 10%" at bounding box center [434, 369] width 190 height 33
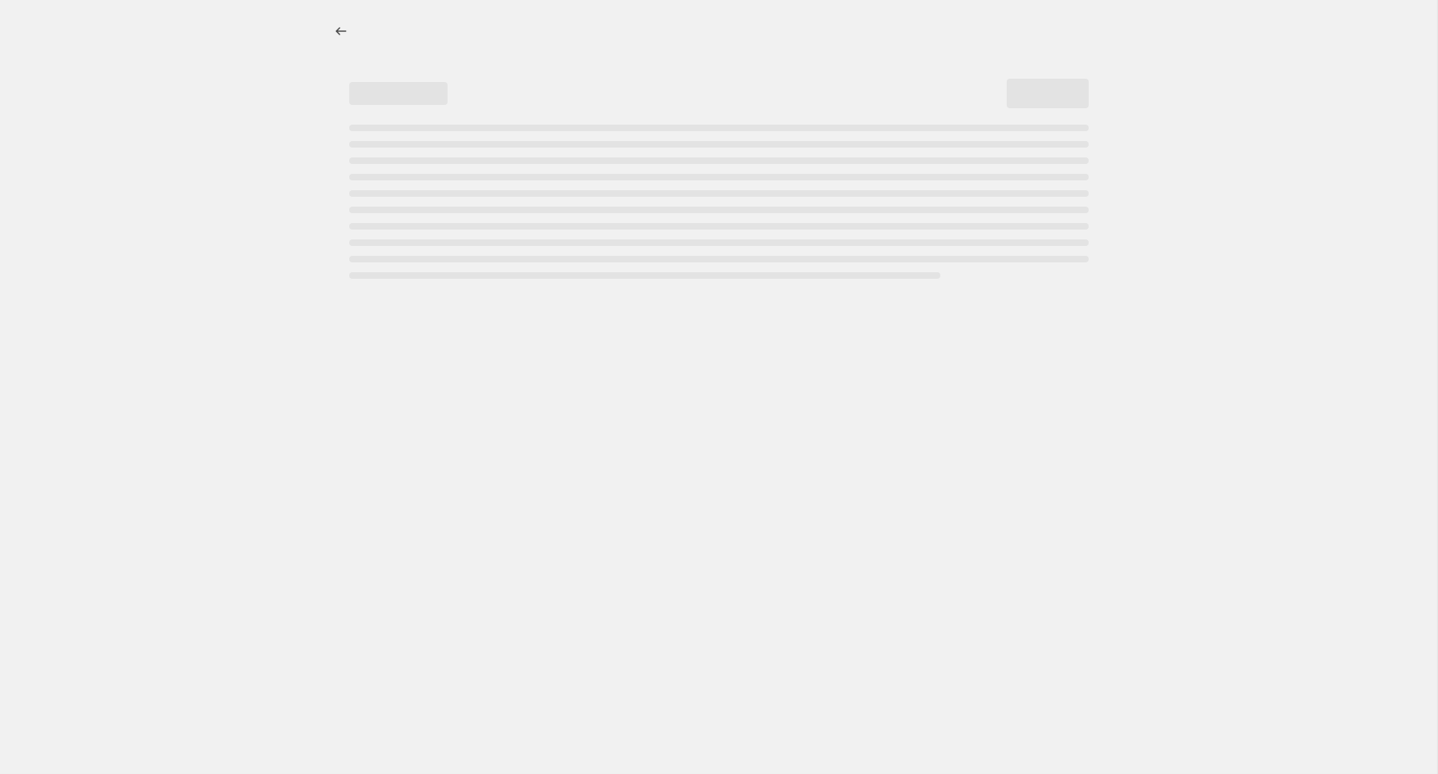
select select "percentage"
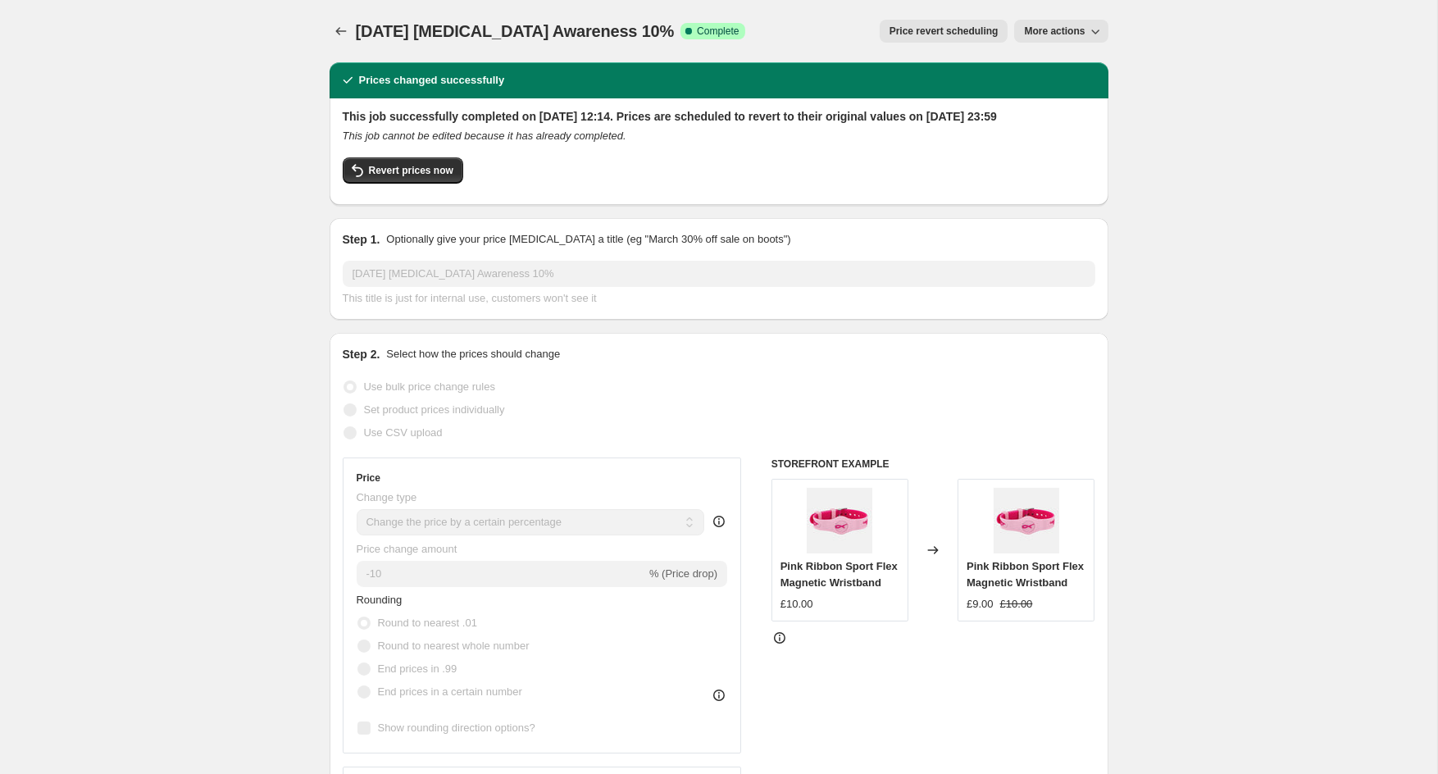
click at [926, 28] on span "Price revert scheduling" at bounding box center [943, 31] width 109 height 13
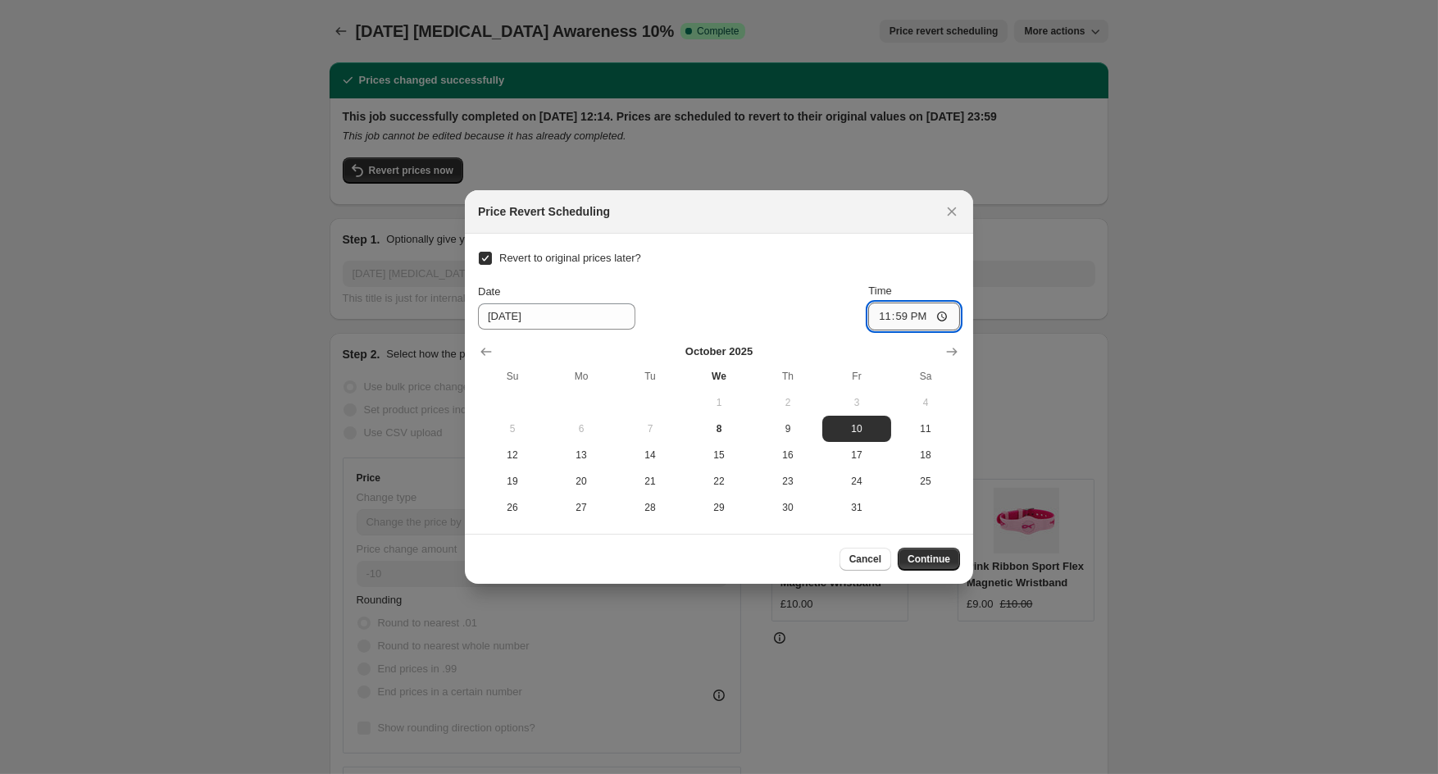
click at [939, 319] on input "23:59" at bounding box center [914, 316] width 92 height 28
type input "23:58"
click at [930, 553] on span "Continue" at bounding box center [928, 559] width 43 height 13
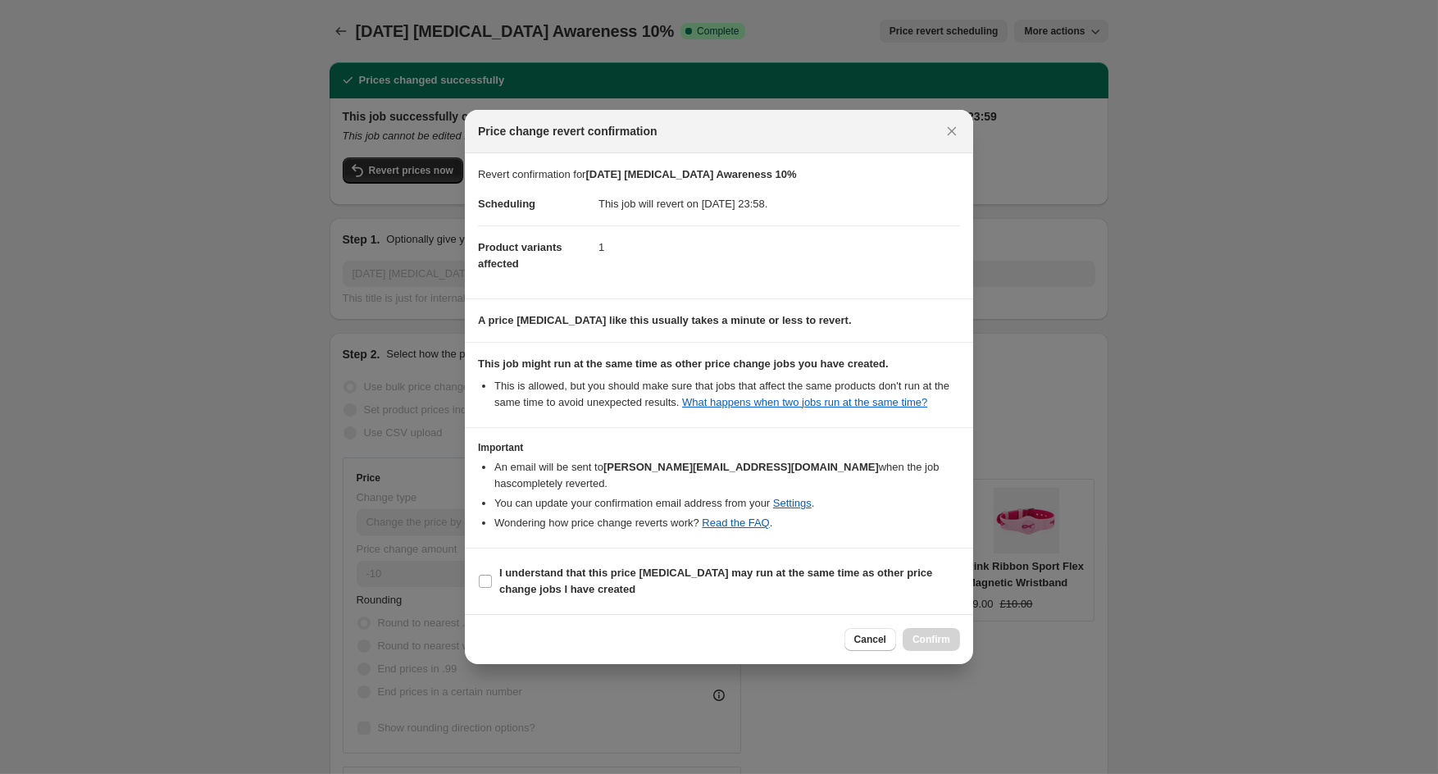
click at [950, 124] on icon "Close" at bounding box center [952, 131] width 16 height 16
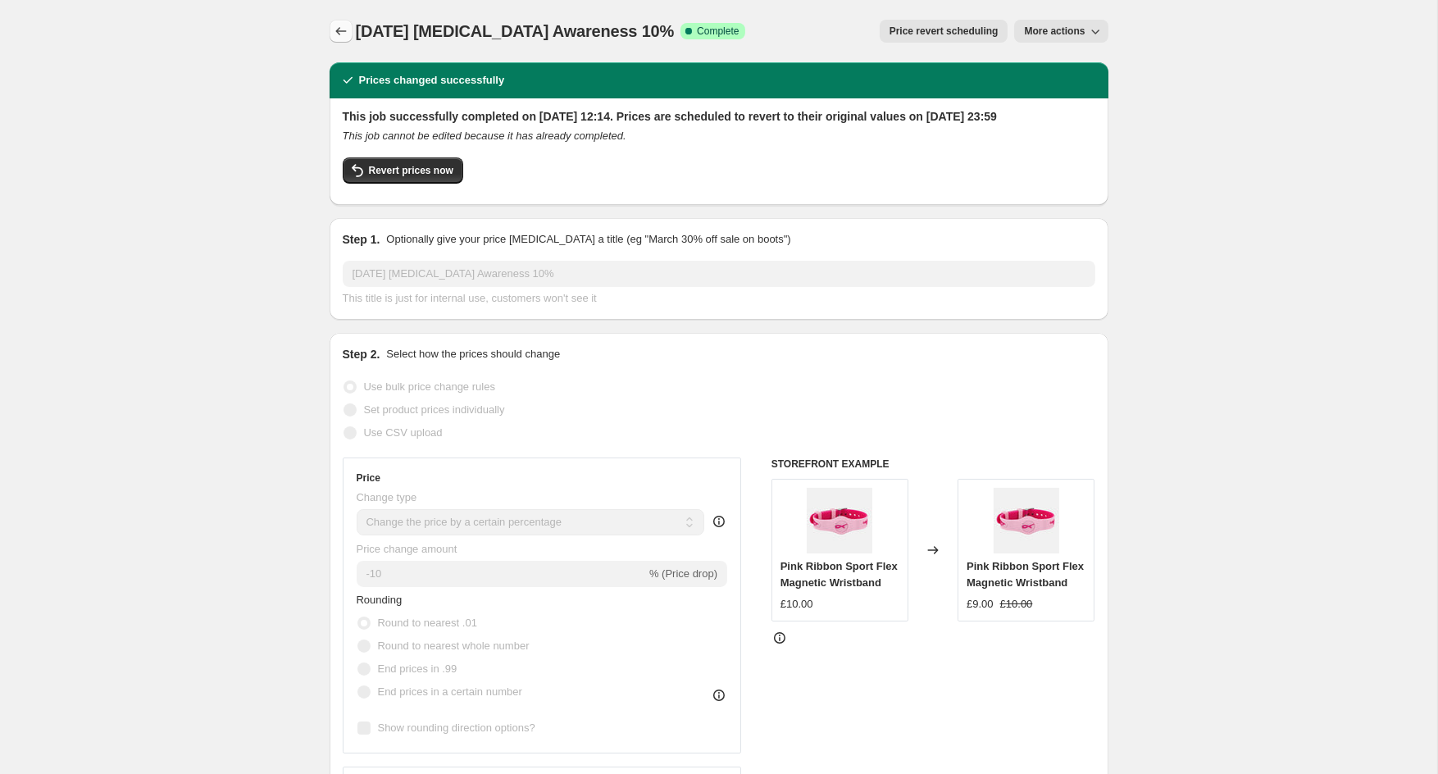
click at [348, 36] on icon "Price change jobs" at bounding box center [341, 31] width 16 height 16
